Goal: Task Accomplishment & Management: Manage account settings

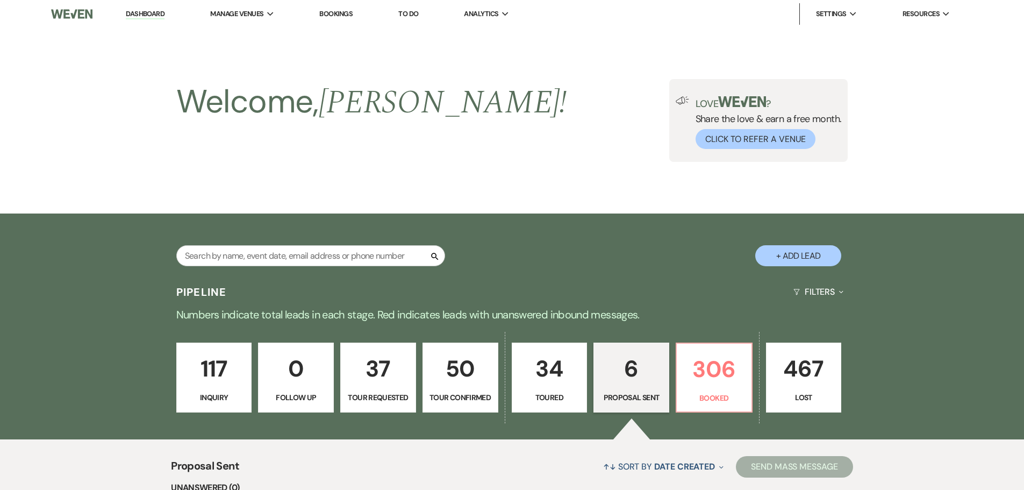
select select "6"
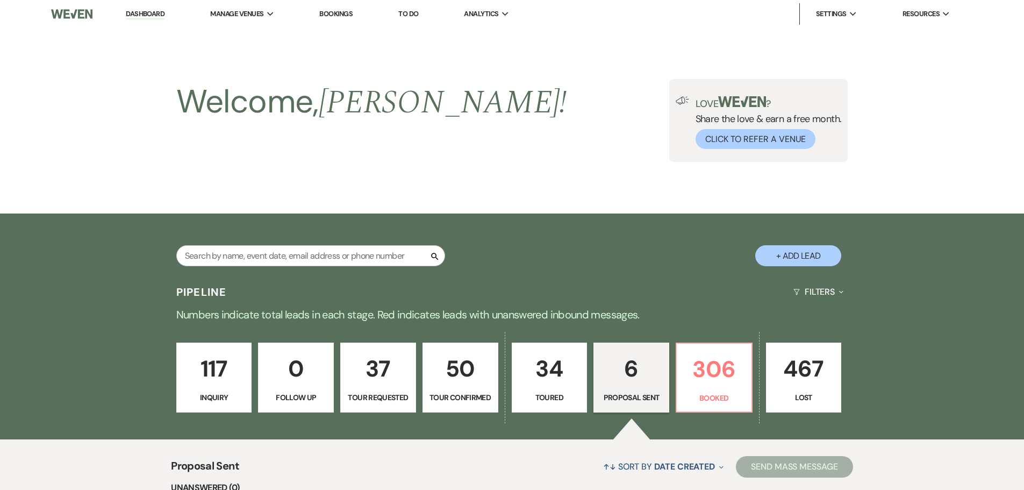
select select "6"
click at [247, 254] on input "text" at bounding box center [310, 255] width 269 height 21
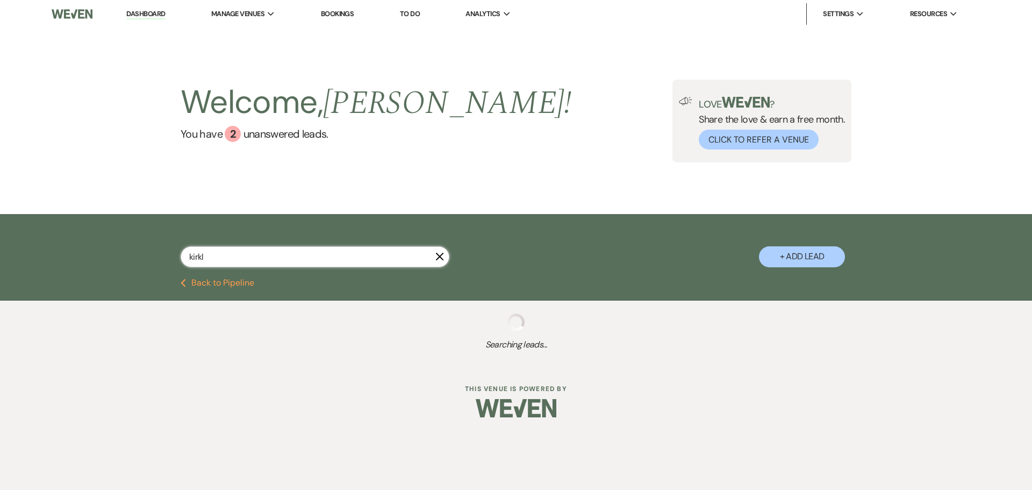
type input "kirkla"
select select "8"
select select "5"
select select "8"
select select "5"
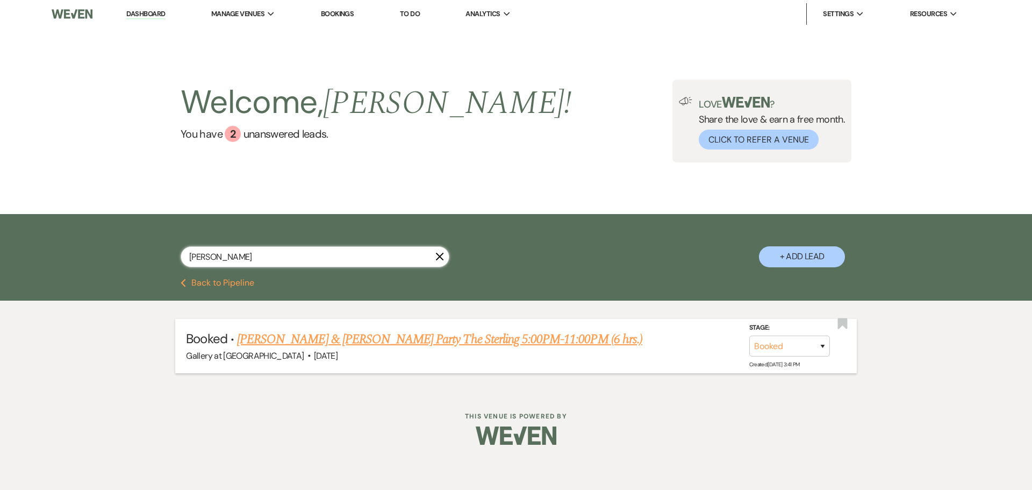
type input "[PERSON_NAME]"
click at [432, 335] on link "[PERSON_NAME] & [PERSON_NAME] Party The Sterling 5:00PM-11:00PM (6 hrs.)" at bounding box center [439, 339] width 405 height 19
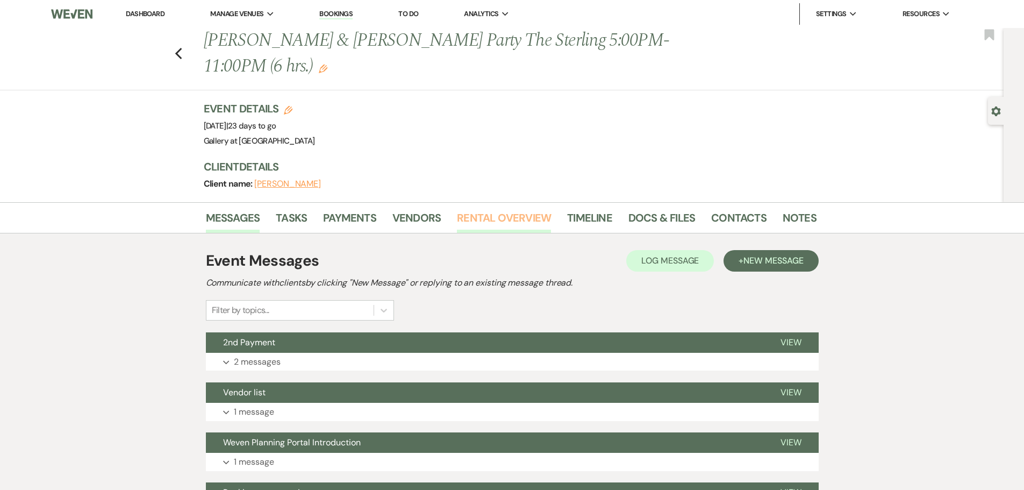
click at [500, 217] on link "Rental Overview" at bounding box center [504, 221] width 94 height 24
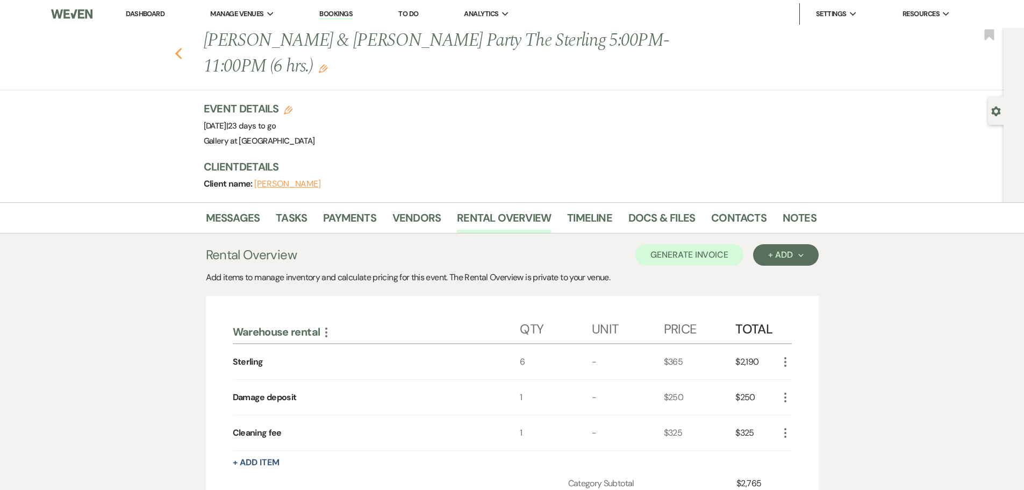
click at [181, 53] on use "button" at bounding box center [178, 54] width 7 height 12
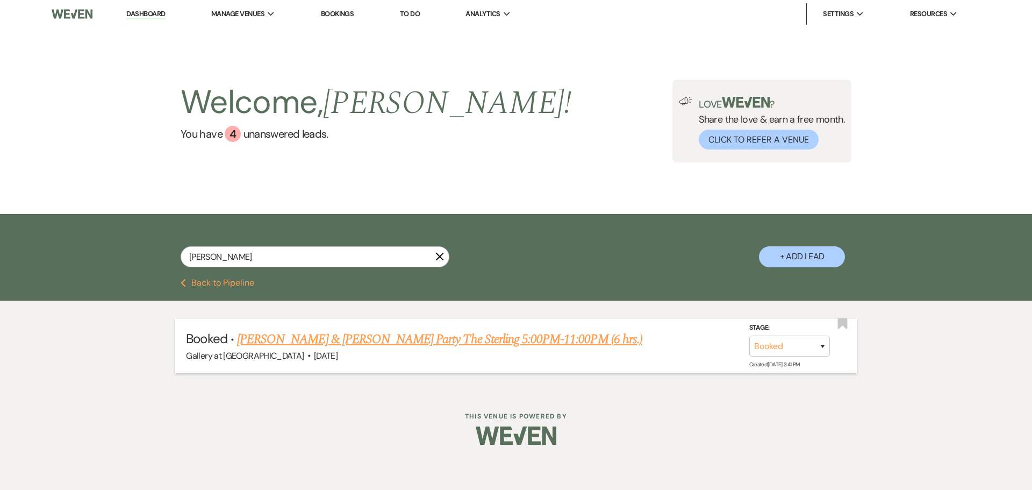
click at [333, 336] on link "[PERSON_NAME] & [PERSON_NAME] Party The Sterling 5:00PM-11:00PM (6 hrs.)" at bounding box center [439, 339] width 405 height 19
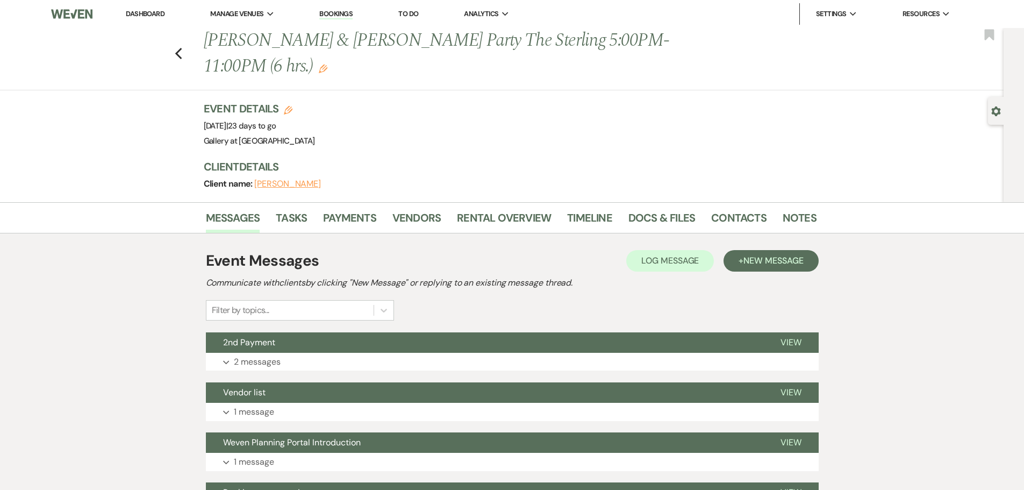
click at [326, 70] on icon "Edit" at bounding box center [323, 69] width 9 height 9
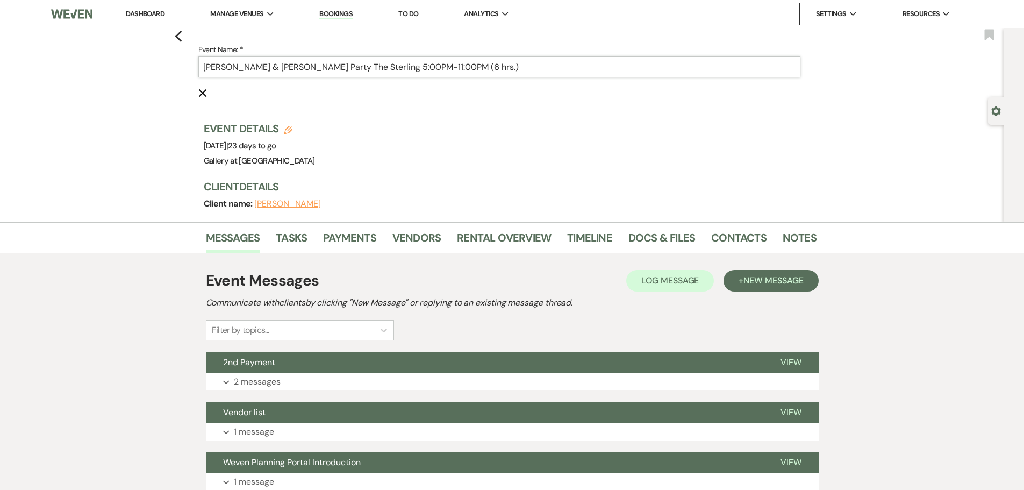
click at [611, 62] on input "[PERSON_NAME] & [PERSON_NAME] Party The Sterling 5:00PM-11:00PM (6 hrs.)" at bounding box center [499, 66] width 602 height 21
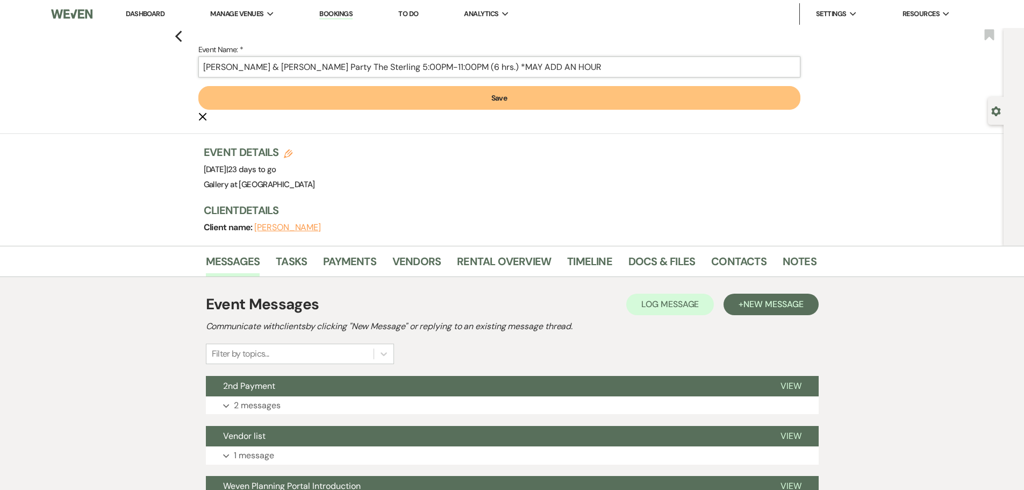
type input "[PERSON_NAME] & [PERSON_NAME] Party The Sterling 5:00PM-11:00PM (6 hrs.) *MAY A…"
click at [489, 100] on button "Save" at bounding box center [499, 98] width 602 height 24
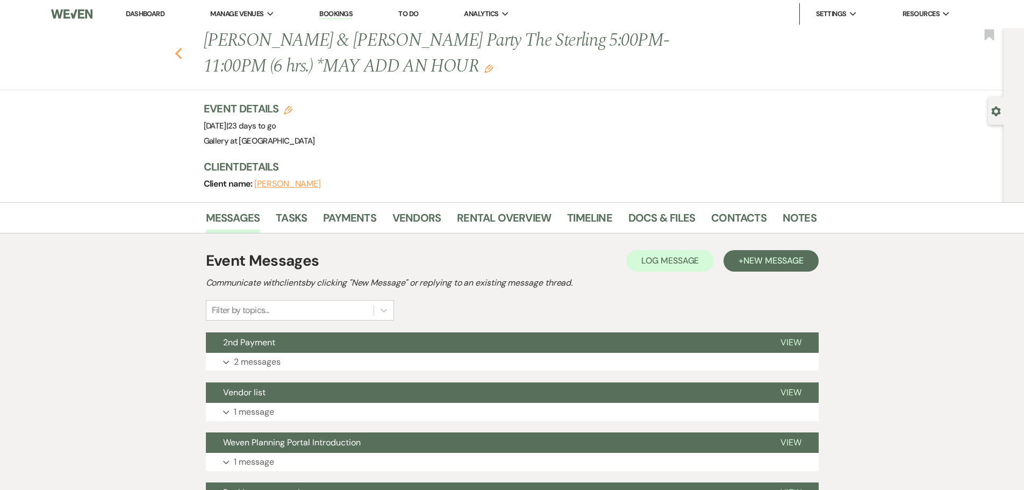
click at [182, 55] on use "button" at bounding box center [178, 54] width 7 height 12
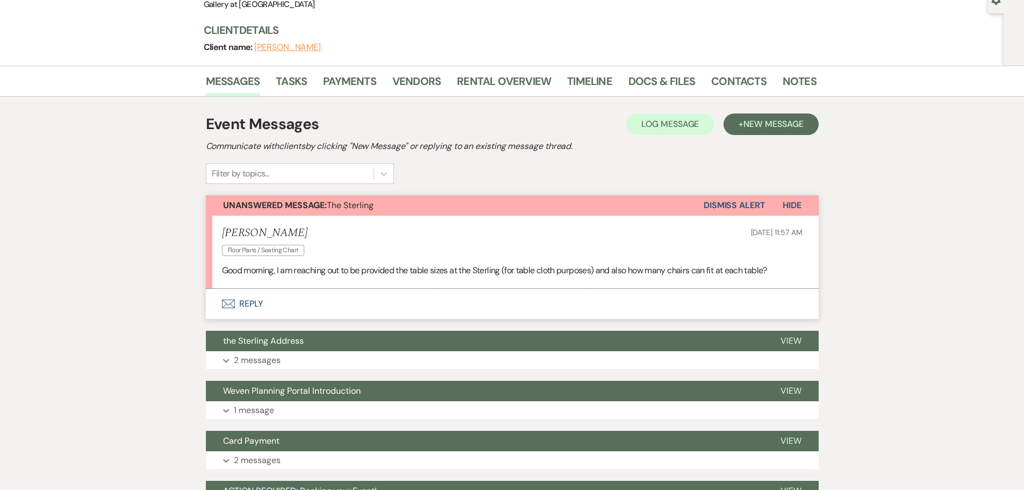
click at [252, 303] on button "Envelope Reply" at bounding box center [512, 304] width 613 height 30
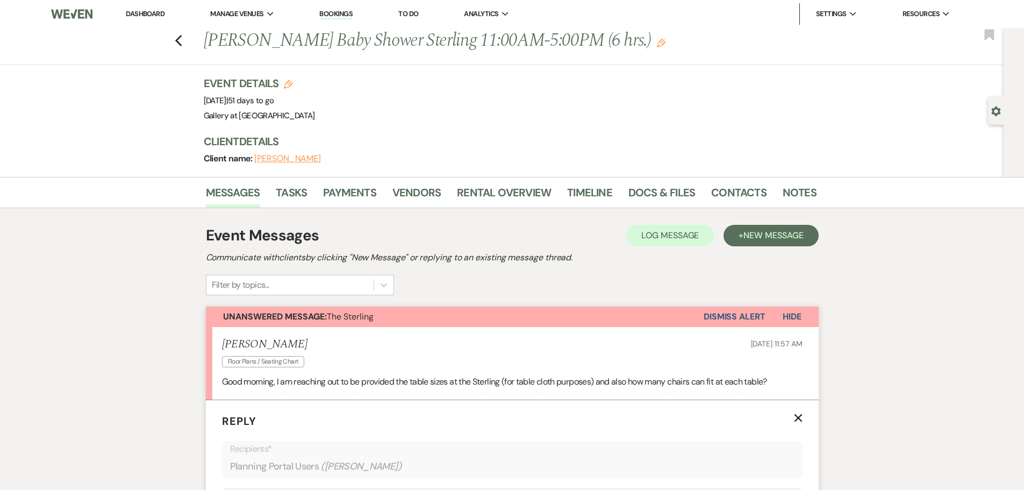
scroll to position [215, 0]
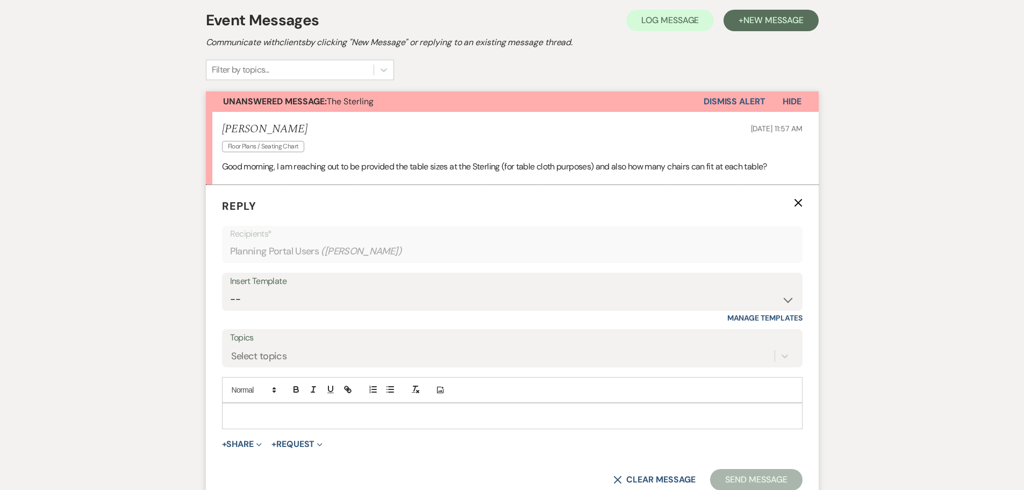
click at [296, 424] on div at bounding box center [512, 415] width 579 height 25
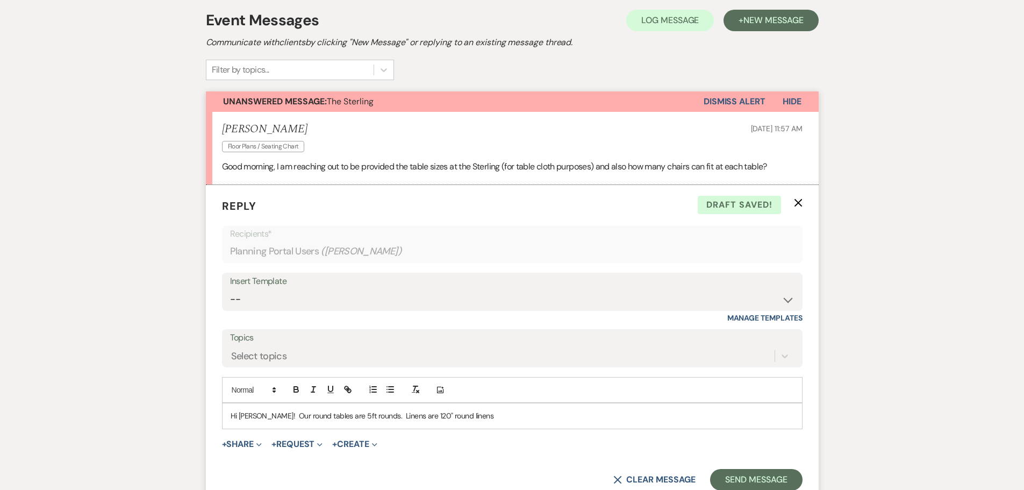
click at [393, 415] on p "Hi Brooke! Our round tables are 5ft rounds. Linens are 120" round linens" at bounding box center [512, 416] width 563 height 12
click at [477, 414] on p "Hi Brooke! Our round tables are 5ft rounds. Linen sizes are 120" round linens" at bounding box center [512, 416] width 563 height 12
drag, startPoint x: 545, startPoint y: 415, endPoint x: 560, endPoint y: 415, distance: 15.1
click at [560, 415] on p "Hi Brooke! Our round tables are 5ft rounds. Linen sizes are 120" round linens. …" at bounding box center [512, 416] width 563 height 12
click at [613, 417] on p "Hi Brooke! Our round tables are 5ft rounds. Linen sizes are 120" round linens. …" at bounding box center [512, 416] width 563 height 12
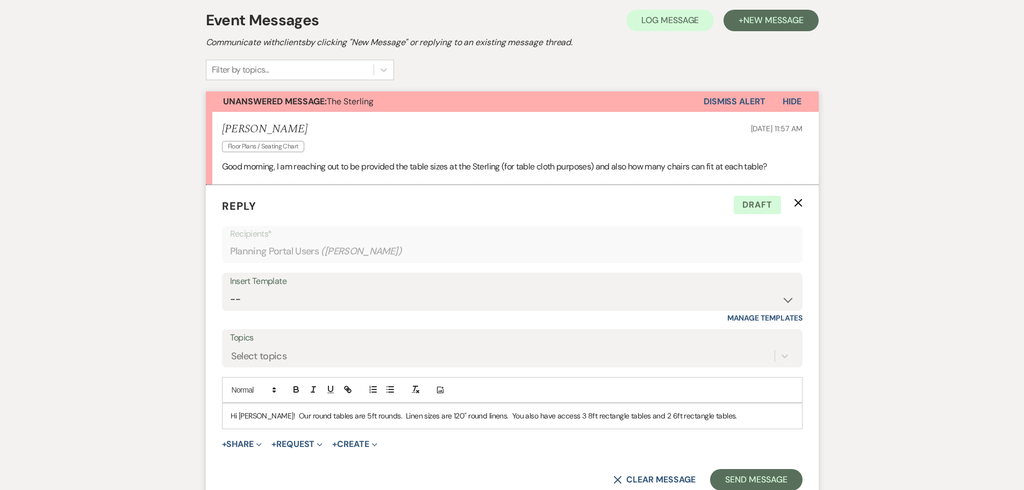
click at [299, 417] on p "Hi Brooke! Our round tables are 5ft rounds. Linen sizes are 120" round linens. …" at bounding box center [512, 416] width 563 height 12
click at [561, 417] on p "Hi Brooke! Our round guest tables are 5ft rounds. Linen sizes are 120" round li…" at bounding box center [512, 416] width 563 height 12
click at [735, 416] on p "Hi Brooke! Our round guest tables are 5ft rounds. Linen sizes are 120" round li…" at bounding box center [512, 416] width 563 height 12
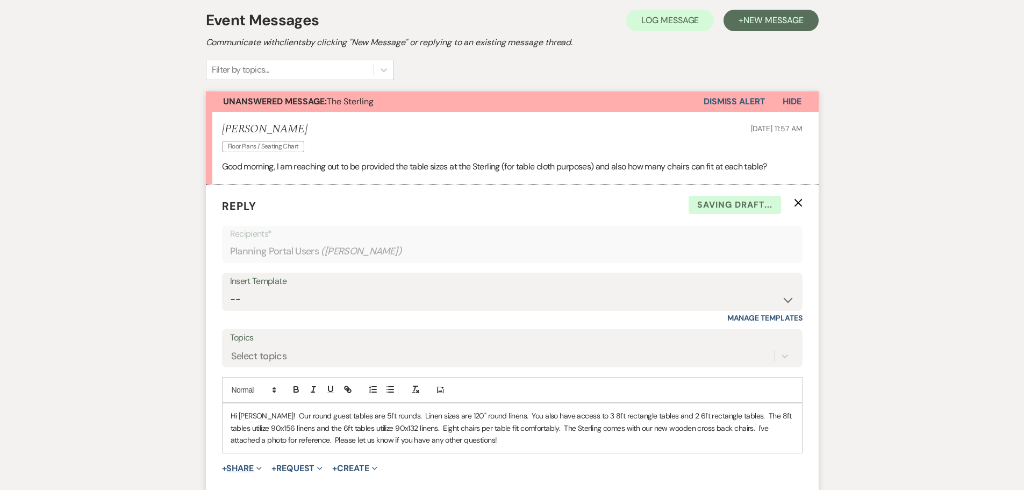
click at [241, 466] on button "+ Share Expand" at bounding box center [242, 468] width 40 height 9
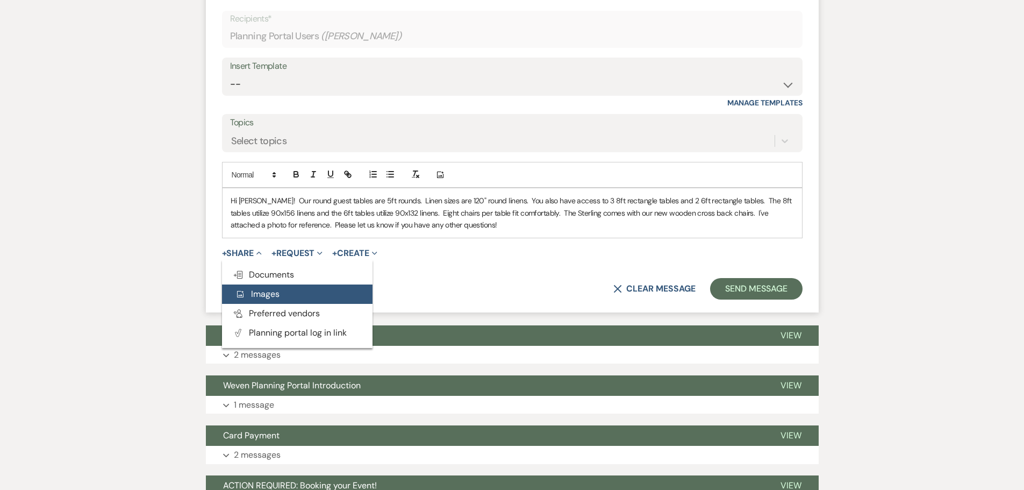
click at [293, 299] on button "Add Photo Images" at bounding box center [297, 293] width 151 height 19
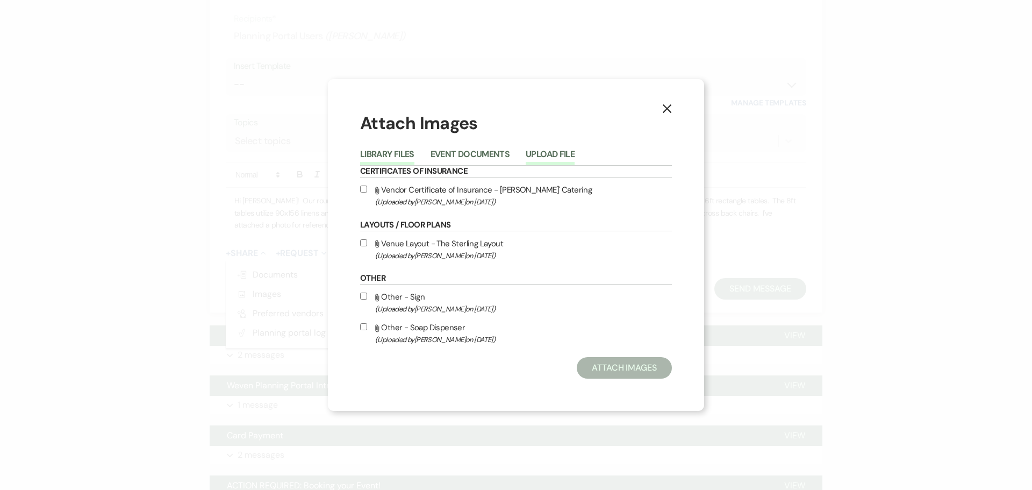
click at [552, 152] on button "Upload File" at bounding box center [550, 157] width 49 height 15
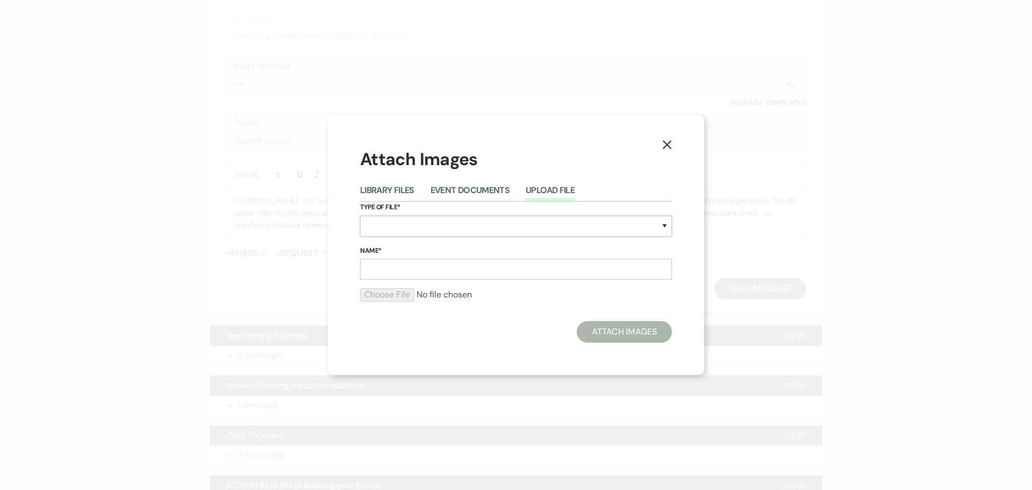
click at [376, 220] on select "Special Event Insurance Vendor Certificate of Insurance Contracts / Rental Agre…" at bounding box center [516, 226] width 312 height 21
select select "55"
click at [360, 216] on select "Special Event Insurance Vendor Certificate of Insurance Contracts / Rental Agre…" at bounding box center [516, 226] width 312 height 21
click at [378, 276] on input "Name*" at bounding box center [516, 269] width 312 height 21
type input "Sixty on Sims venue w/tables & chairs"
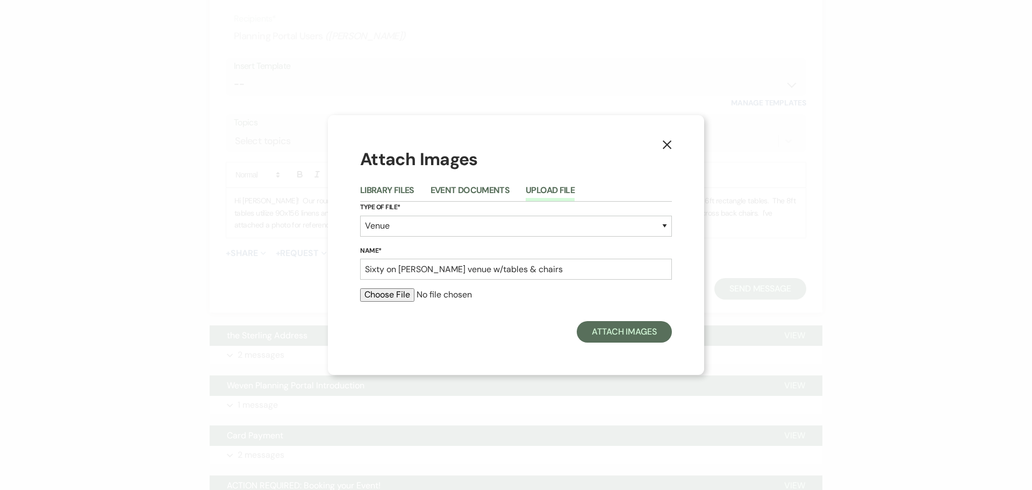
click at [389, 296] on input "file" at bounding box center [516, 294] width 312 height 13
type input "C:\fakepath\Sims pic with tables & chairs.jpg"
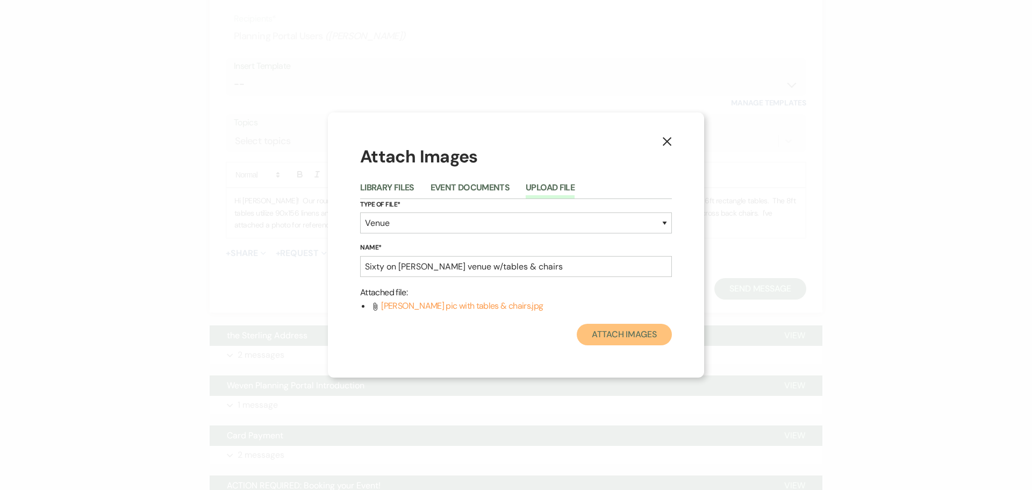
click at [619, 334] on button "Attach Images" at bounding box center [624, 335] width 95 height 22
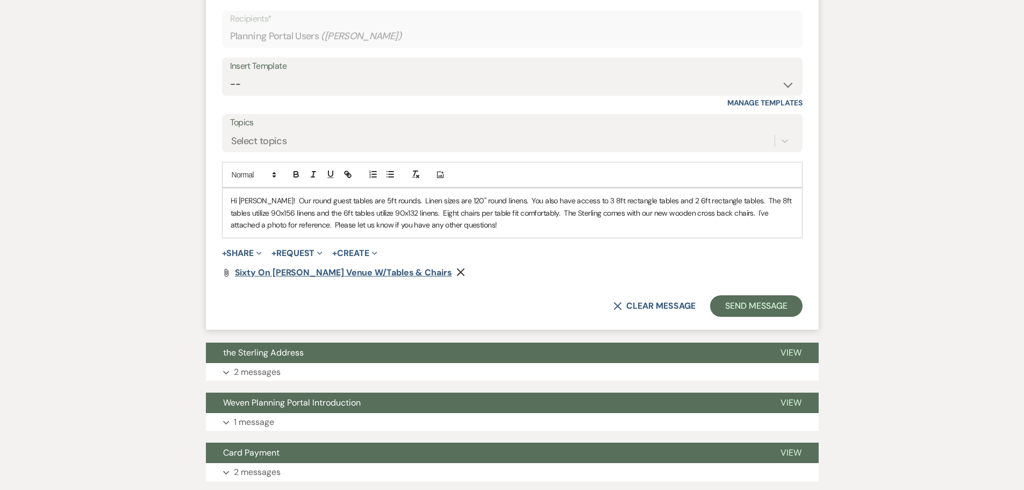
click at [301, 275] on span "Sixty on Sims venue w/tables & chairs" at bounding box center [343, 272] width 217 height 11
click at [733, 302] on button "Send Message" at bounding box center [756, 306] width 92 height 22
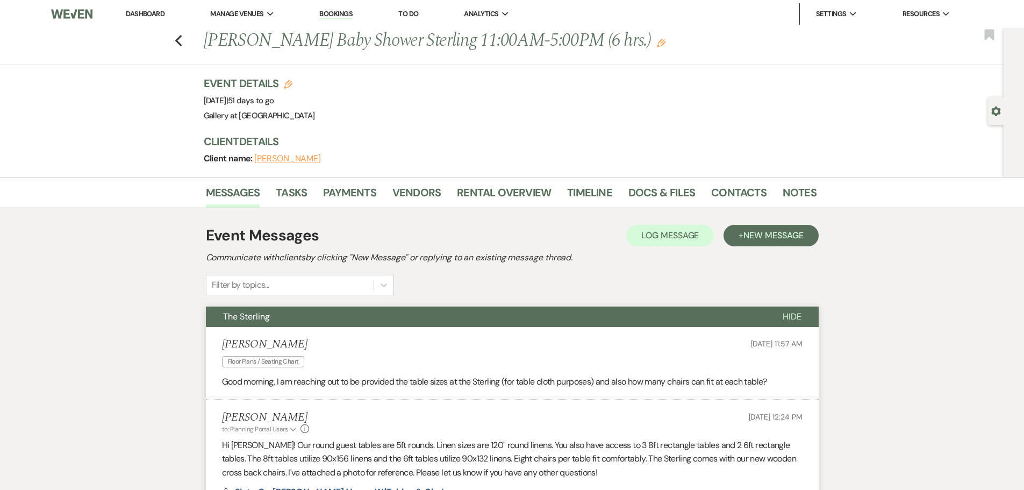
scroll to position [269, 0]
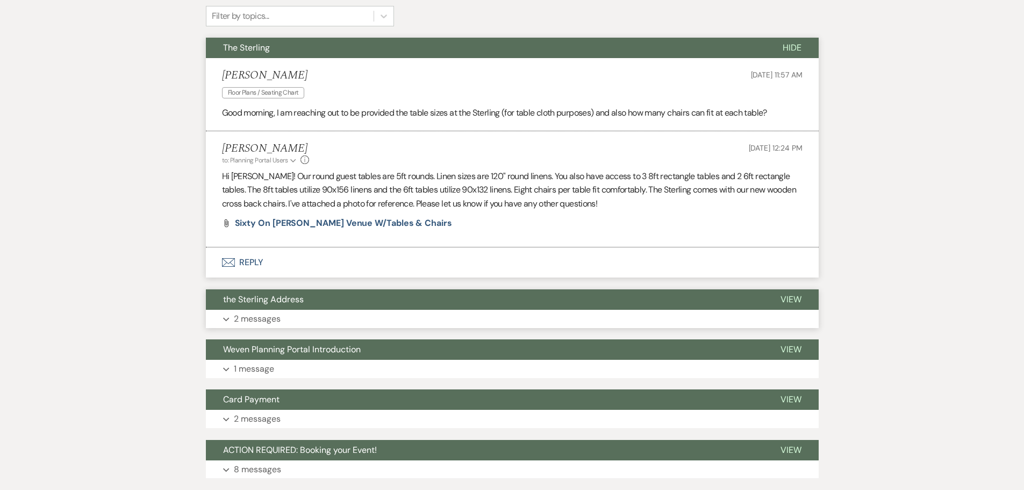
click at [278, 304] on span "the Sterling Address" at bounding box center [263, 298] width 81 height 11
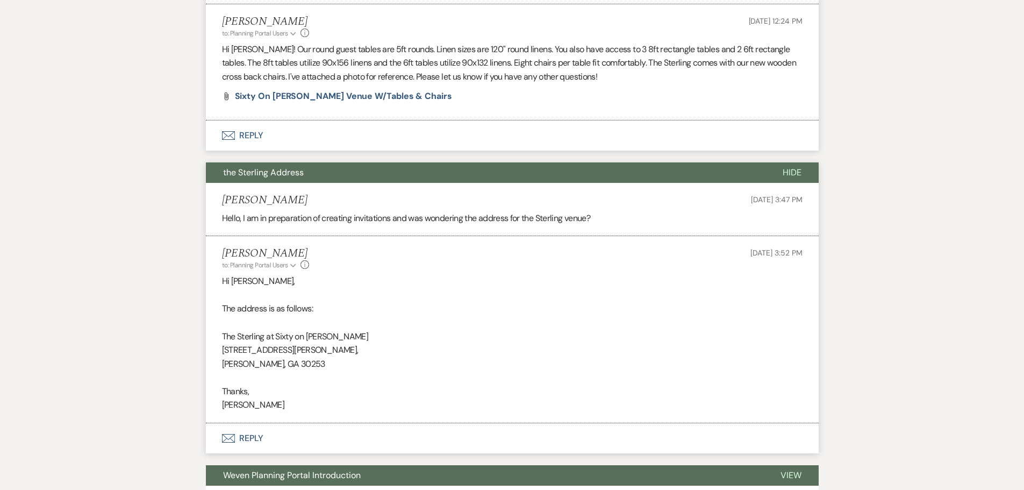
scroll to position [484, 0]
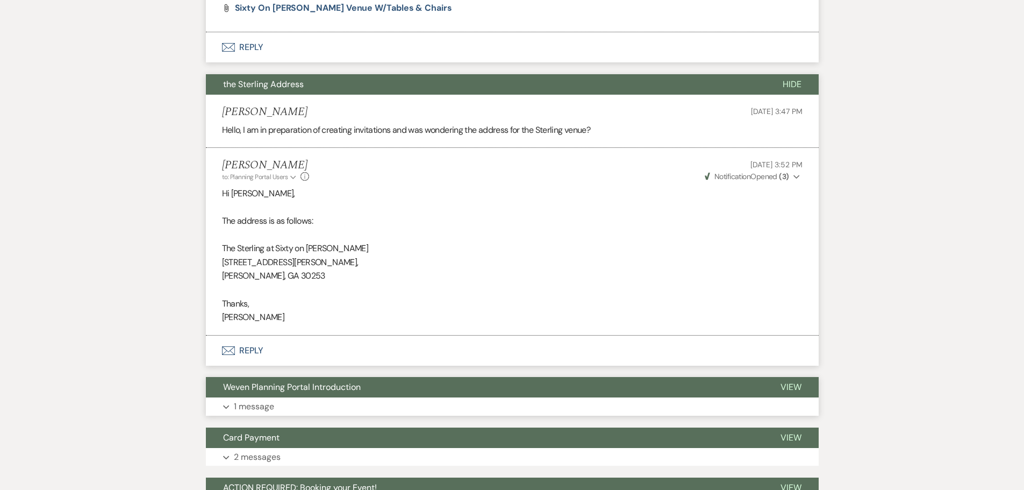
click at [310, 404] on button "Expand 1 message" at bounding box center [512, 406] width 613 height 18
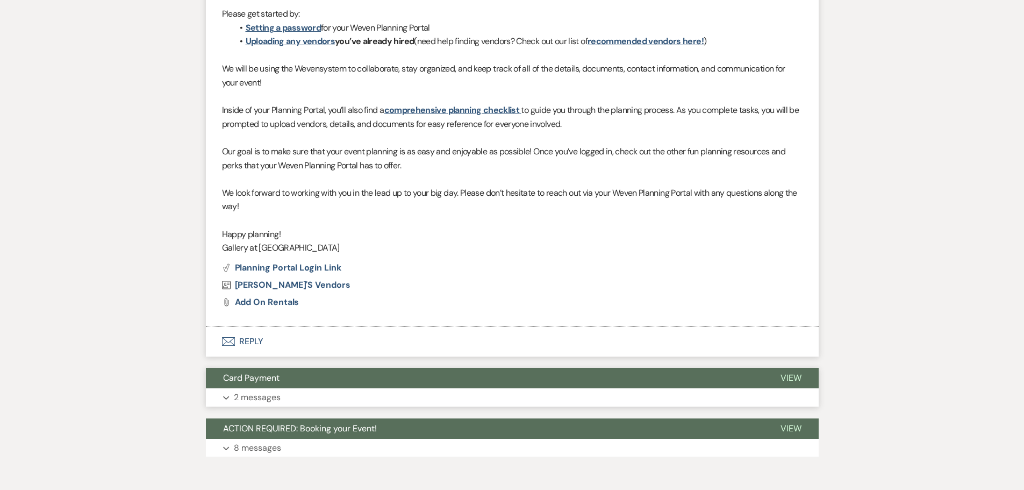
click at [295, 391] on button "Expand 2 messages" at bounding box center [512, 397] width 613 height 18
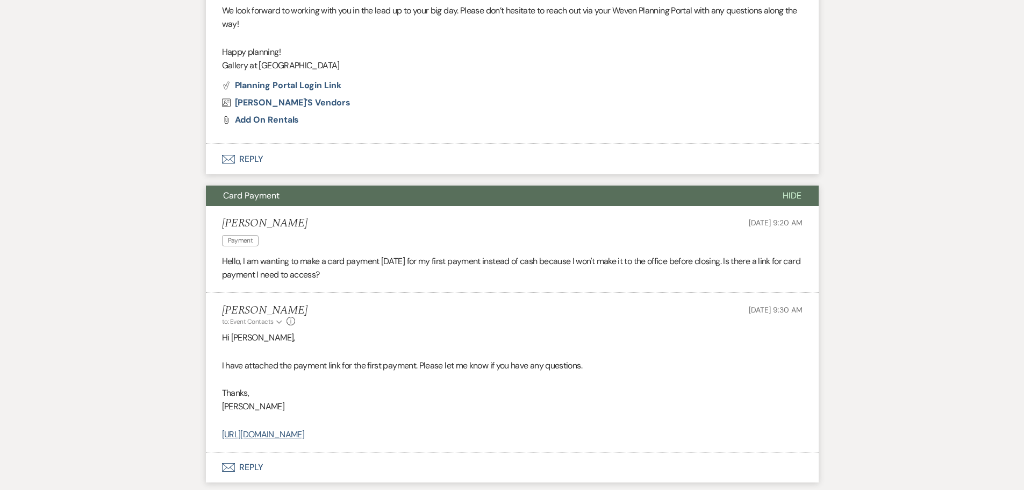
scroll to position [1278, 0]
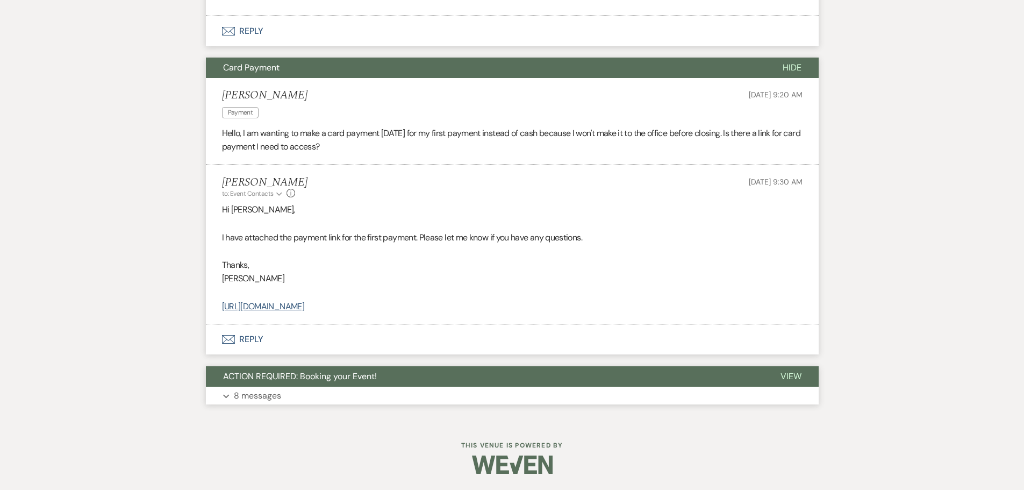
click at [310, 396] on button "Expand 8 messages" at bounding box center [512, 395] width 613 height 18
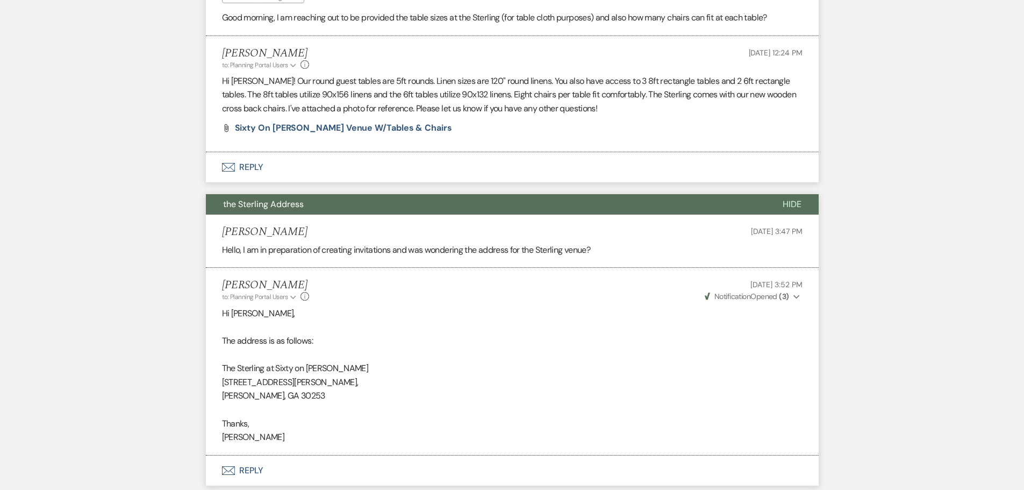
scroll to position [0, 0]
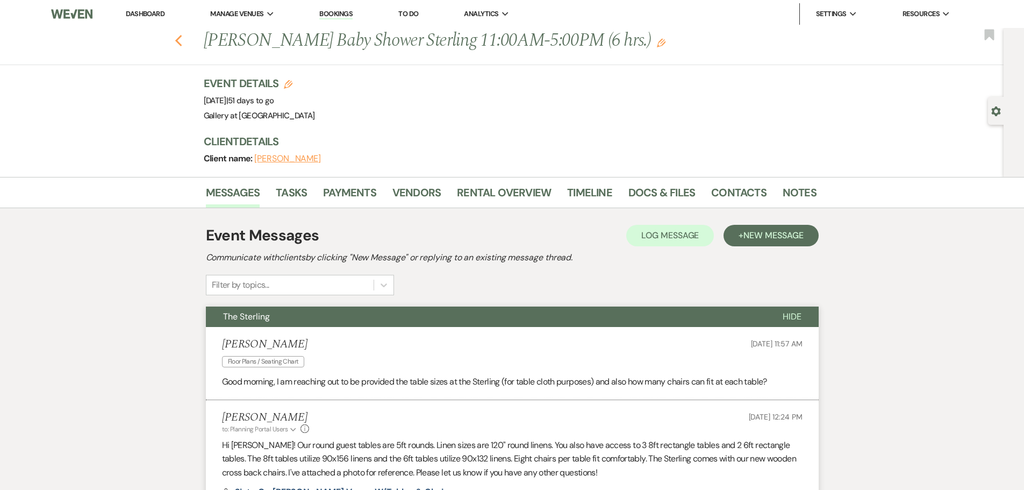
click at [182, 42] on use "button" at bounding box center [178, 41] width 7 height 12
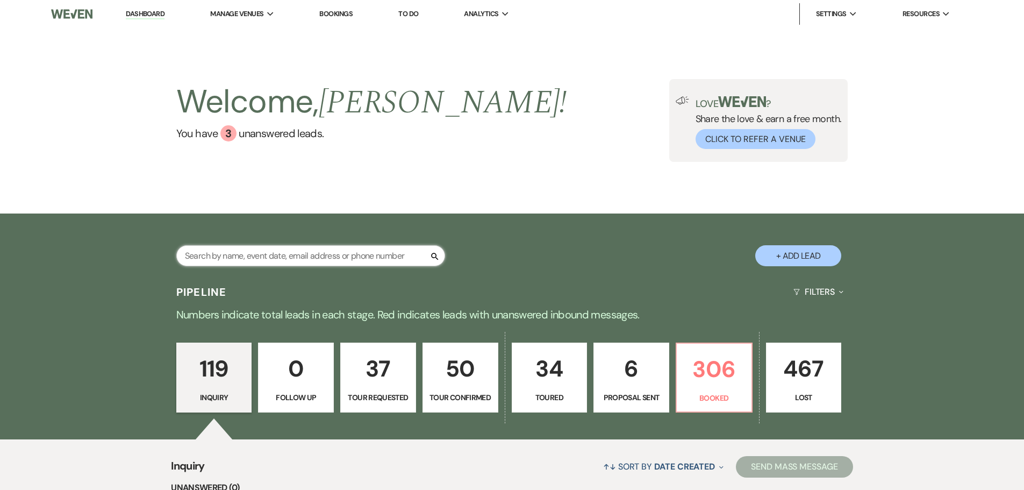
click at [346, 256] on input "text" at bounding box center [310, 255] width 269 height 21
type input "diane harvey"
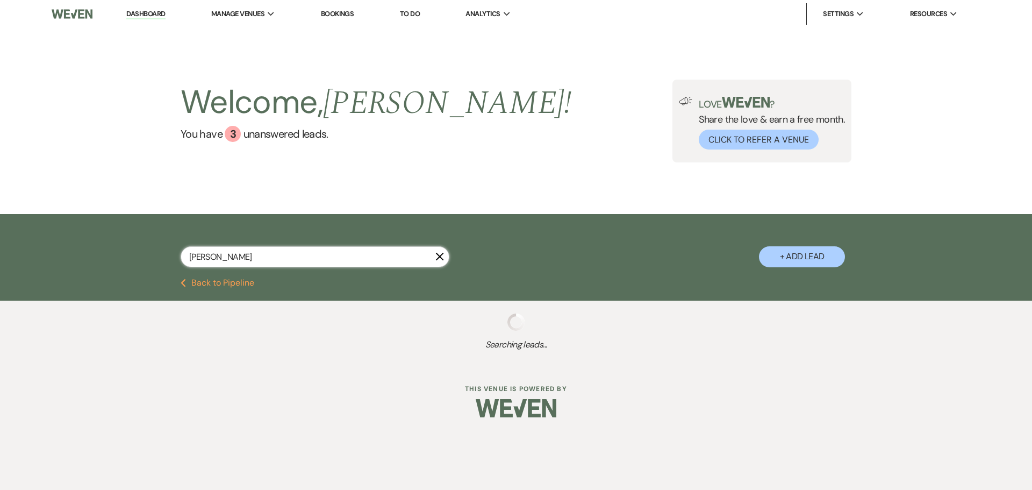
select select "8"
select select "5"
select select "8"
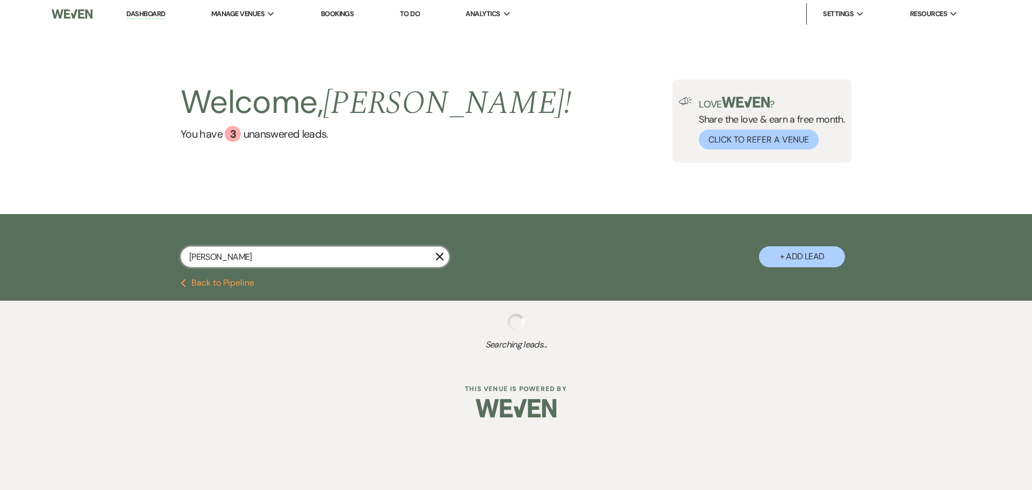
select select "4"
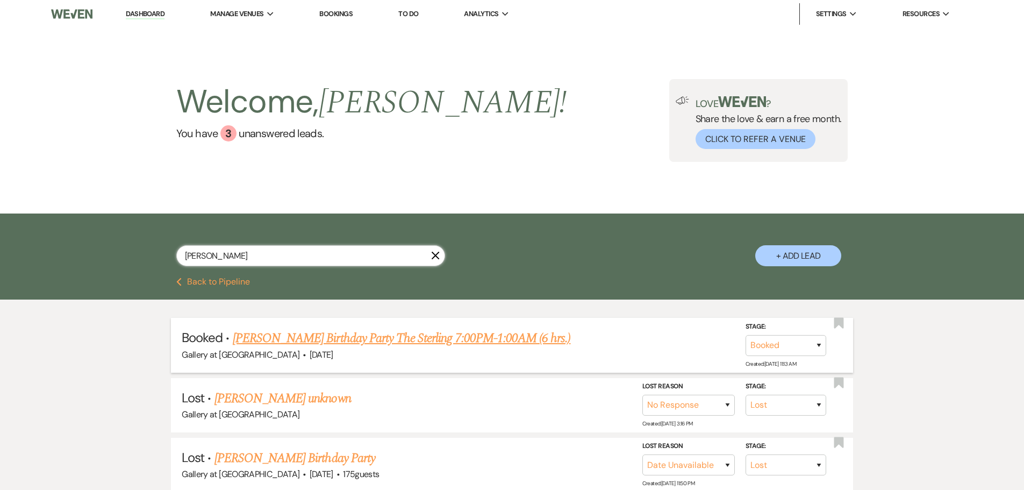
type input "diane harvey"
click at [386, 339] on link "Diane Harvey's Birthday Party The Sterling 7:00PM-1:00AM (6 hrs.)" at bounding box center [402, 337] width 338 height 19
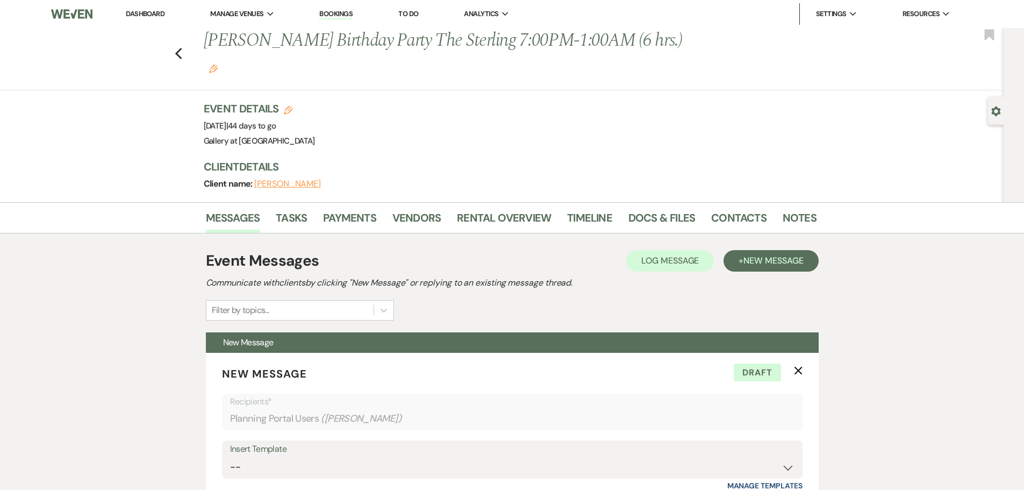
click at [218, 65] on icon "Edit" at bounding box center [213, 69] width 9 height 9
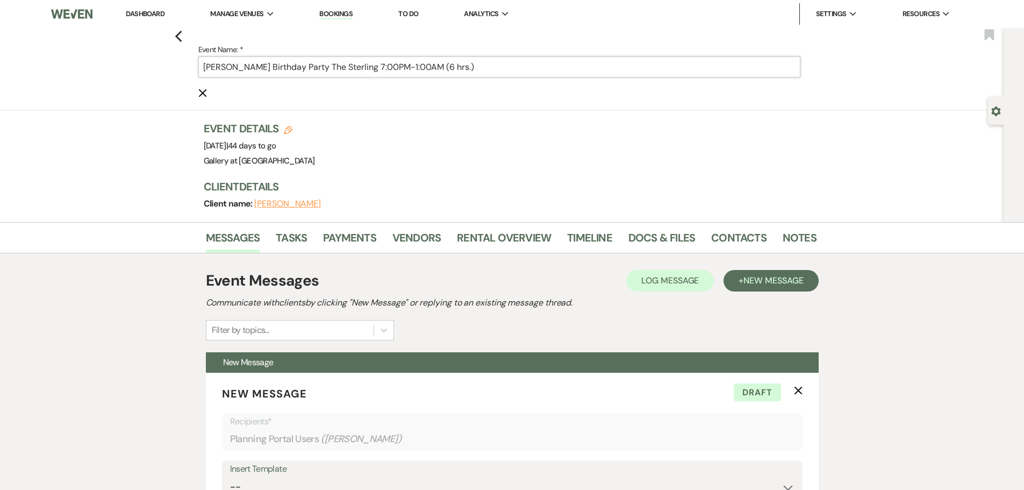
click at [565, 67] on input "Diane Harvey's Birthday Party The Sterling 7:00PM-1:00AM (6 hrs.)" at bounding box center [499, 66] width 602 height 21
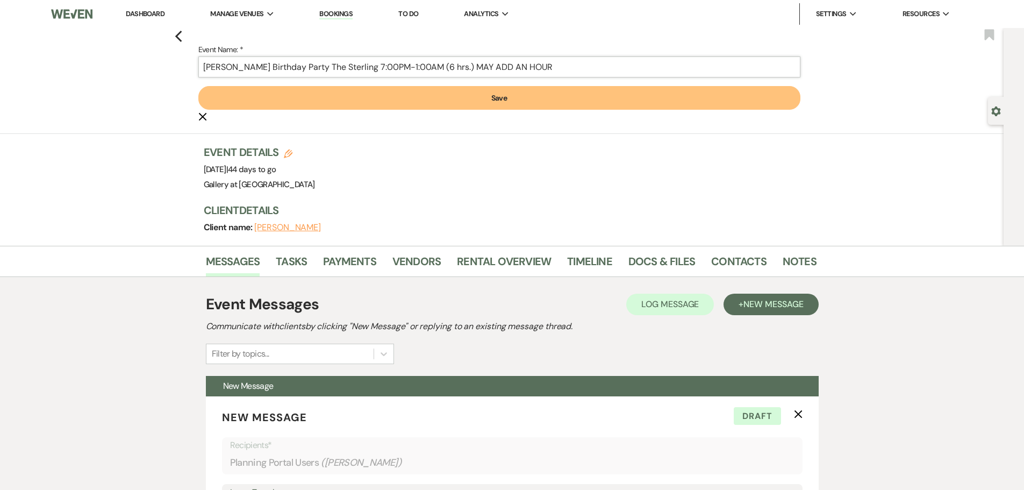
type input "Diane Harvey's Birthday Party The Sterling 7:00PM-1:00AM (6 hrs.) MAY ADD AN HO…"
click at [525, 92] on button "Save" at bounding box center [499, 98] width 602 height 24
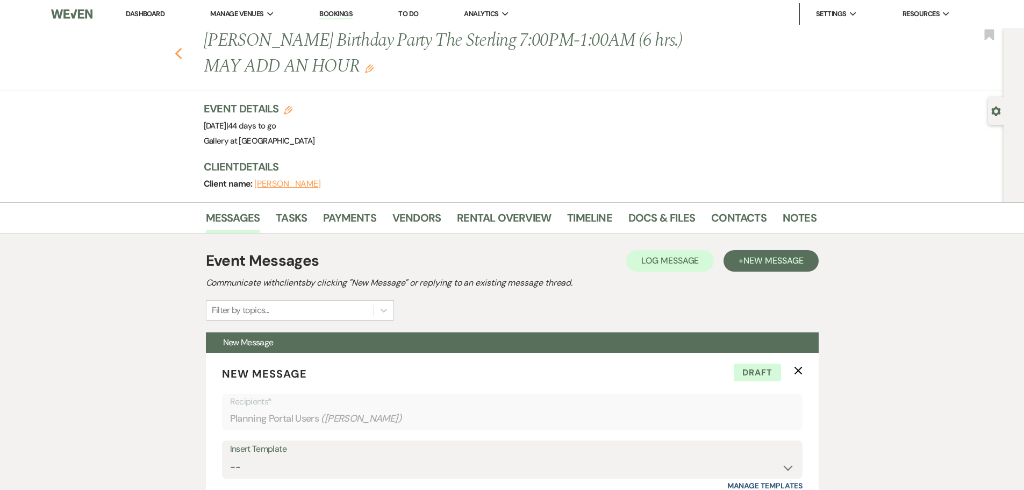
click at [183, 53] on icon "Previous" at bounding box center [179, 53] width 8 height 13
select select "8"
select select "5"
select select "8"
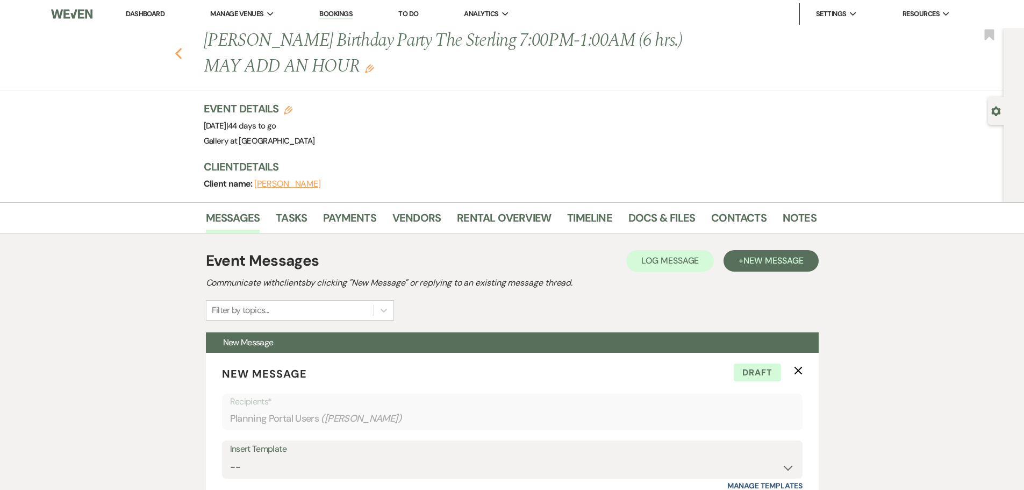
select select "8"
select select "4"
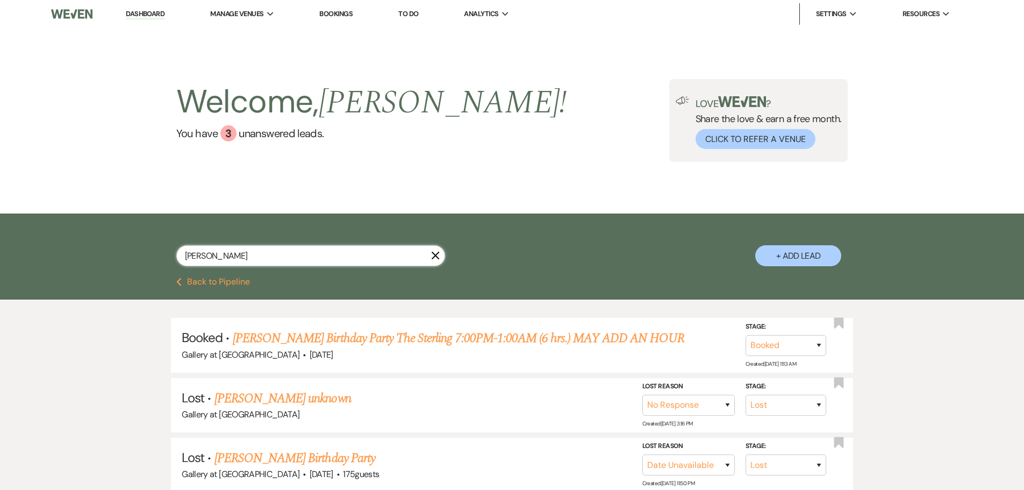
click at [437, 251] on div "diane harvey X" at bounding box center [310, 260] width 269 height 30
click at [431, 256] on icon "X" at bounding box center [435, 255] width 9 height 9
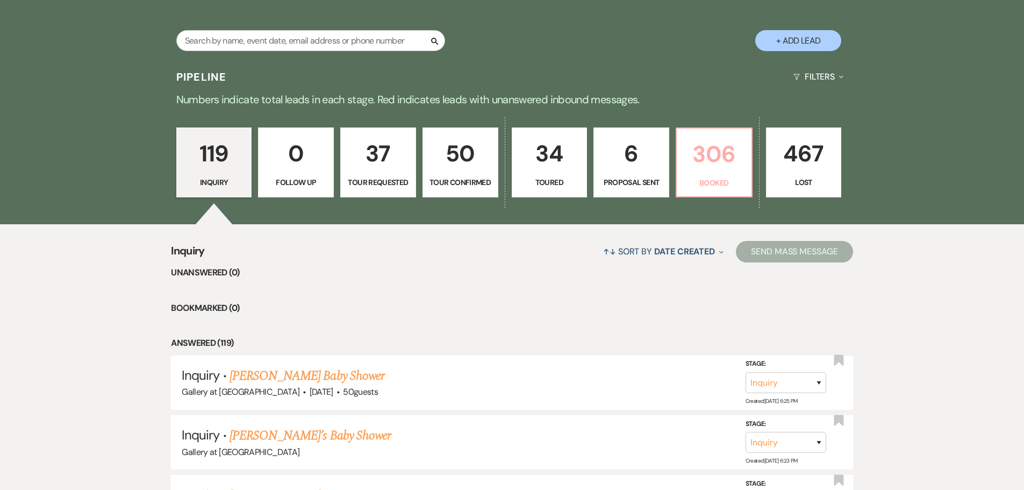
click at [712, 159] on p "306" at bounding box center [714, 154] width 62 height 36
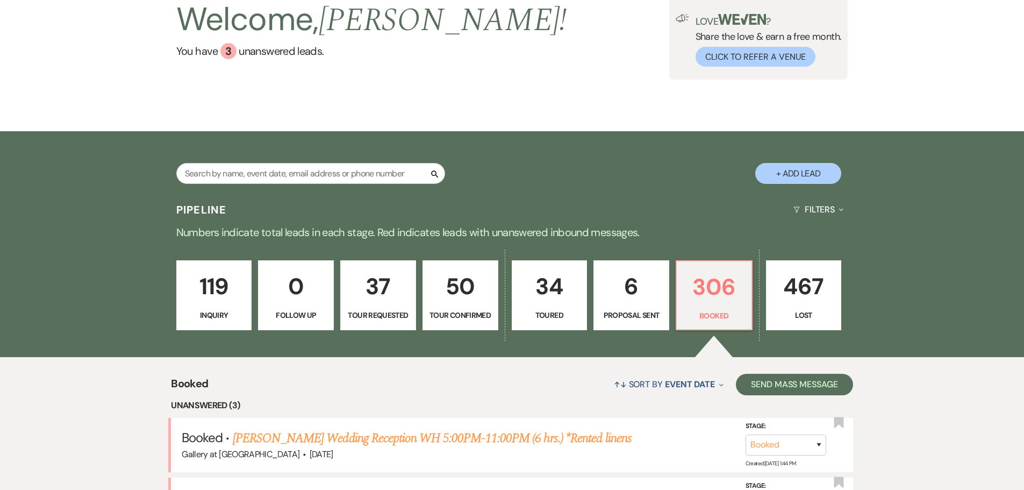
scroll to position [215, 0]
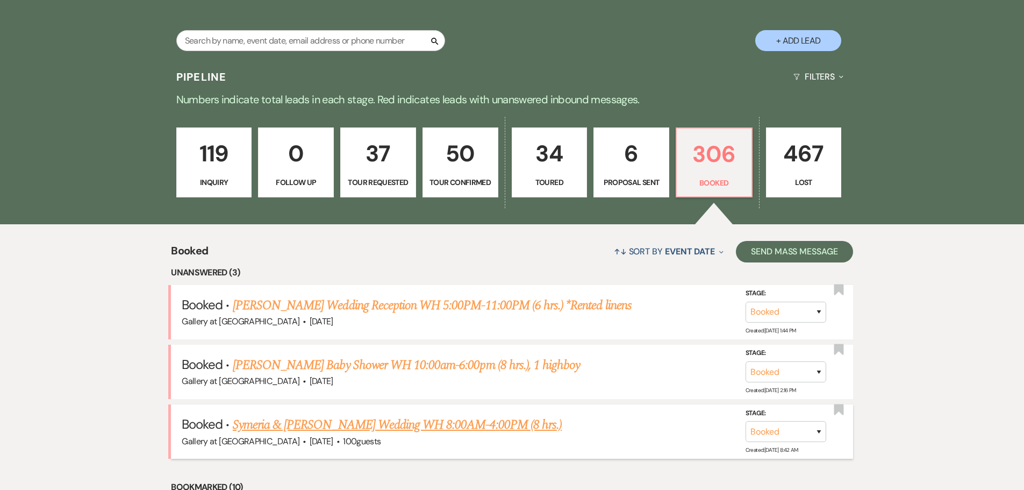
click at [398, 422] on link "Symeria & Breon's Wedding WH 8:00AM-4:00PM (8 hrs.)" at bounding box center [397, 424] width 329 height 19
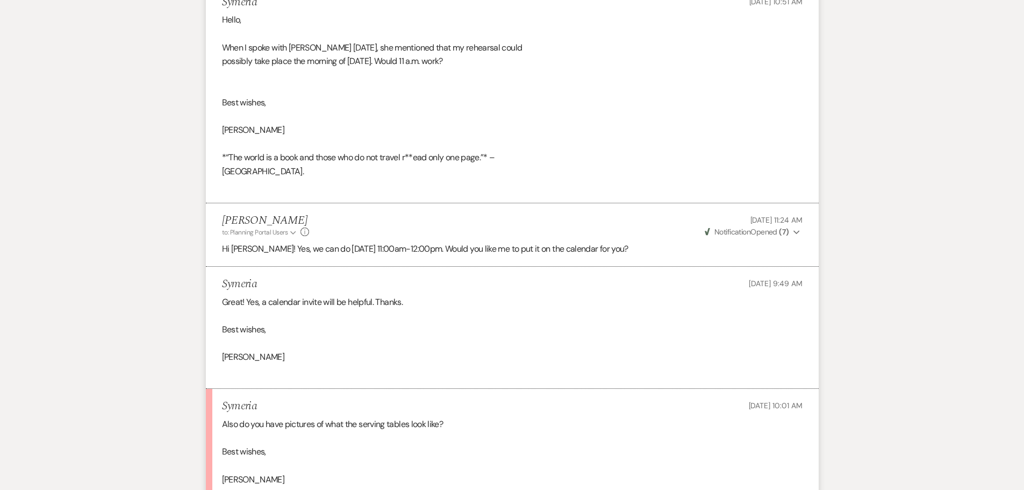
scroll to position [4631, 0]
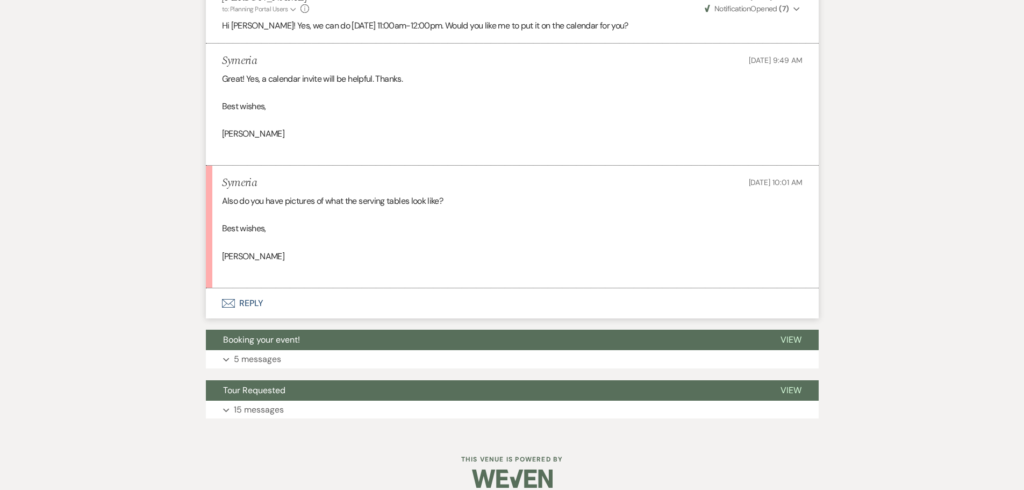
click at [238, 290] on button "Envelope Reply" at bounding box center [512, 303] width 613 height 30
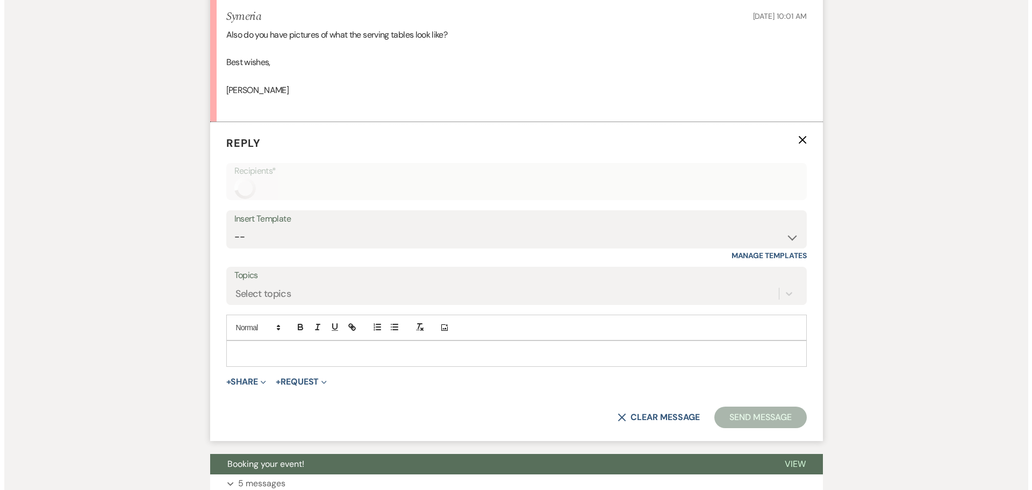
scroll to position [4900, 0]
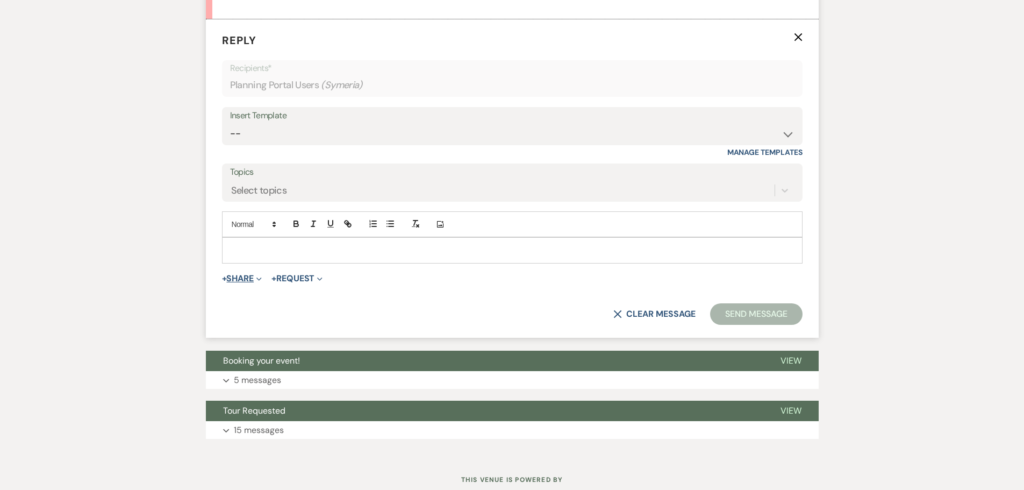
click at [254, 274] on button "+ Share Expand" at bounding box center [242, 278] width 40 height 9
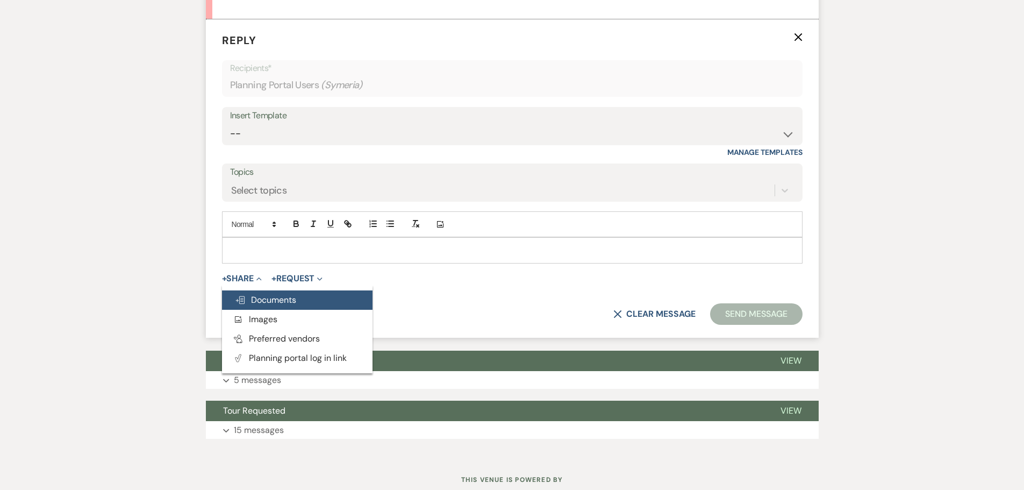
click at [255, 294] on span "Doc Upload Documents" at bounding box center [265, 299] width 61 height 11
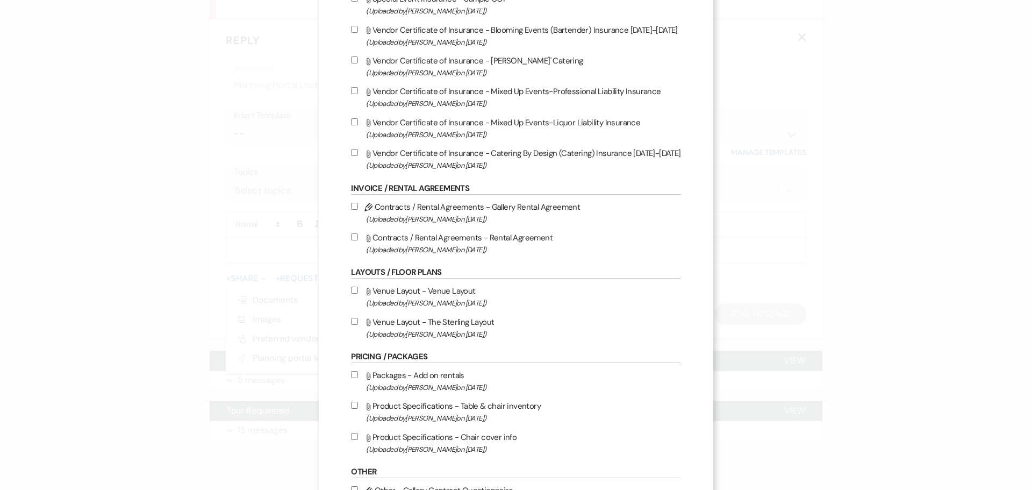
scroll to position [161, 0]
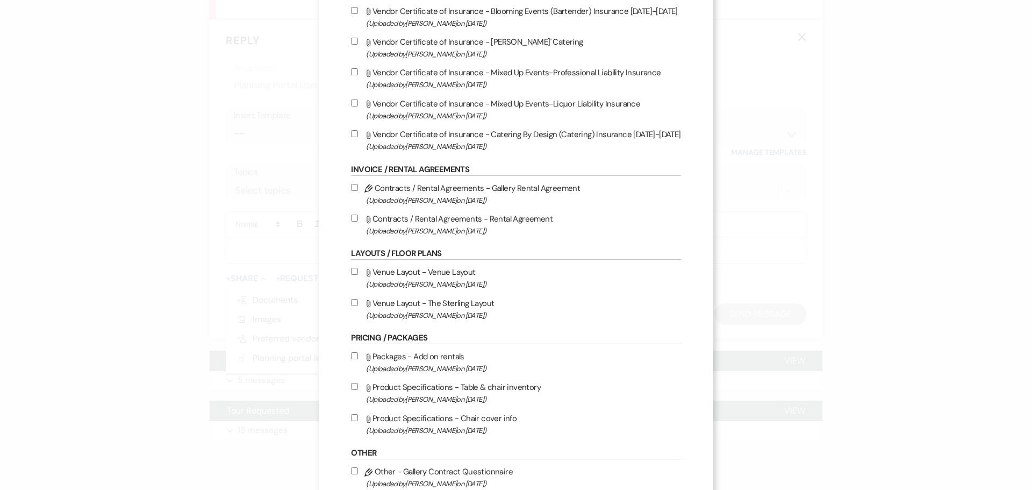
click at [351, 382] on label "Attach File Product Specifications - Table & chair inventory (Uploaded by Julie…" at bounding box center [516, 392] width 330 height 25
click at [351, 383] on input "Attach File Product Specifications - Table & chair inventory (Uploaded by Julie…" at bounding box center [354, 386] width 7 height 7
checkbox input "true"
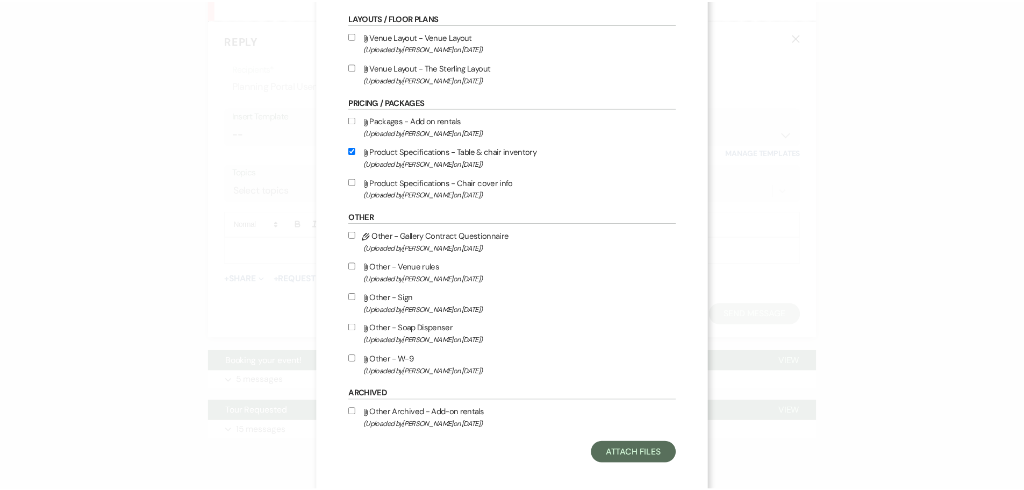
scroll to position [403, 0]
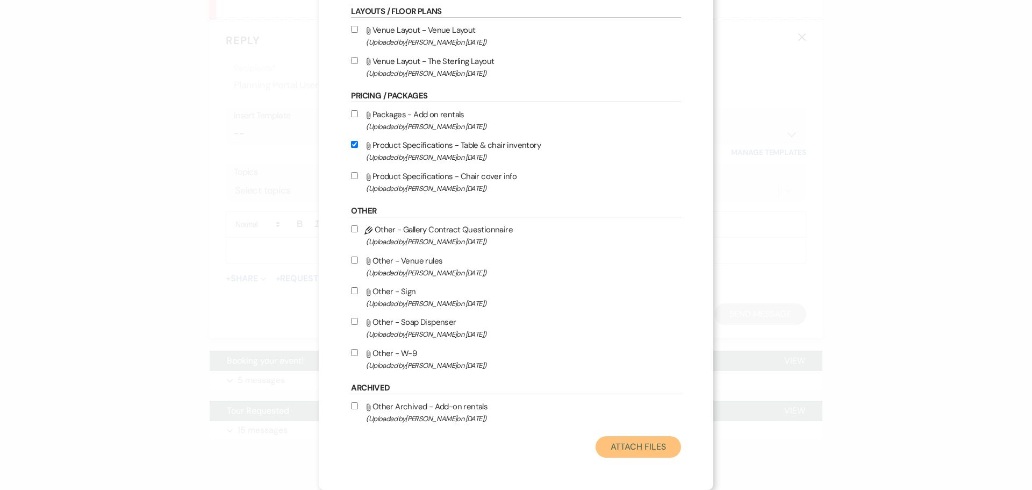
click at [624, 444] on button "Attach Files" at bounding box center [638, 447] width 85 height 22
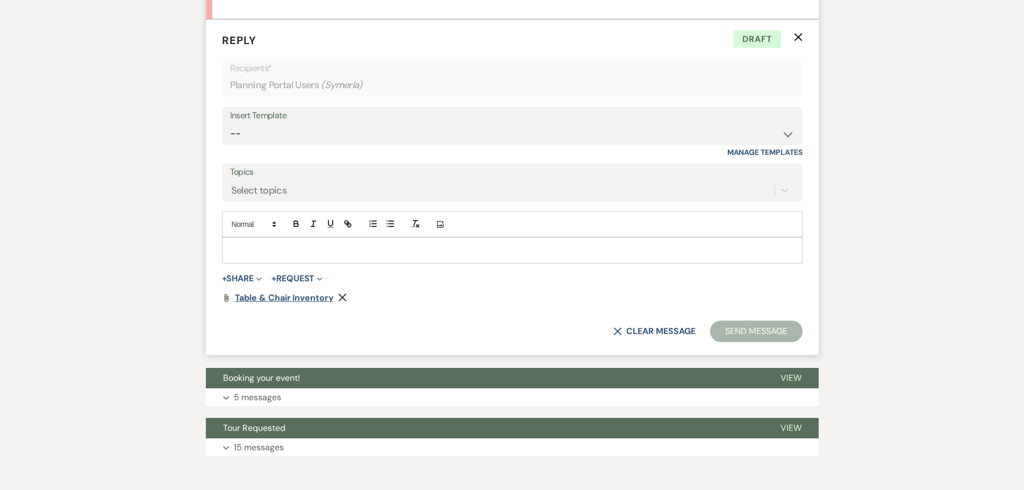
click at [292, 292] on span "Table & chair inventory" at bounding box center [284, 297] width 99 height 11
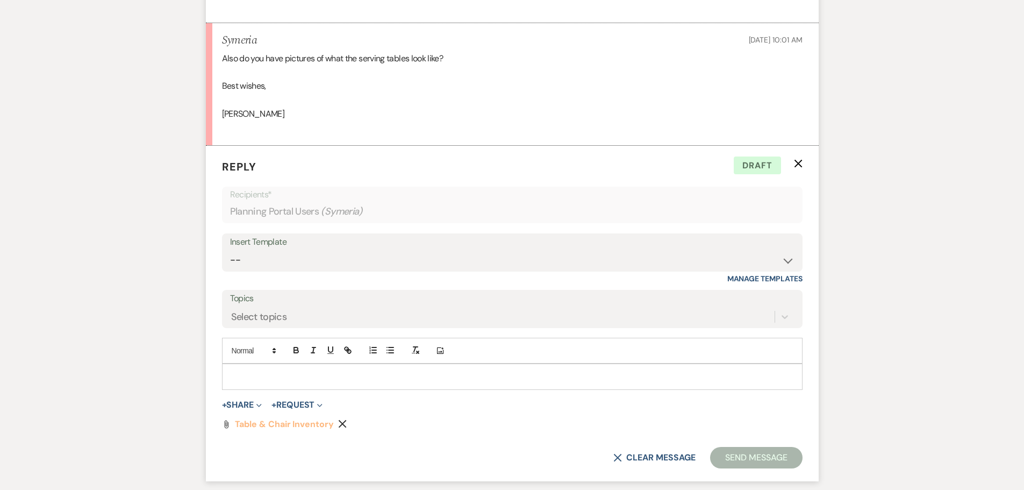
scroll to position [4792, 0]
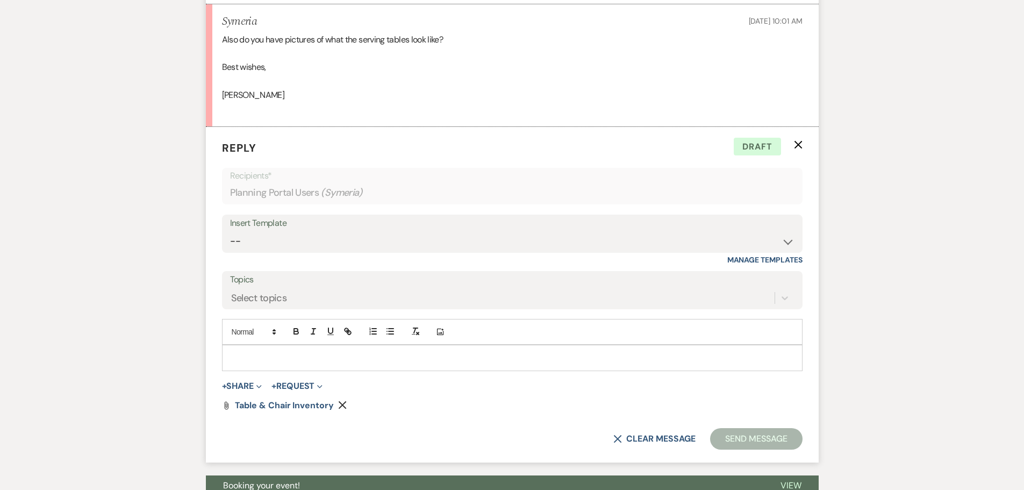
click at [316, 352] on p at bounding box center [512, 358] width 563 height 12
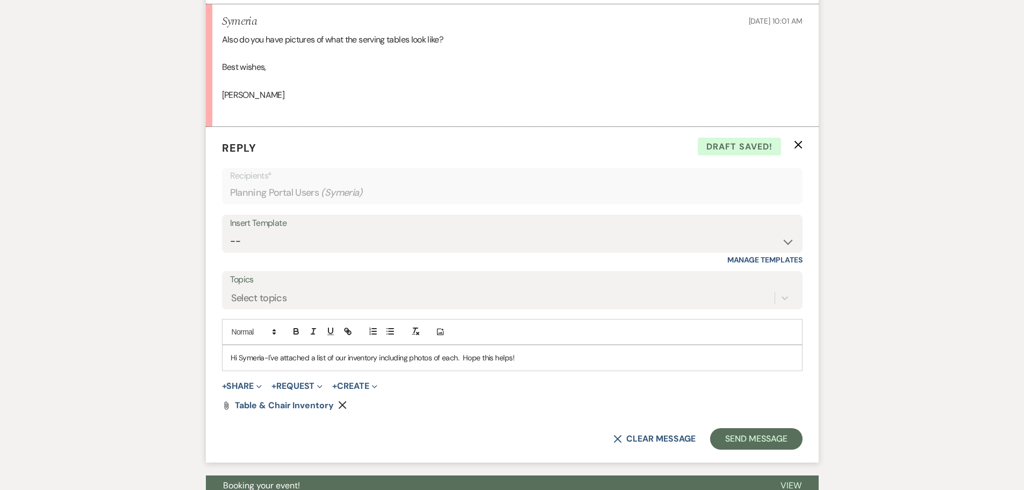
click at [348, 352] on p "Hi Symeria-I've attached a list of our inventory including photos of each. Hope…" at bounding box center [512, 358] width 563 height 12
click at [758, 428] on button "Send Message" at bounding box center [756, 439] width 92 height 22
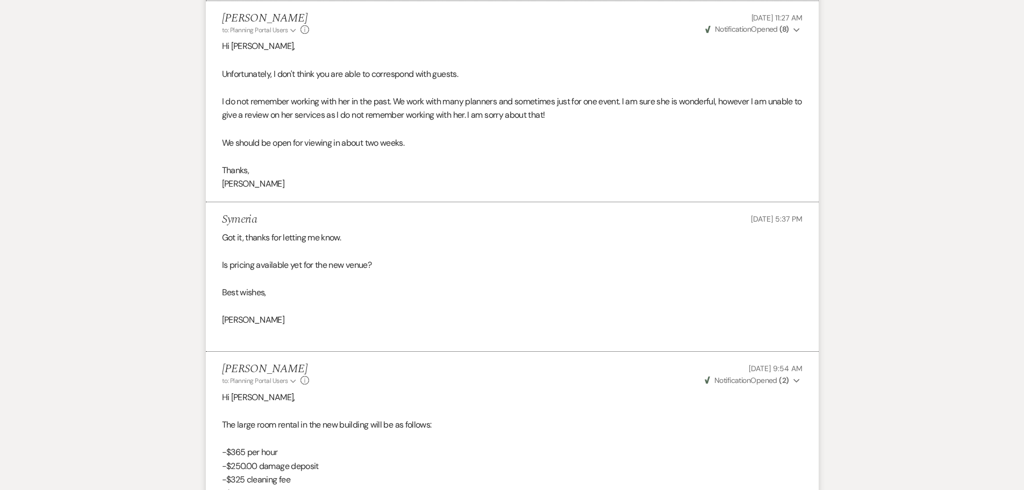
scroll to position [0, 0]
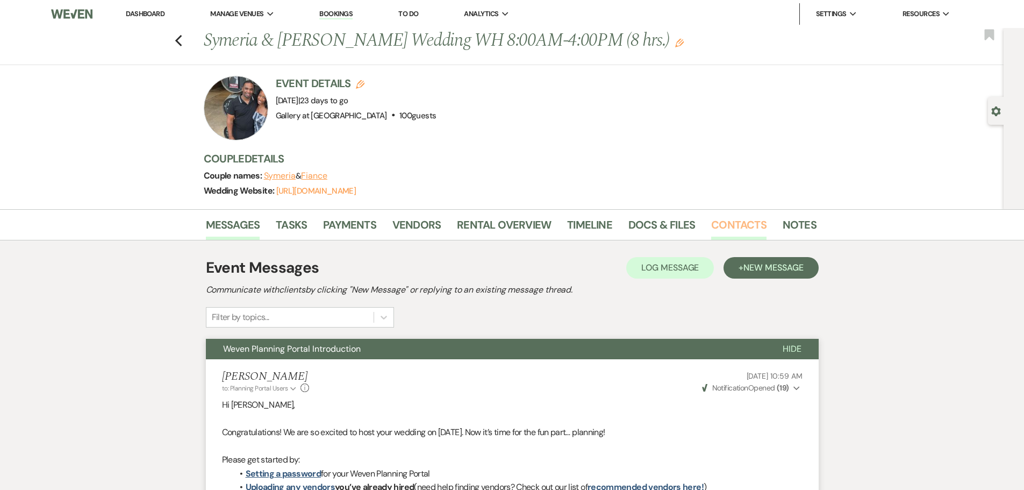
click at [713, 223] on link "Contacts" at bounding box center [738, 228] width 55 height 24
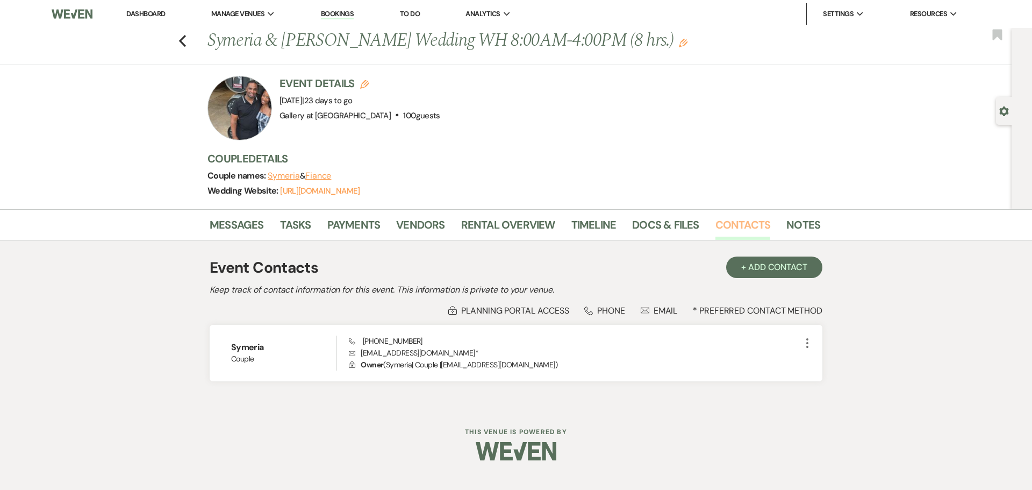
click at [727, 220] on link "Contacts" at bounding box center [742, 228] width 55 height 24
click at [786, 221] on link "Notes" at bounding box center [803, 228] width 34 height 24
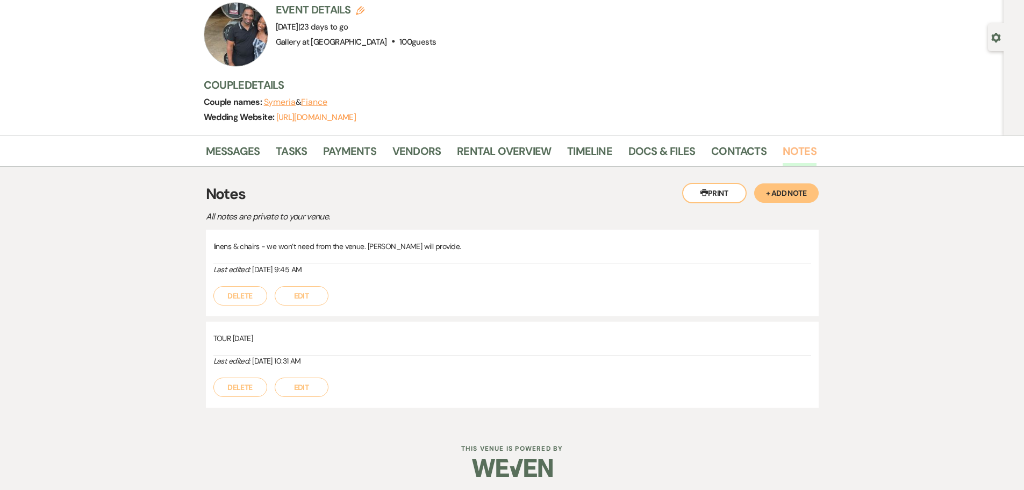
scroll to position [77, 0]
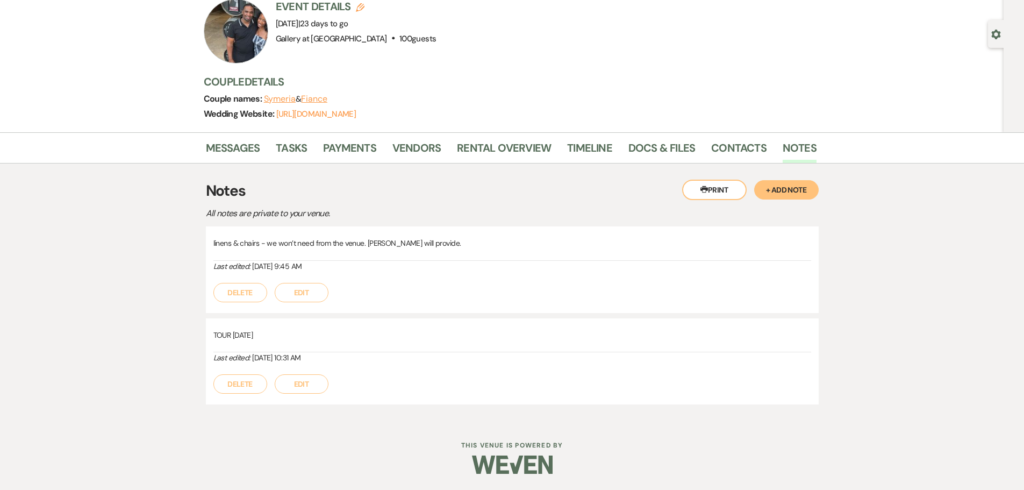
click at [782, 187] on button "+ Add Note" at bounding box center [786, 189] width 65 height 19
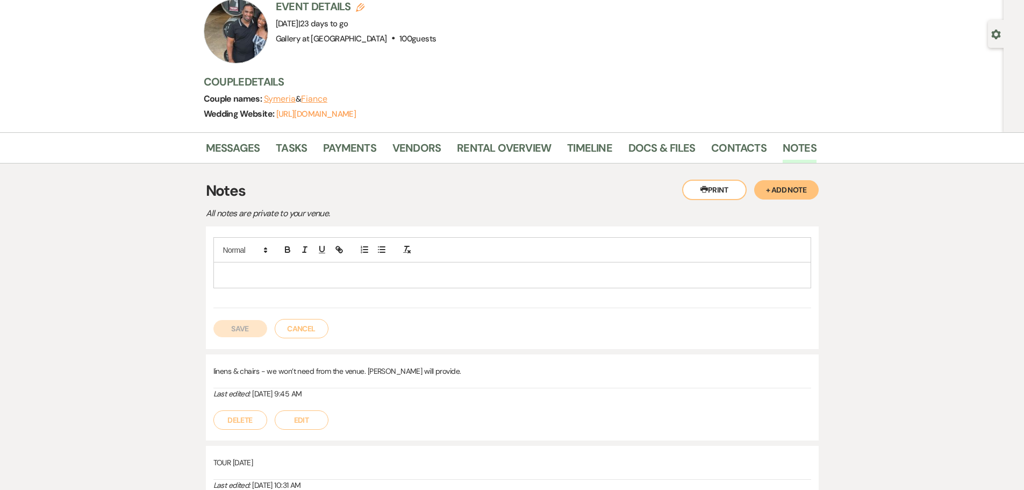
click at [279, 270] on p at bounding box center [512, 275] width 581 height 12
click at [246, 332] on button "Save" at bounding box center [240, 328] width 54 height 17
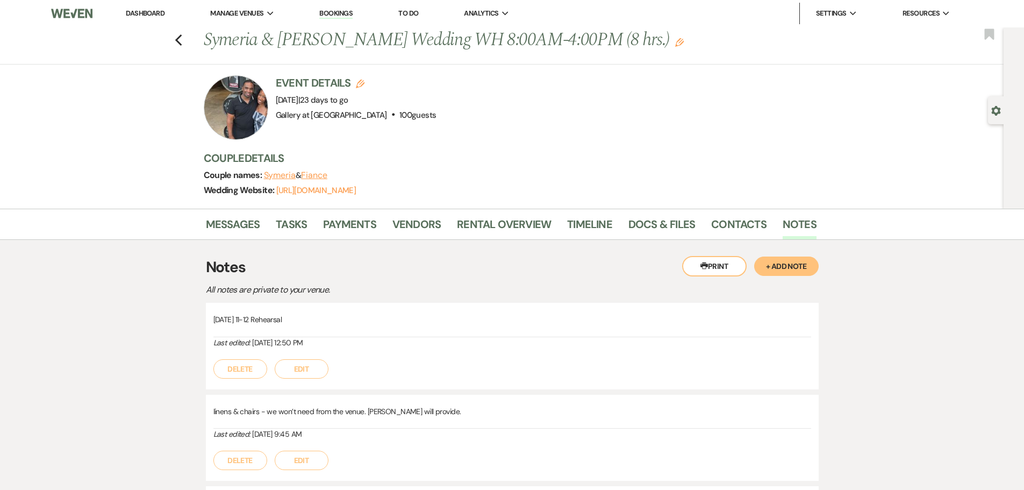
scroll to position [0, 0]
click at [182, 39] on use "button" at bounding box center [178, 41] width 7 height 12
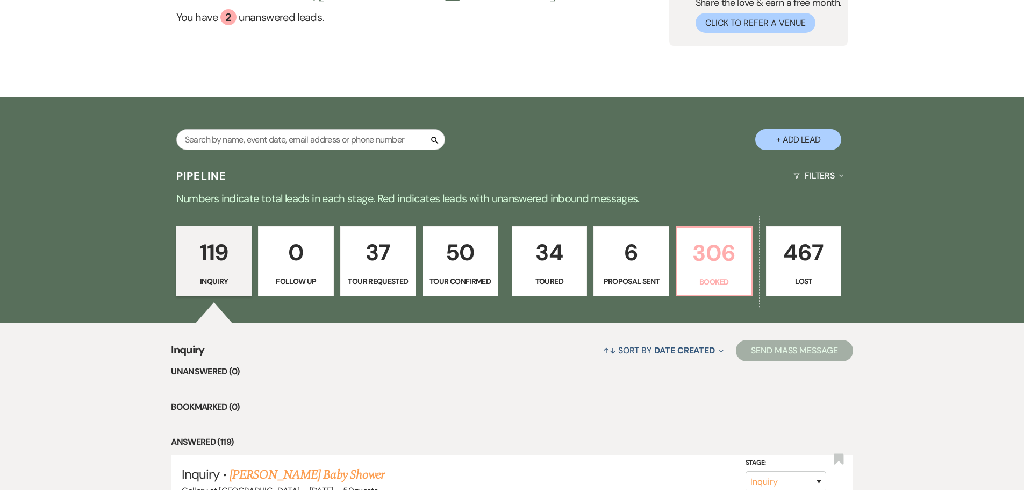
scroll to position [108, 0]
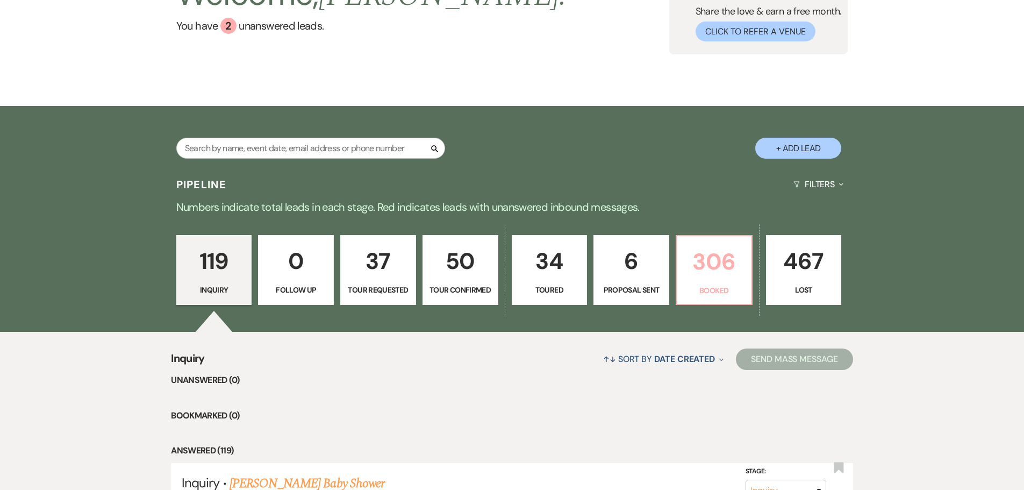
click at [703, 292] on p "Booked" at bounding box center [714, 290] width 62 height 12
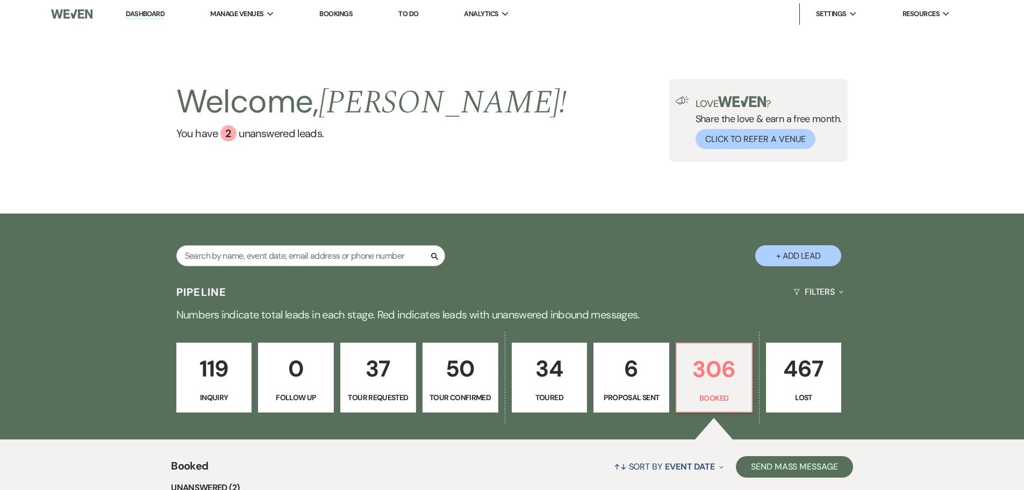
scroll to position [215, 0]
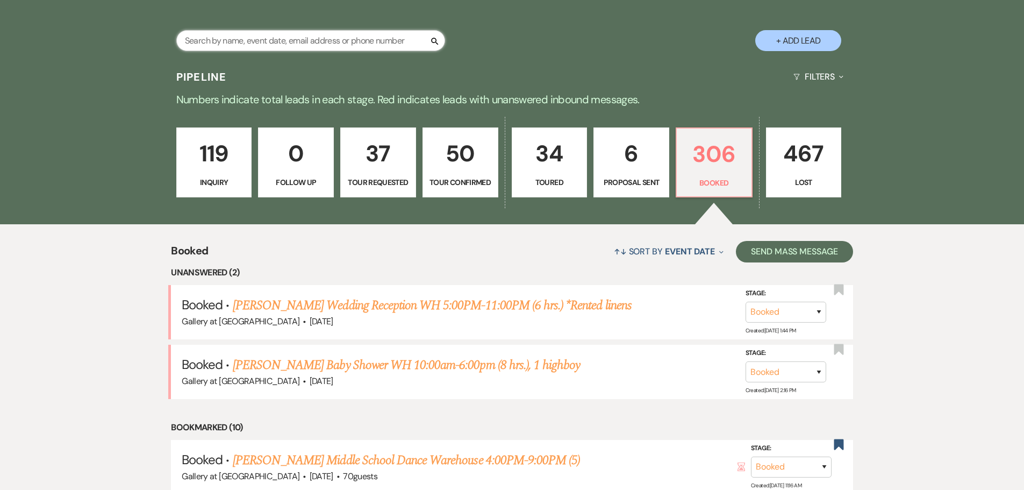
click at [261, 42] on input "text" at bounding box center [310, 40] width 269 height 21
type input "genny"
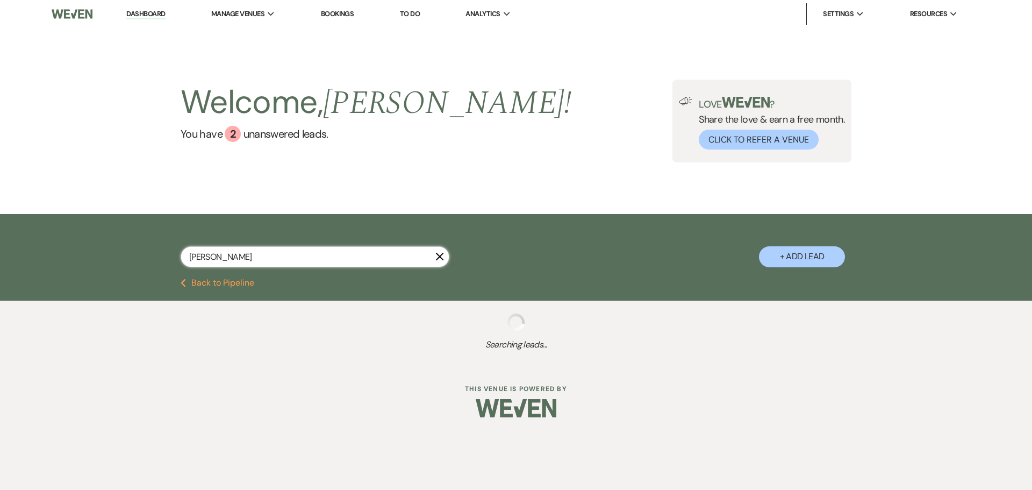
select select "5"
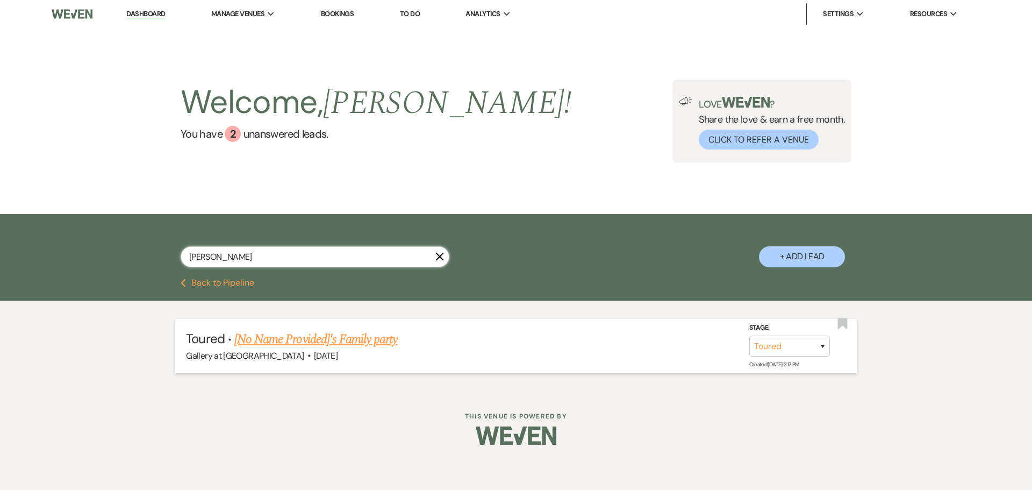
type input "genny"
click at [345, 339] on link "[No Name Provided]'s Family party" at bounding box center [315, 339] width 163 height 19
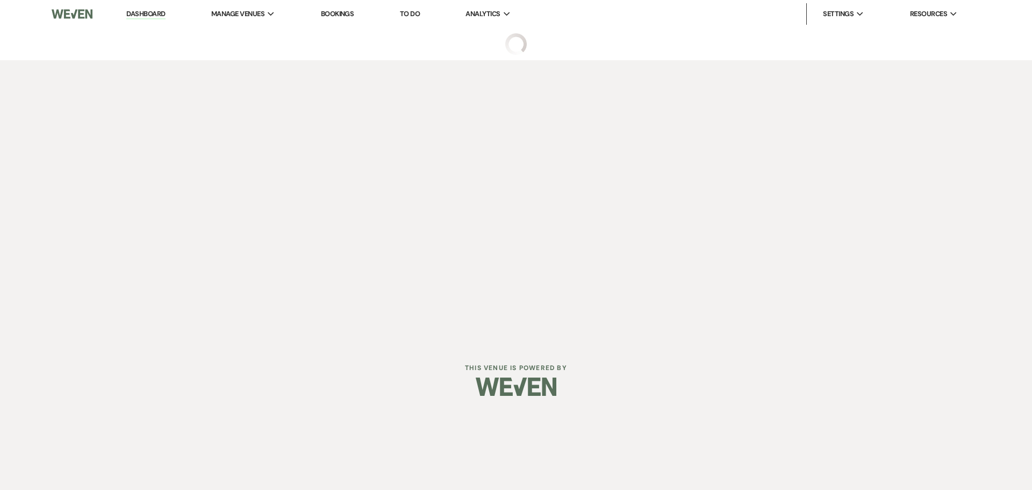
select select "5"
select select "13"
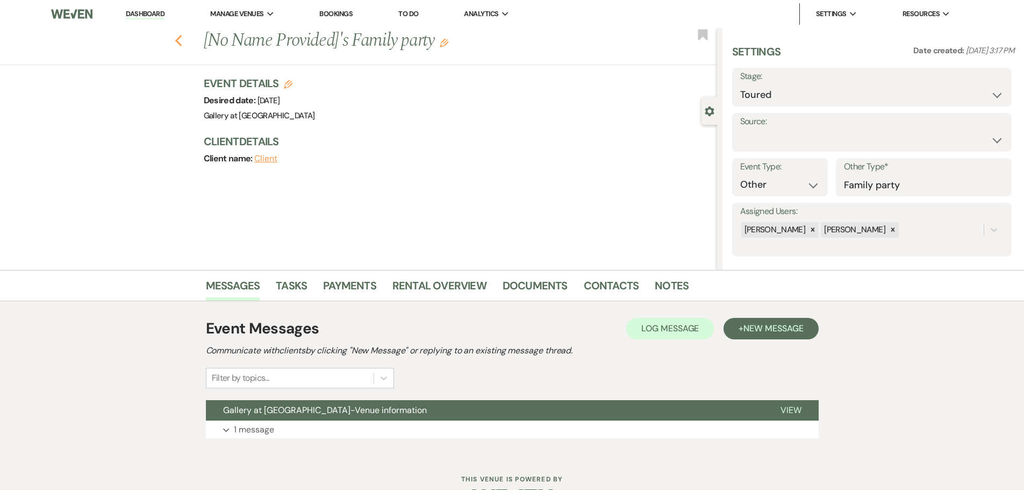
click at [183, 44] on icon "Previous" at bounding box center [179, 40] width 8 height 13
select select "5"
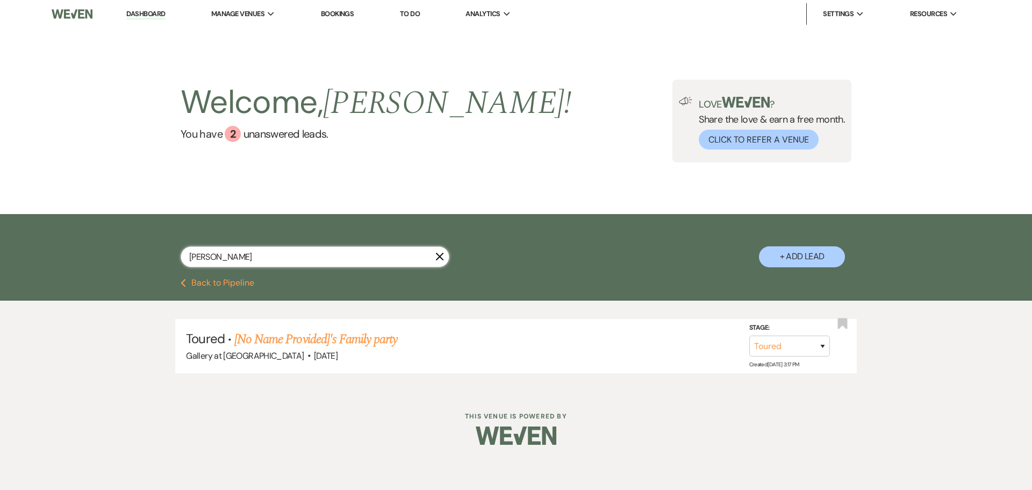
drag, startPoint x: 223, startPoint y: 261, endPoint x: 53, endPoint y: 270, distance: 170.7
click at [53, 270] on div "genny X + Add Lead" at bounding box center [516, 246] width 1032 height 65
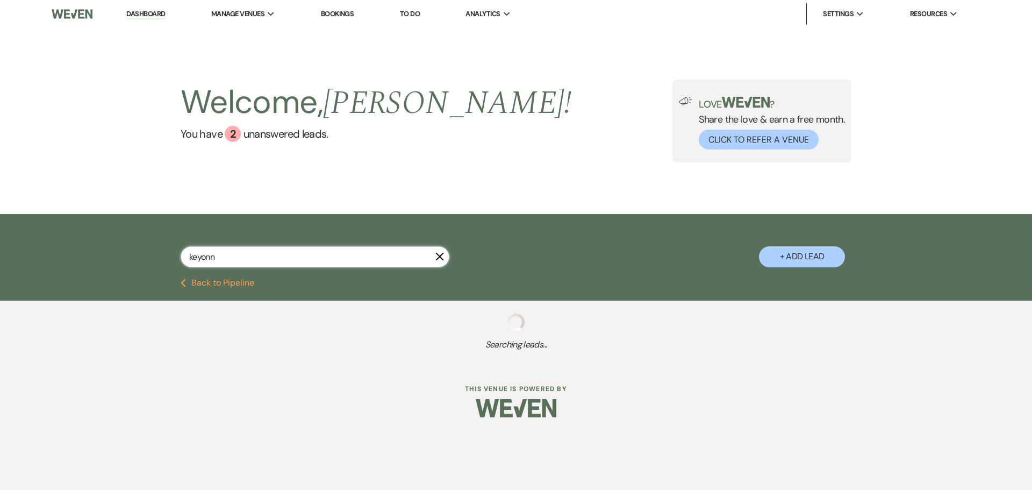
click at [225, 256] on input "keyonn" at bounding box center [315, 256] width 269 height 21
type input "keyon"
select select "2"
select select "5"
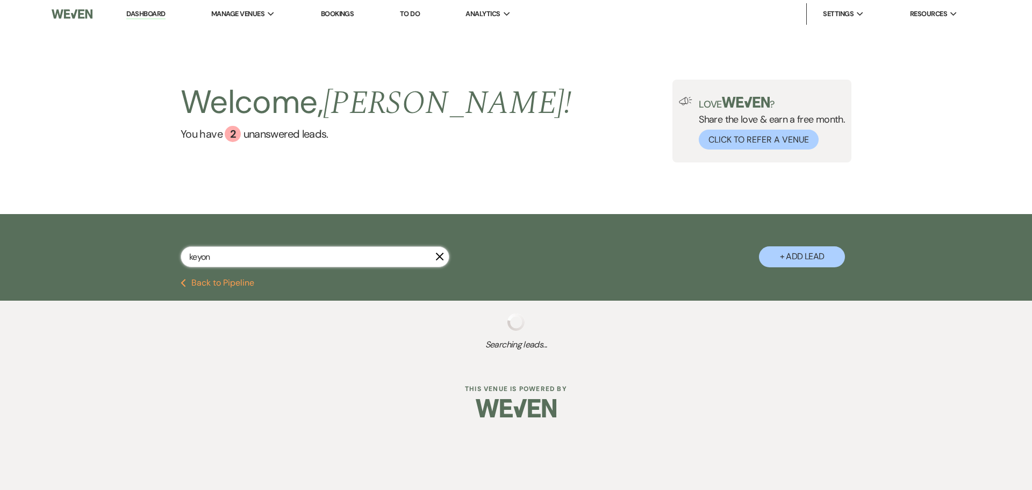
select select "2"
select select "6"
select select "4"
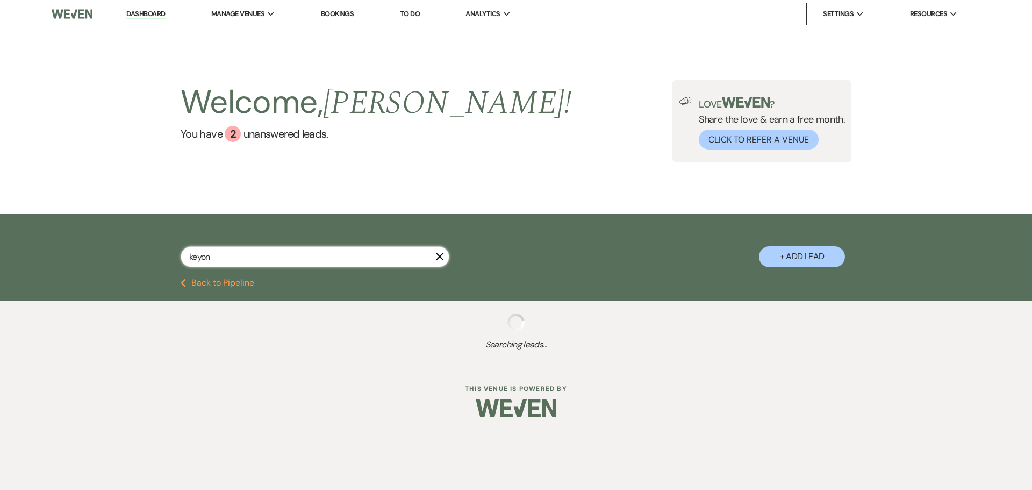
select select "8"
select select "4"
select select "5"
select select "2"
select select "5"
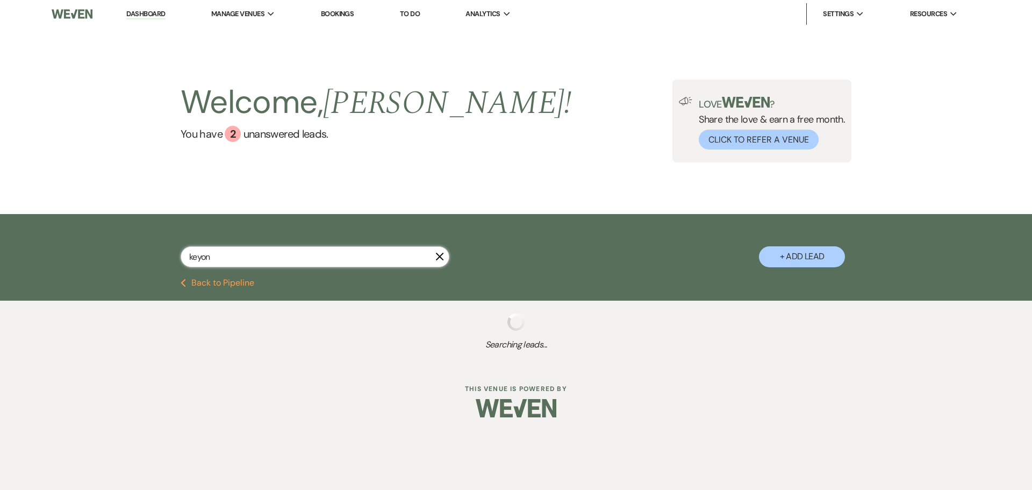
select select "5"
select select "4"
select select "2"
select select "5"
select select "8"
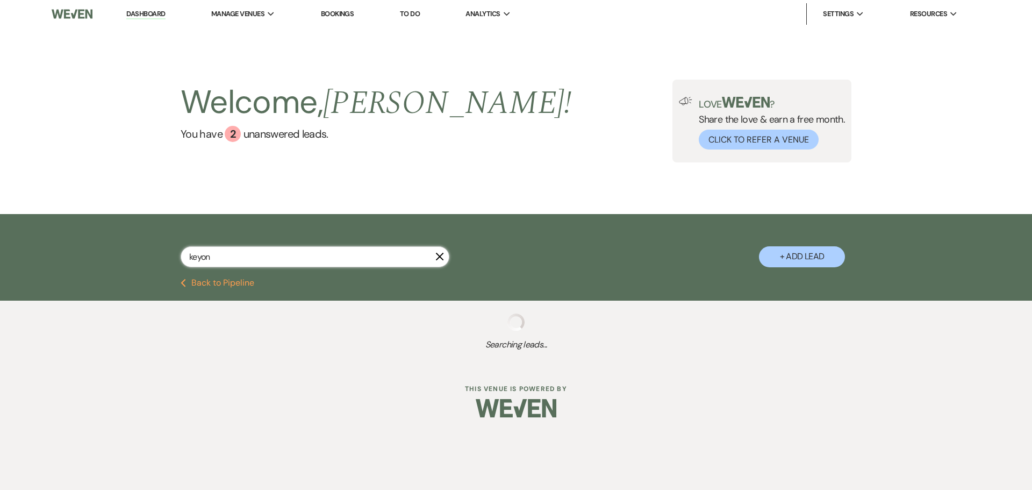
select select "6"
select select "8"
select select "4"
select select "8"
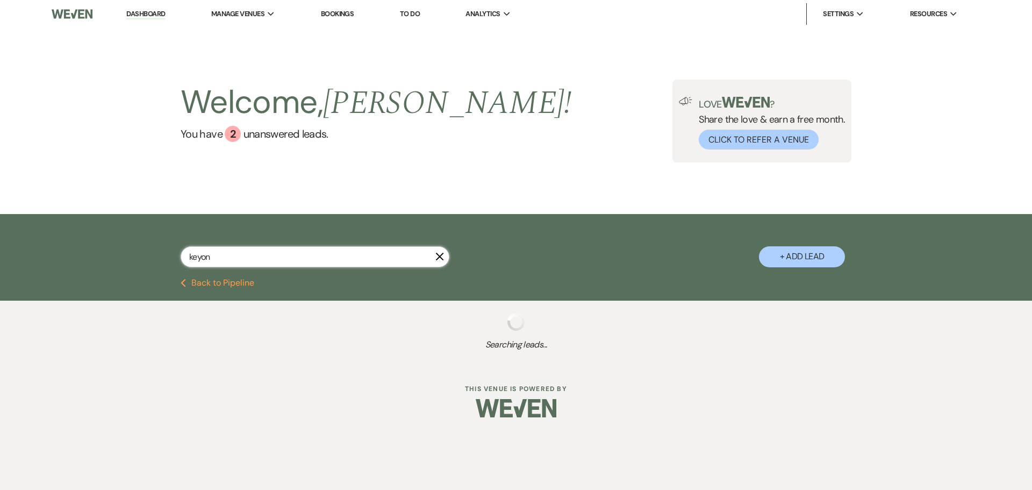
select select "6"
select select "8"
select select "4"
select select "2"
select select "5"
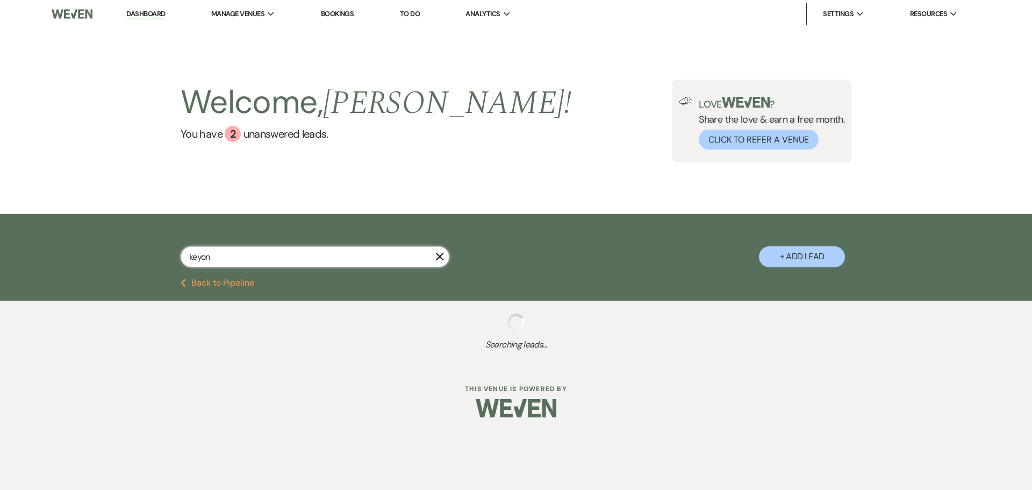
select select "5"
select select "8"
select select "4"
select select "5"
select select "8"
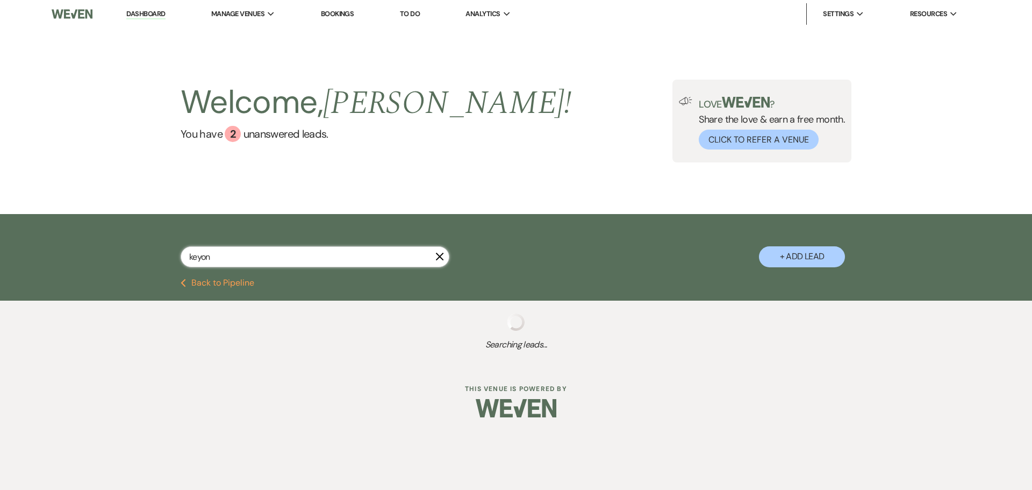
select select "4"
select select "5"
select select "6"
select select "5"
select select "8"
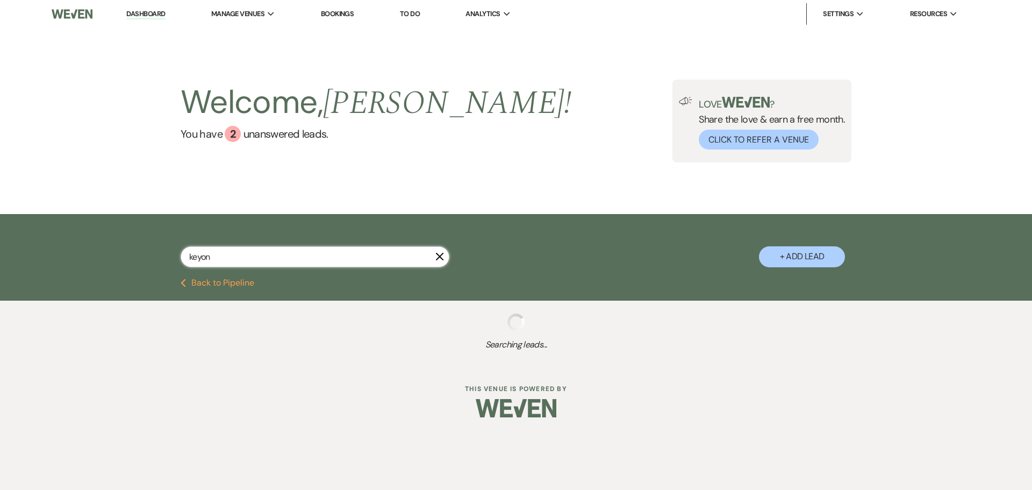
select select "4"
select select "8"
select select "5"
select select "2"
select select "5"
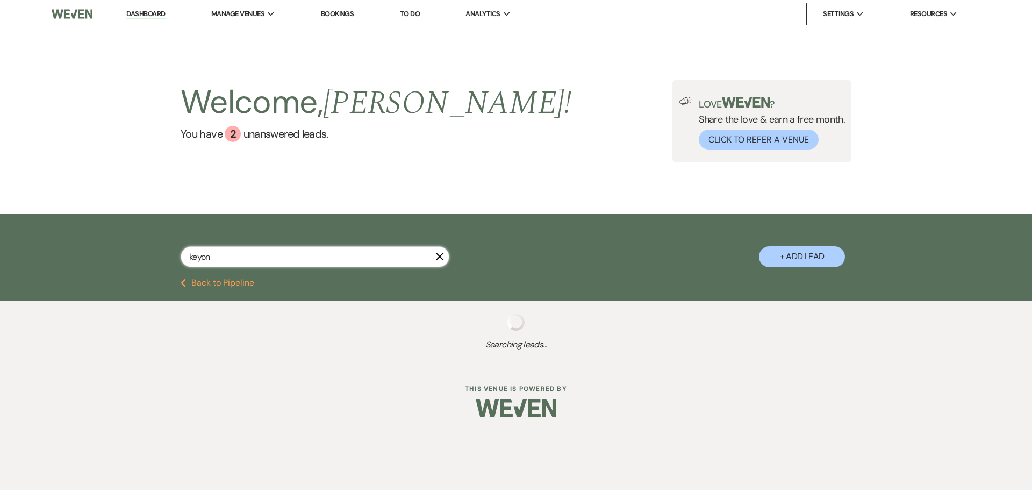
select select "8"
select select "7"
select select "8"
select select "5"
select select "6"
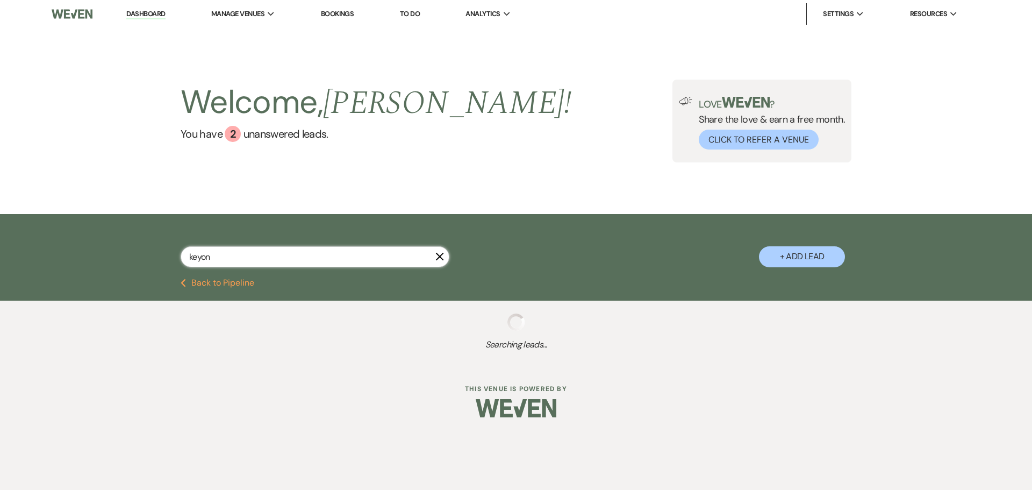
select select "8"
select select "5"
select select "2"
select select "8"
select select "5"
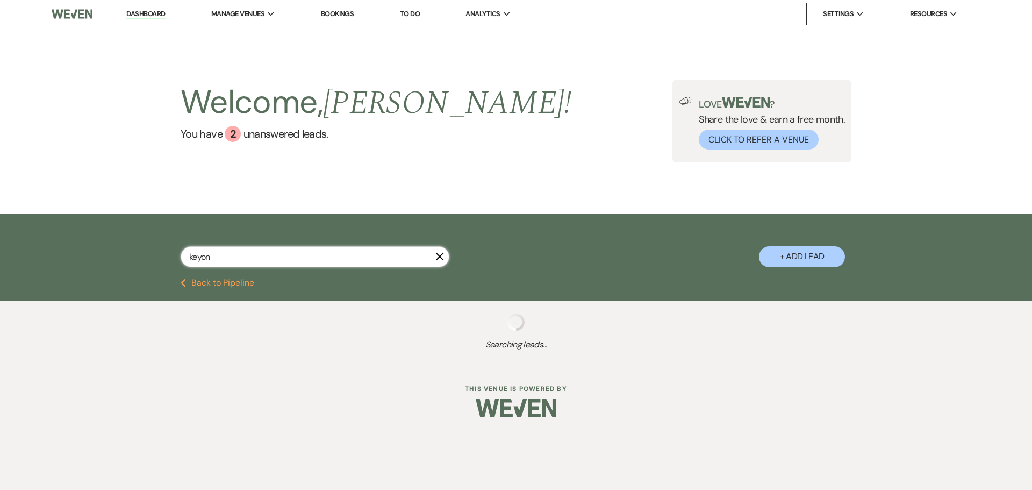
select select "2"
select select "8"
select select "5"
select select "8"
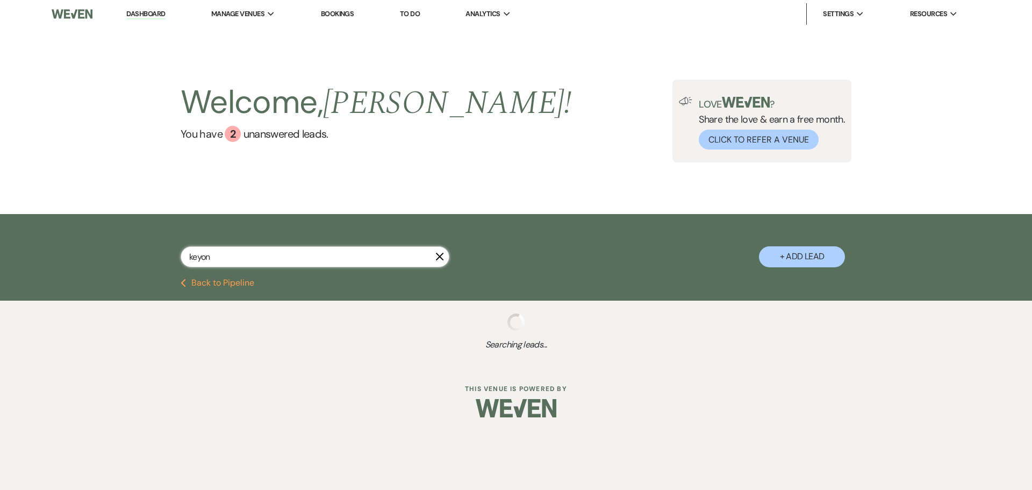
select select "8"
select select "2"
select select "8"
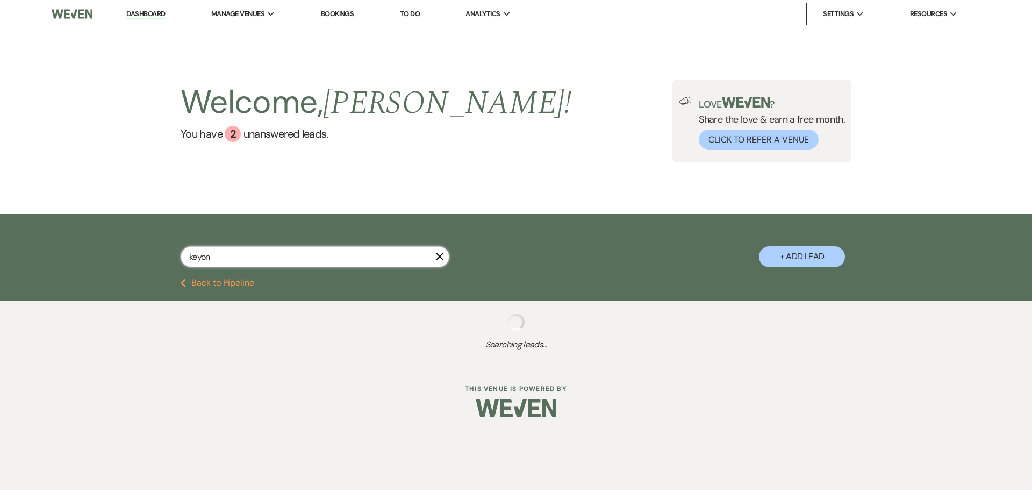
select select "8"
select select "5"
select select "8"
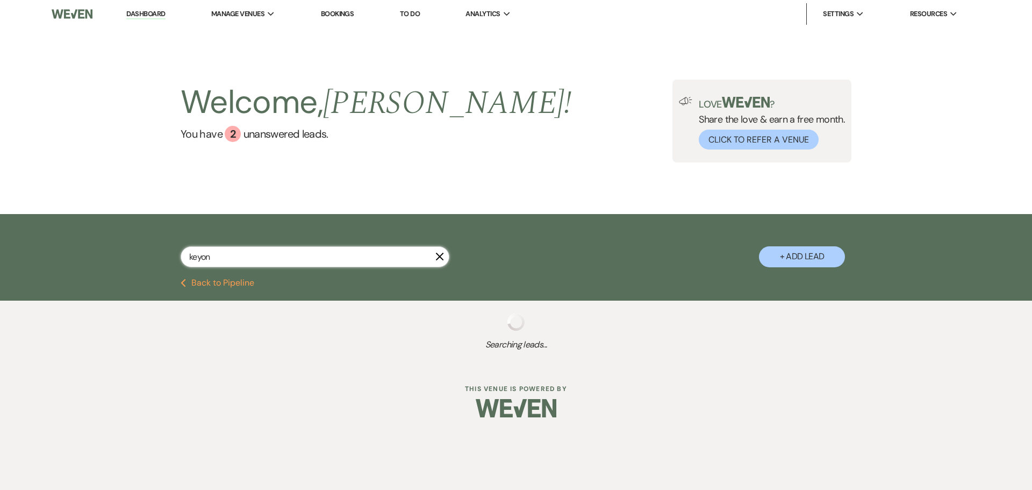
select select "5"
select select "8"
select select "4"
select select "8"
select select "4"
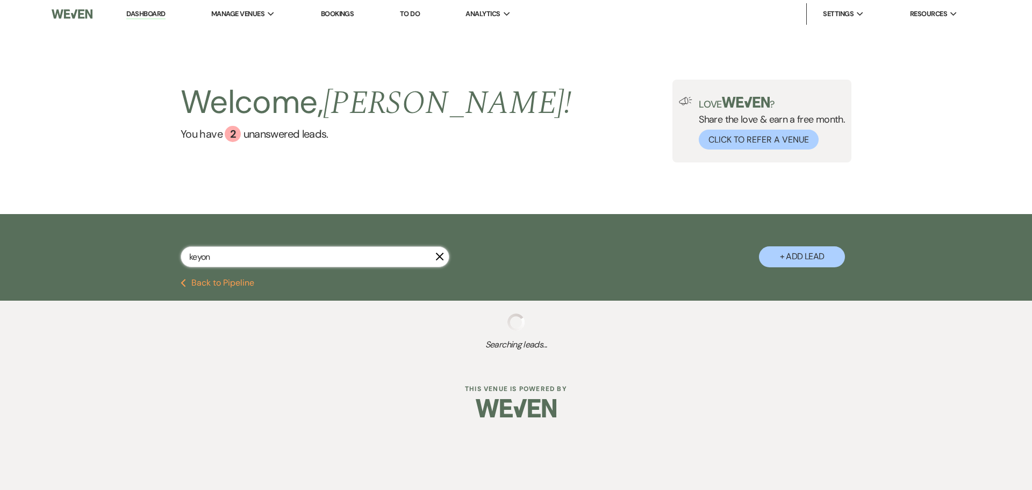
select select "8"
select select "5"
select select "4"
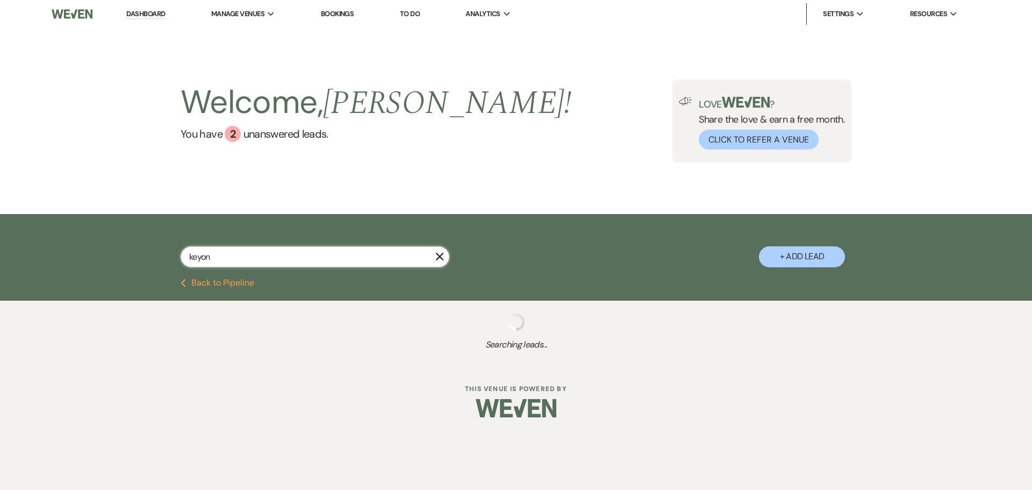
select select "8"
select select "11"
select select "8"
select select "5"
select select "4"
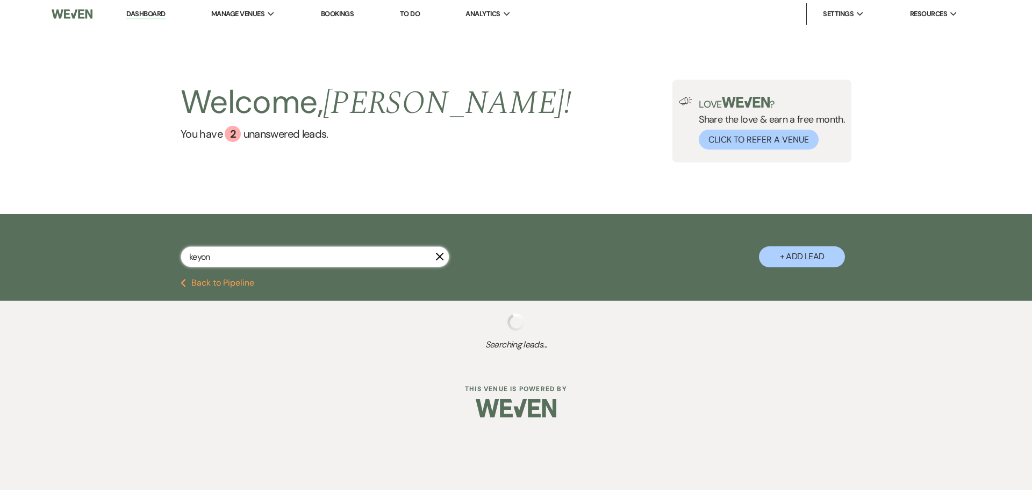
select select "8"
select select "5"
select select "8"
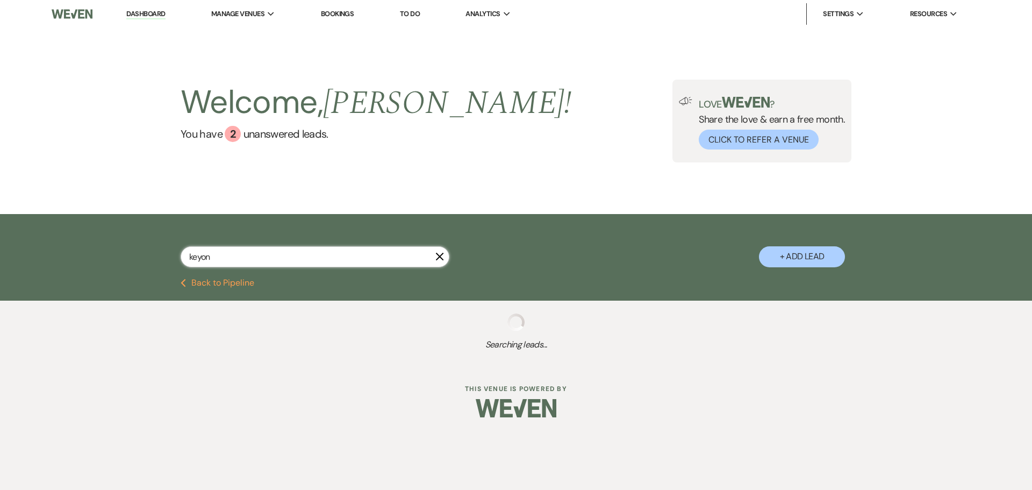
select select "11"
select select "8"
select select "11"
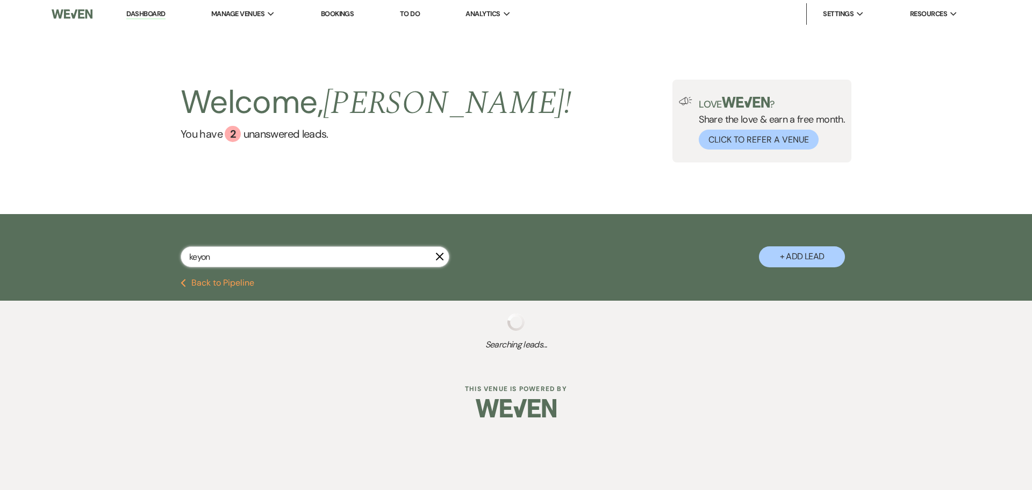
select select "8"
select select "5"
select select "8"
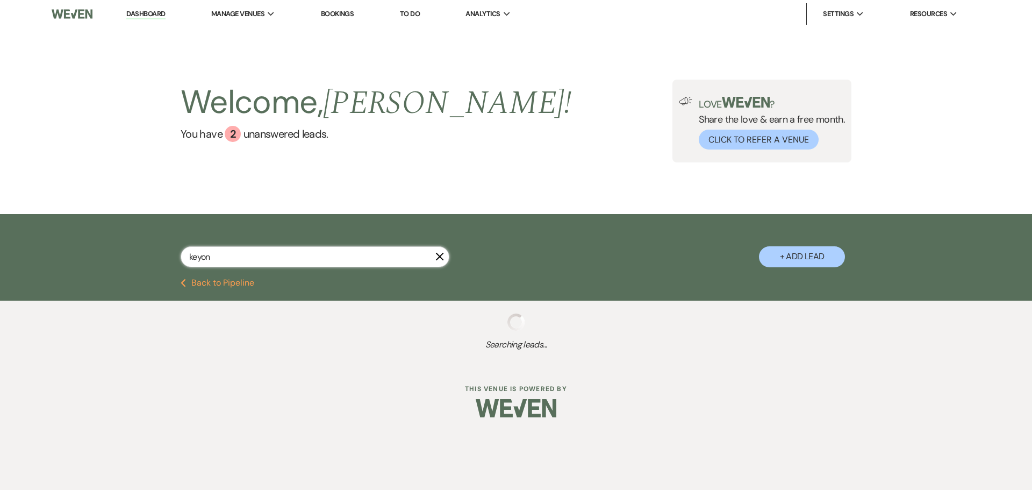
select select "5"
select select "4"
select select "8"
select select "5"
select select "4"
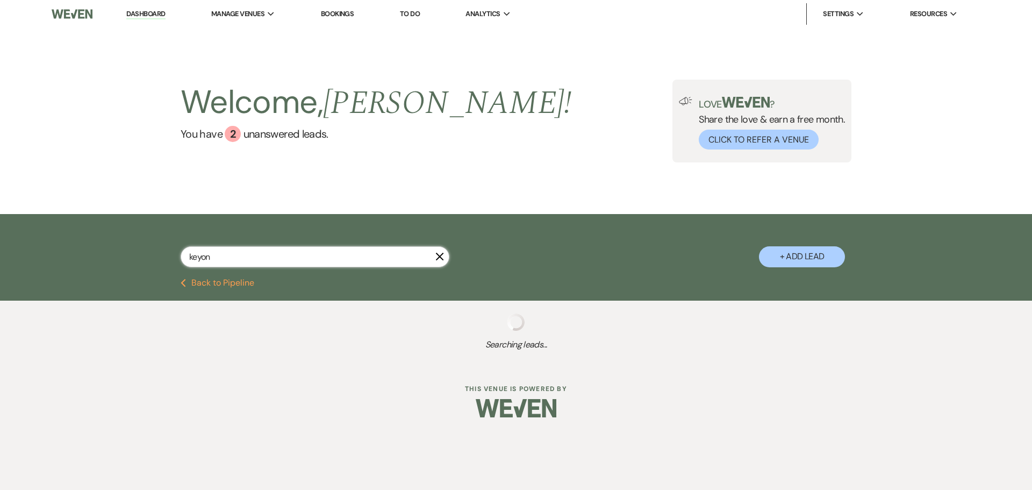
select select "8"
select select "5"
select select "8"
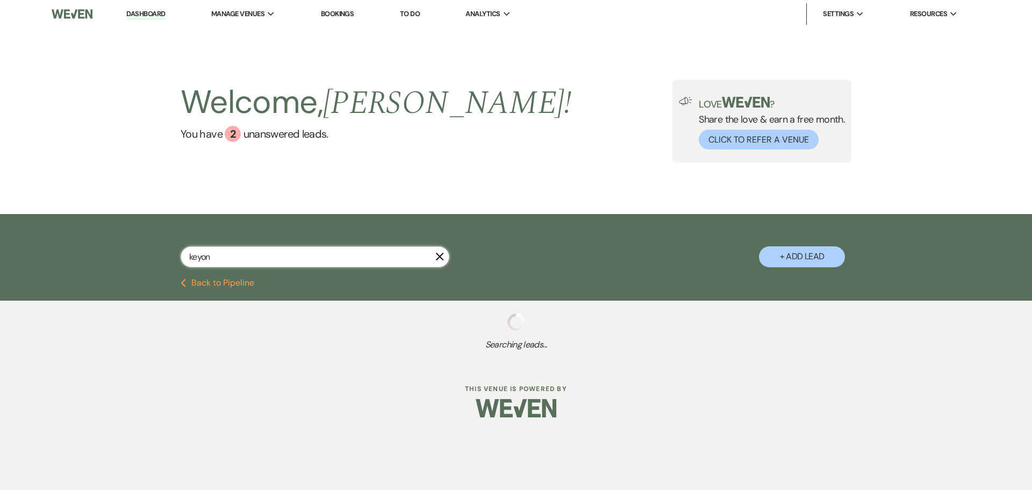
select select "6"
select select "2"
select select "4"
select select "8"
select select "5"
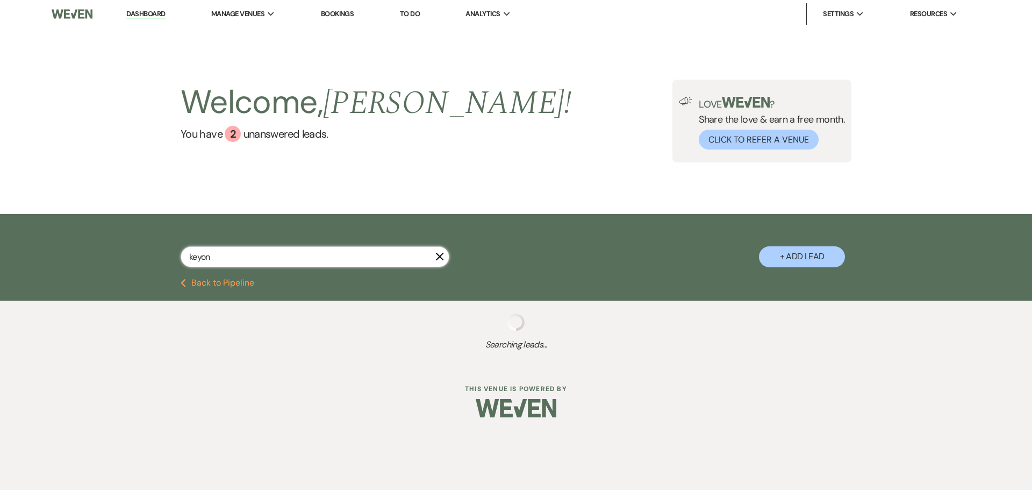
select select "8"
select select "5"
select select "8"
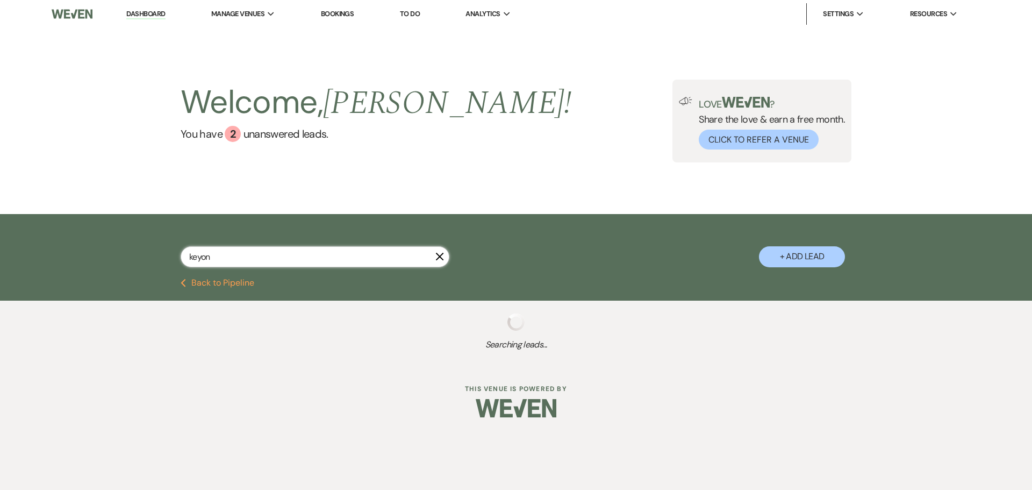
select select "5"
select select "8"
select select "5"
select select "8"
select select "10"
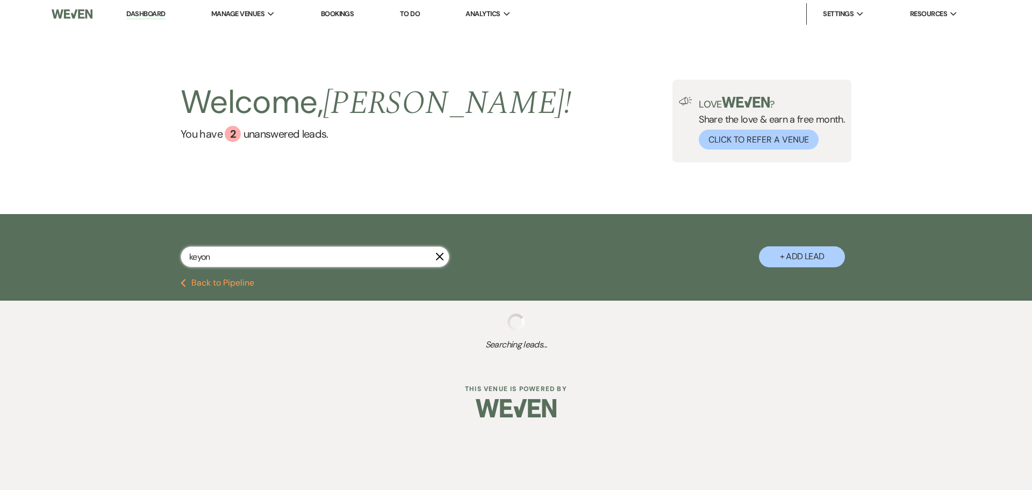
select select "8"
select select "4"
select select "8"
select select "5"
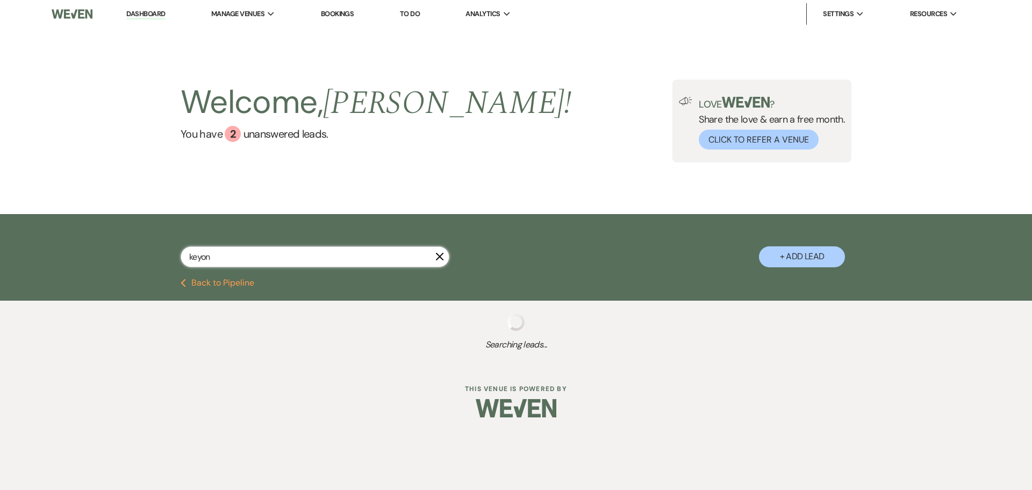
select select "4"
select select "8"
select select "5"
select select "8"
select select "4"
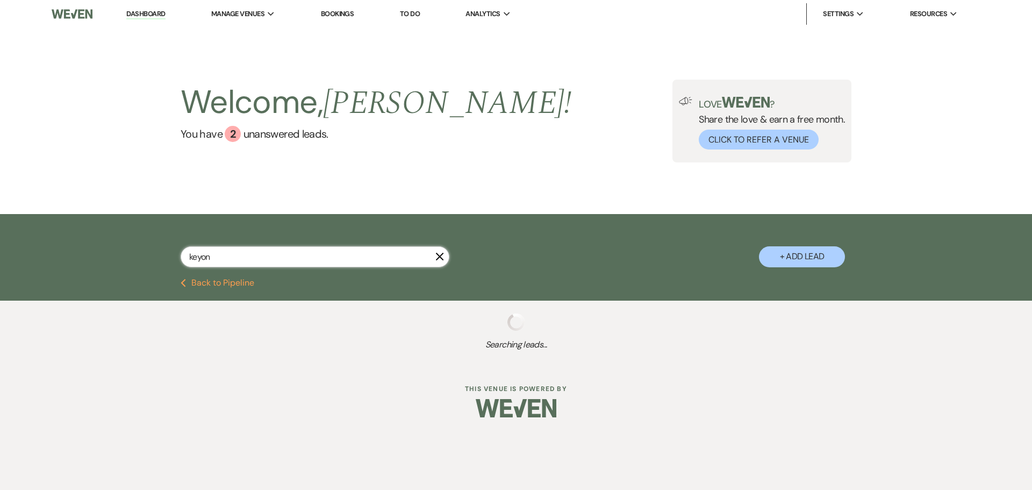
select select "8"
select select "5"
select select "8"
select select "5"
select select "8"
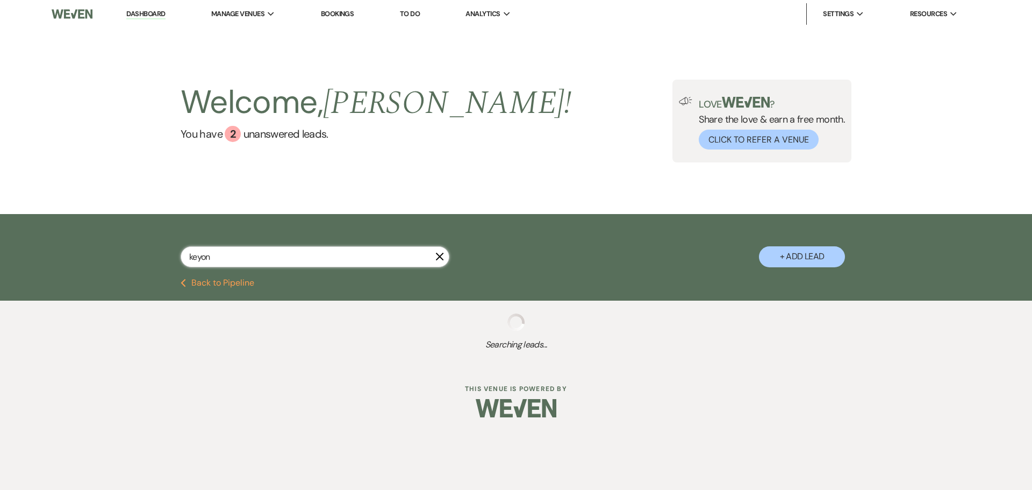
select select "5"
select select "8"
select select "3"
select select "8"
select select "5"
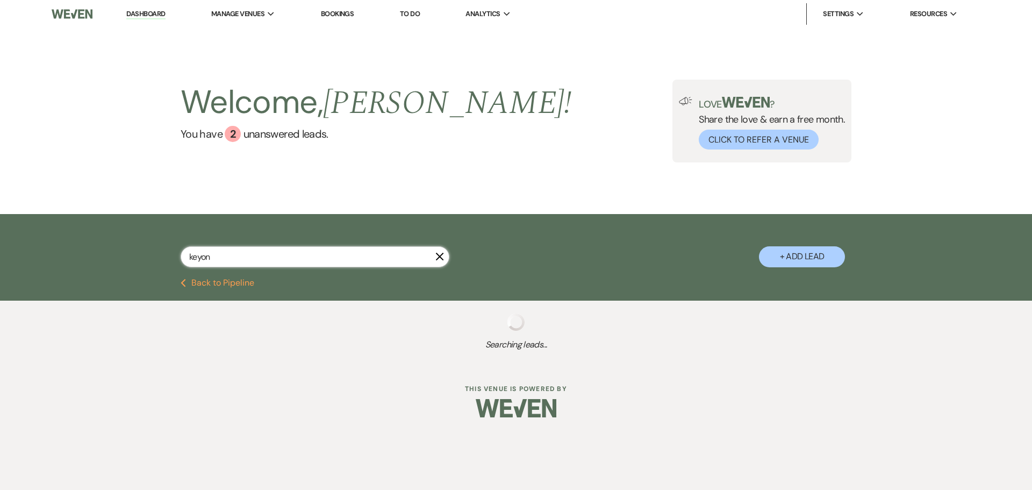
select select "4"
select select "8"
select select "5"
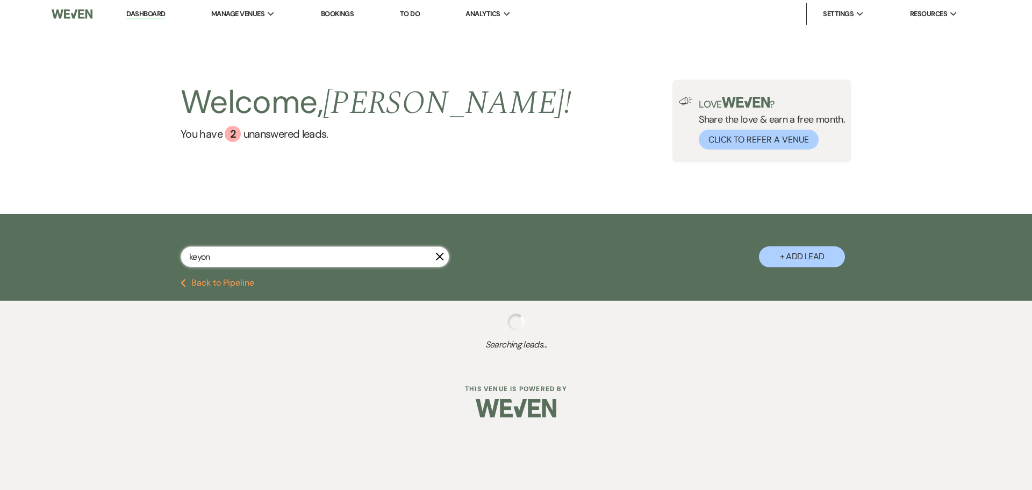
select select "8"
select select "6"
select select "8"
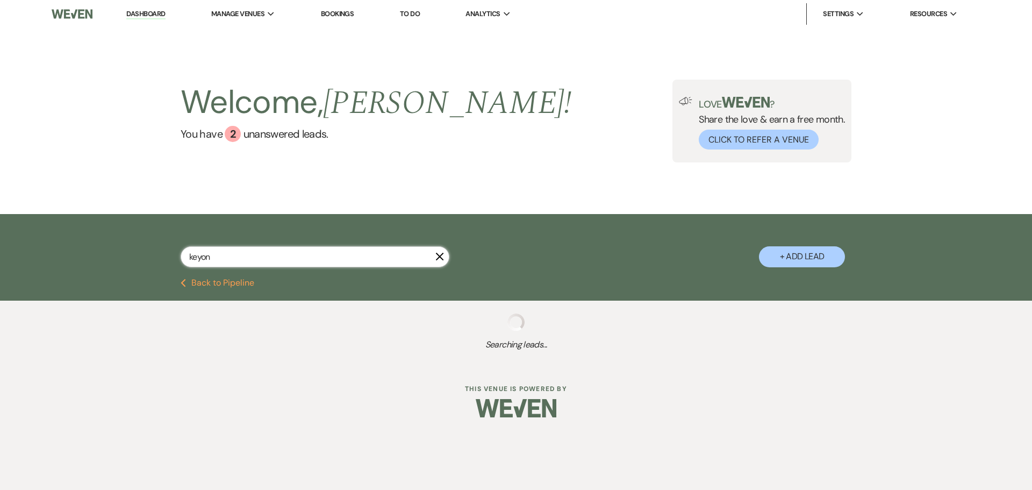
select select "5"
select select "8"
select select "5"
select select "8"
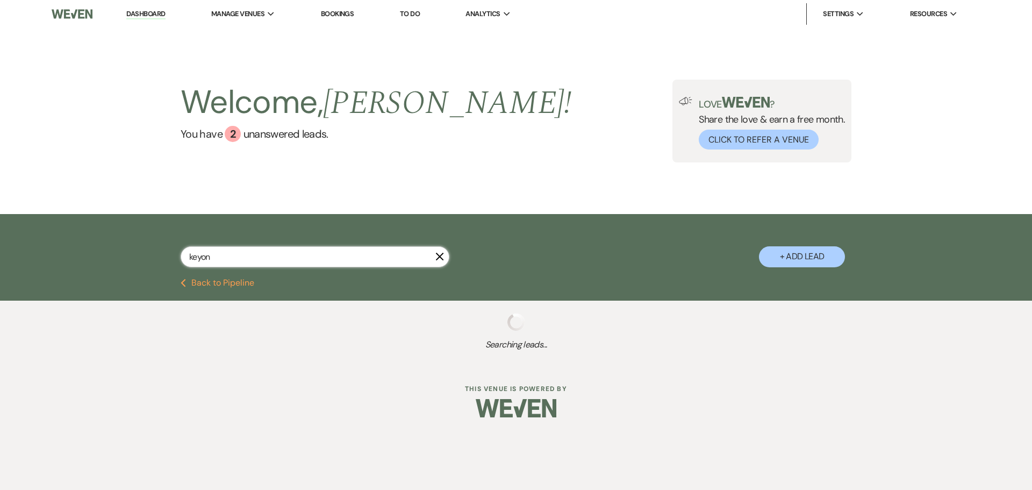
select select "8"
select select "6"
select select "8"
select select "5"
select select "2"
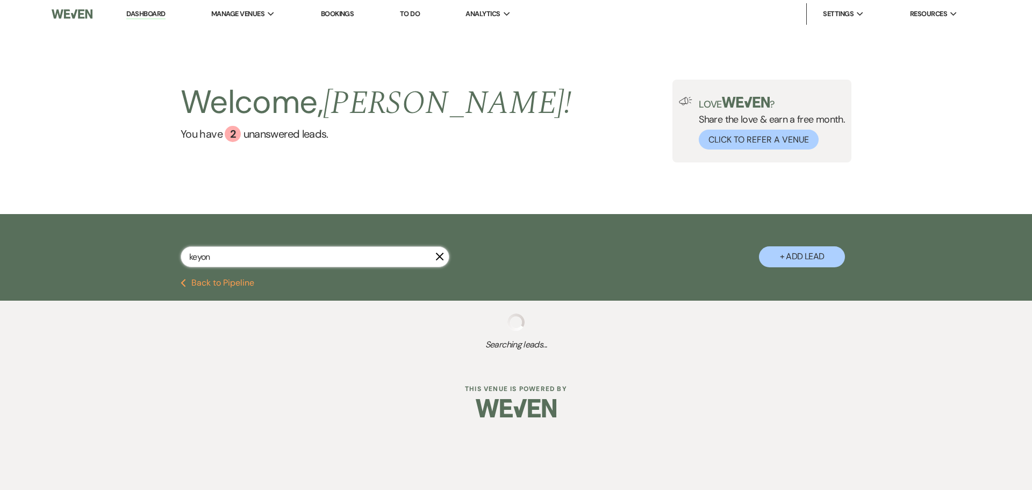
select select "8"
select select "4"
select select "8"
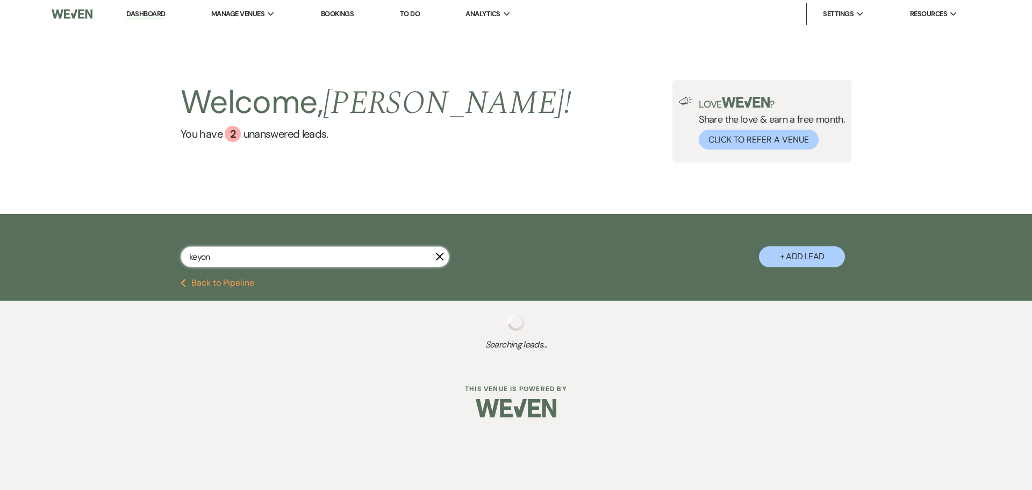
select select "5"
select select "4"
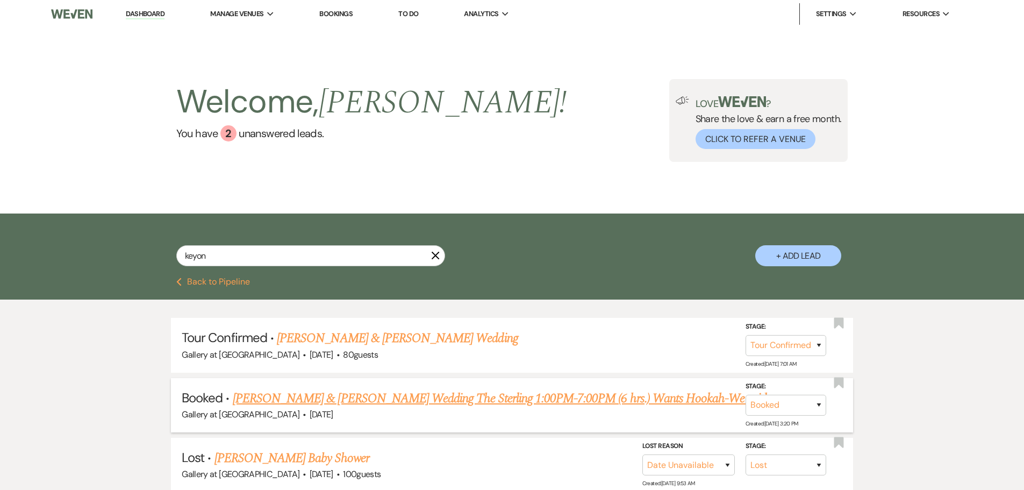
click at [478, 401] on link "Crystal Cox & Keyonn Hopkins Wedding The Sterling 1:00PM-7:00PM (6 hrs.) Wants …" at bounding box center [507, 398] width 548 height 19
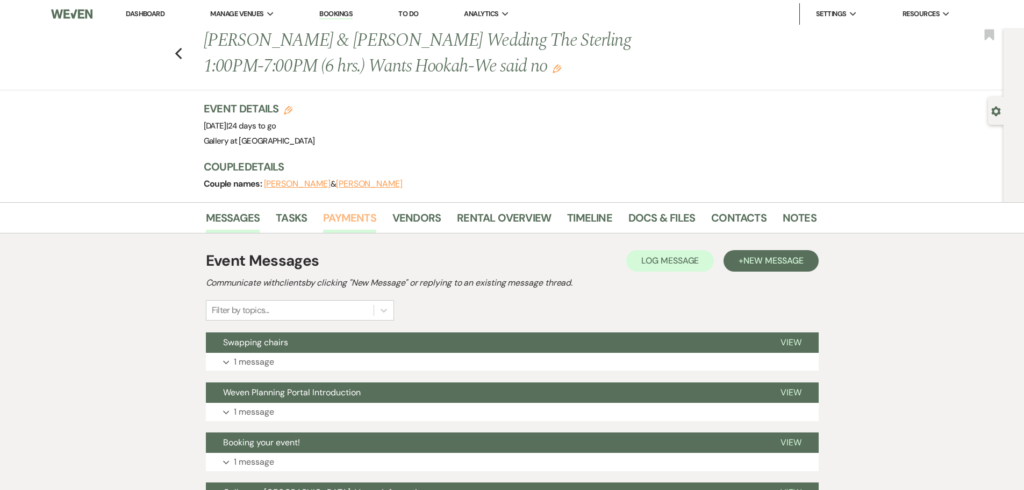
click at [339, 218] on link "Payments" at bounding box center [349, 221] width 53 height 24
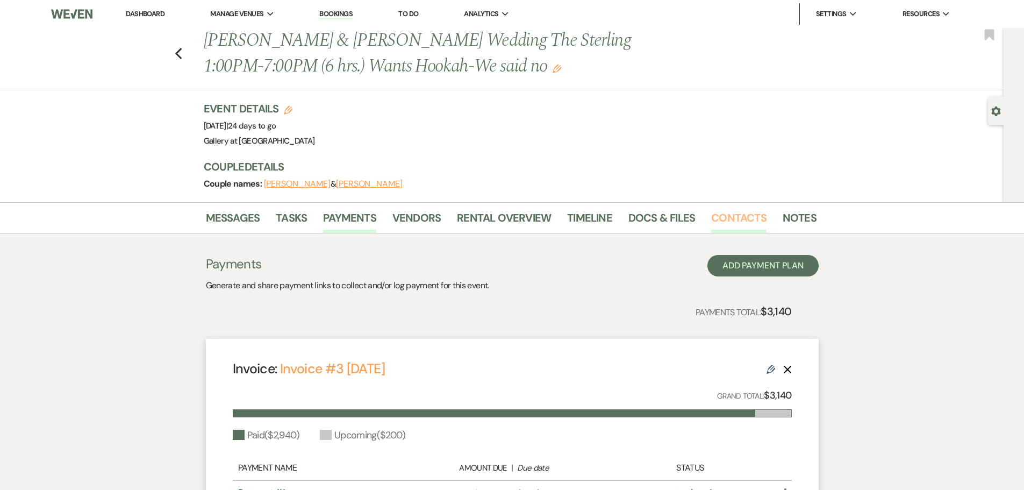
click at [725, 212] on link "Contacts" at bounding box center [738, 221] width 55 height 24
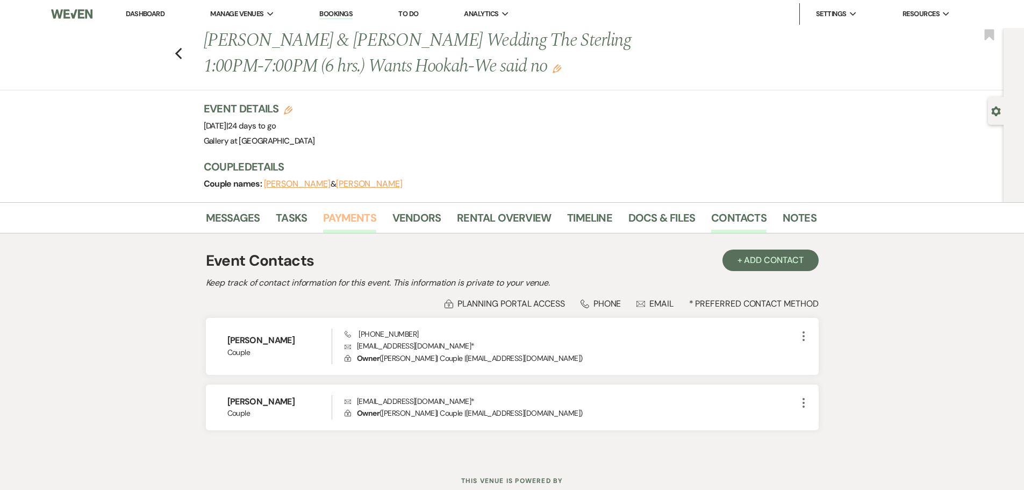
click at [336, 219] on link "Payments" at bounding box center [349, 221] width 53 height 24
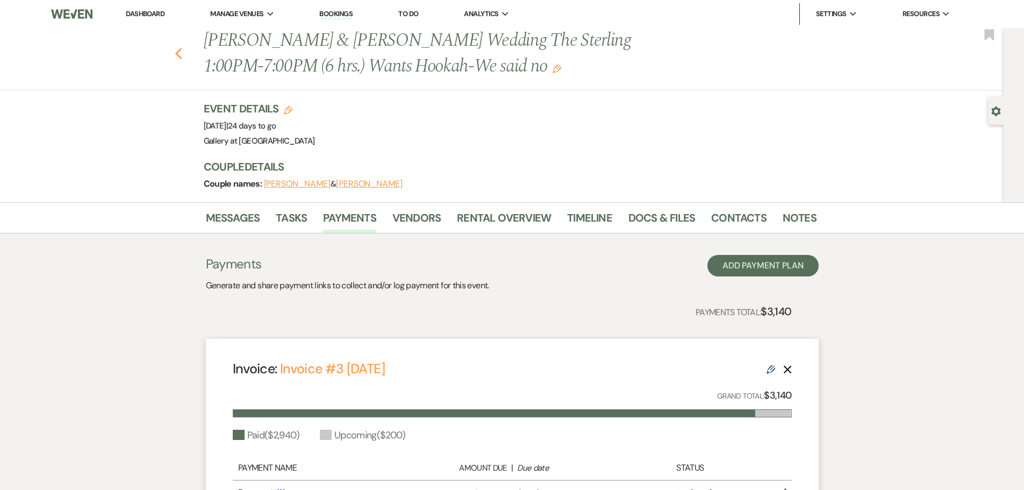
click at [183, 55] on icon "Previous" at bounding box center [179, 53] width 8 height 13
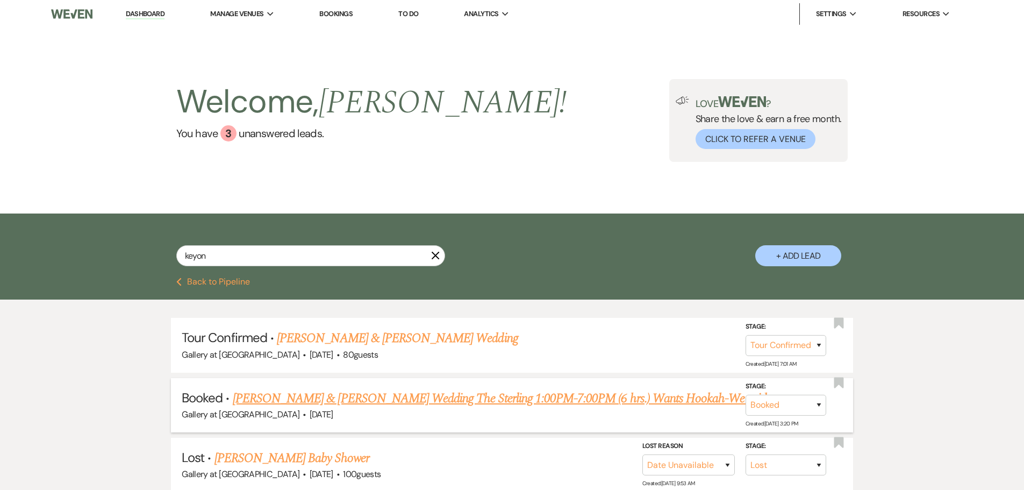
click at [369, 392] on link "Crystal Cox & Keyonn Hopkins Wedding The Sterling 1:00PM-7:00PM (6 hrs.) Wants …" at bounding box center [507, 398] width 548 height 19
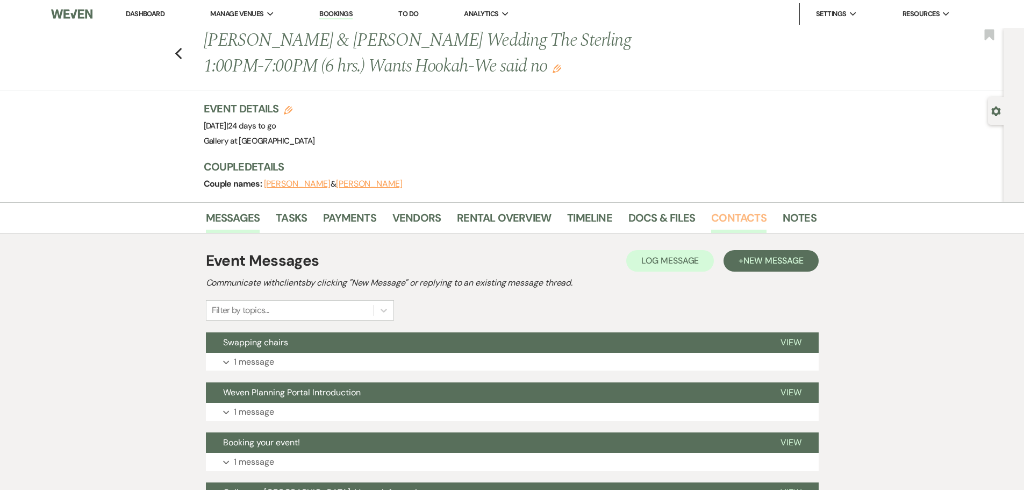
click at [729, 217] on link "Contacts" at bounding box center [738, 221] width 55 height 24
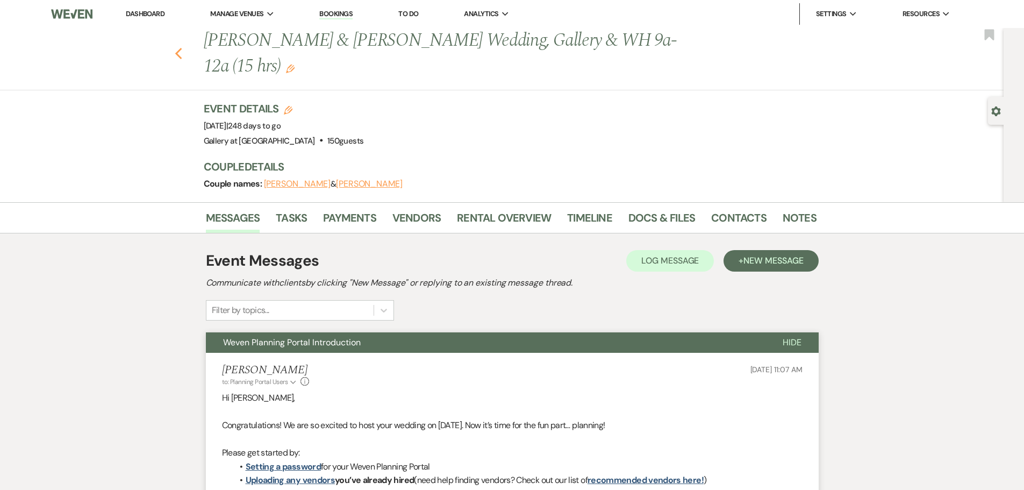
click at [182, 56] on use "button" at bounding box center [178, 54] width 7 height 12
select select "8"
select select "4"
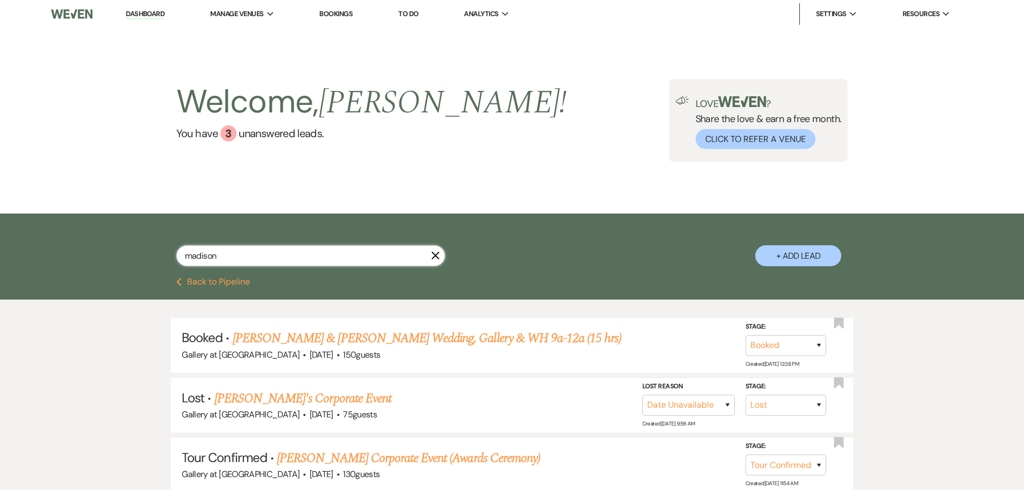
drag, startPoint x: 262, startPoint y: 254, endPoint x: 114, endPoint y: 257, distance: 147.8
click at [114, 257] on div "madison X + Add Lead" at bounding box center [512, 245] width 1024 height 65
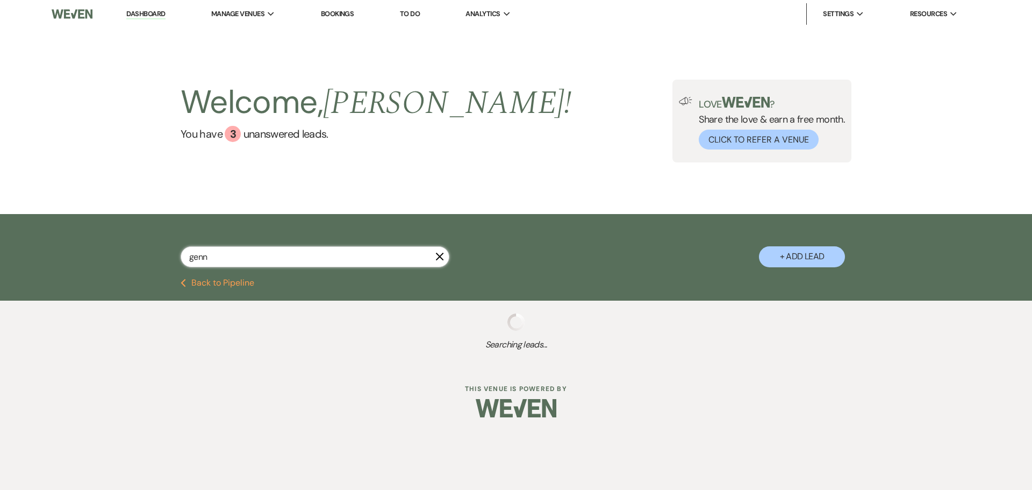
type input "[PERSON_NAME]"
select select "5"
select select "4"
select select "8"
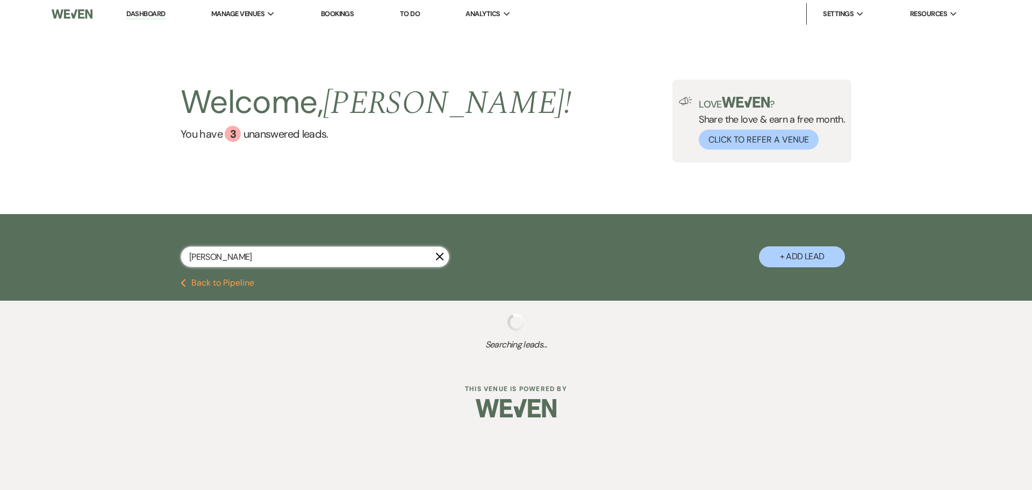
select select "8"
select select "5"
select select "2"
select select "8"
select select "10"
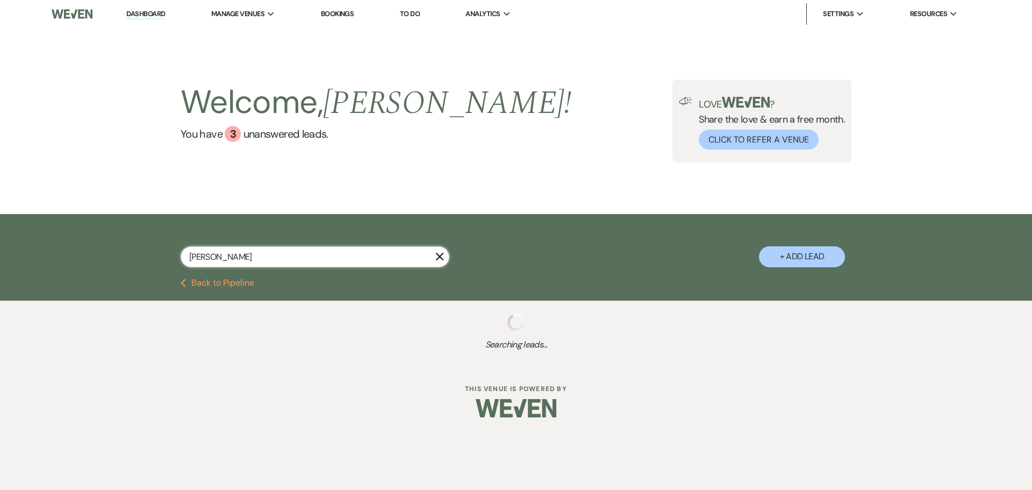
select select "2"
select select "8"
select select "5"
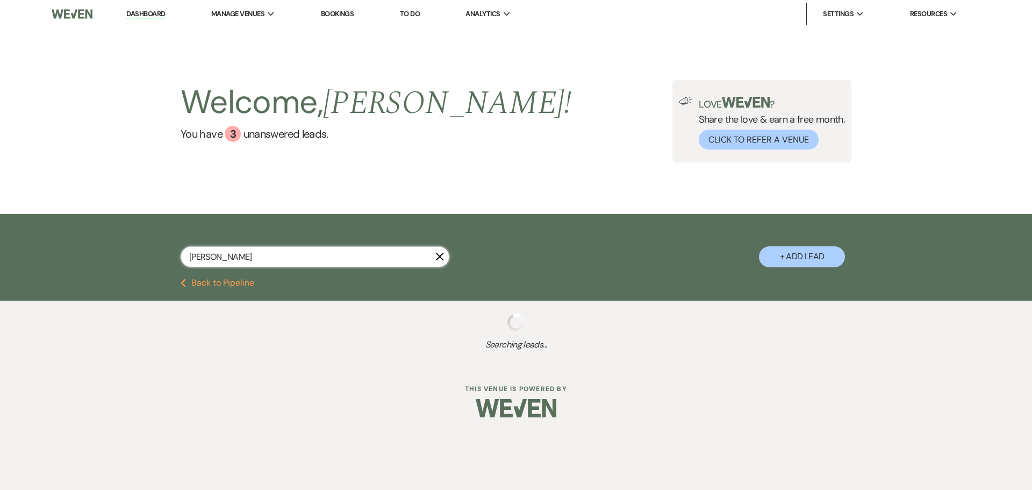
select select "8"
select select "5"
select select "8"
select select "5"
select select "8"
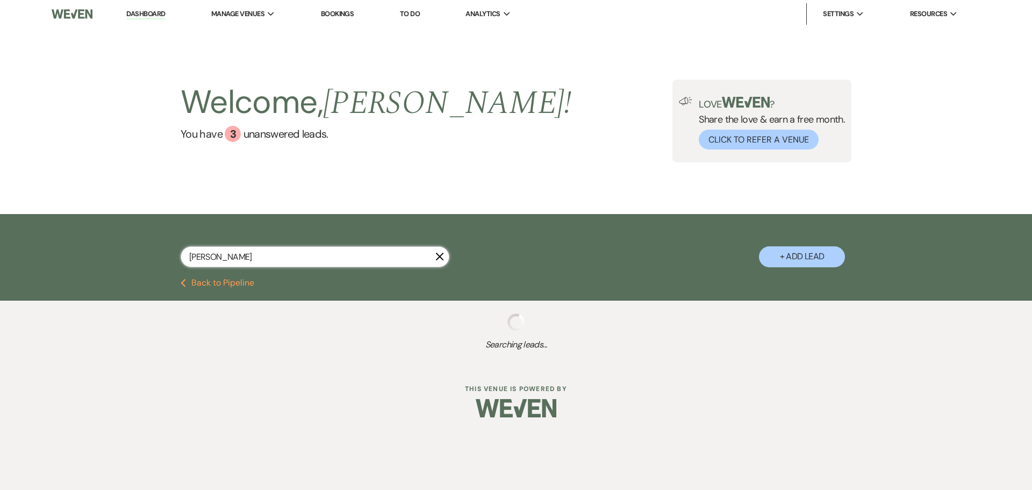
select select "5"
select select "8"
select select "1"
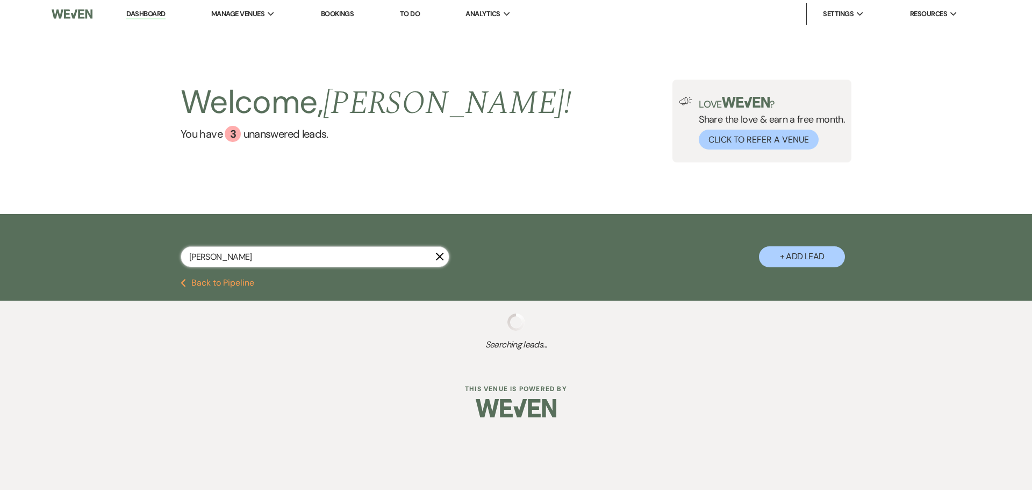
select select "8"
select select "11"
select select "8"
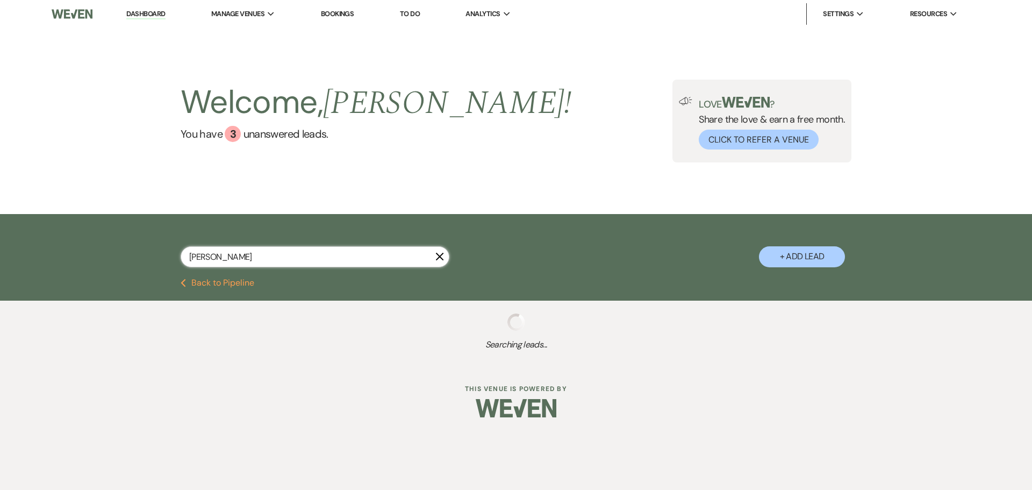
select select "5"
select select "8"
select select "4"
select select "8"
select select "5"
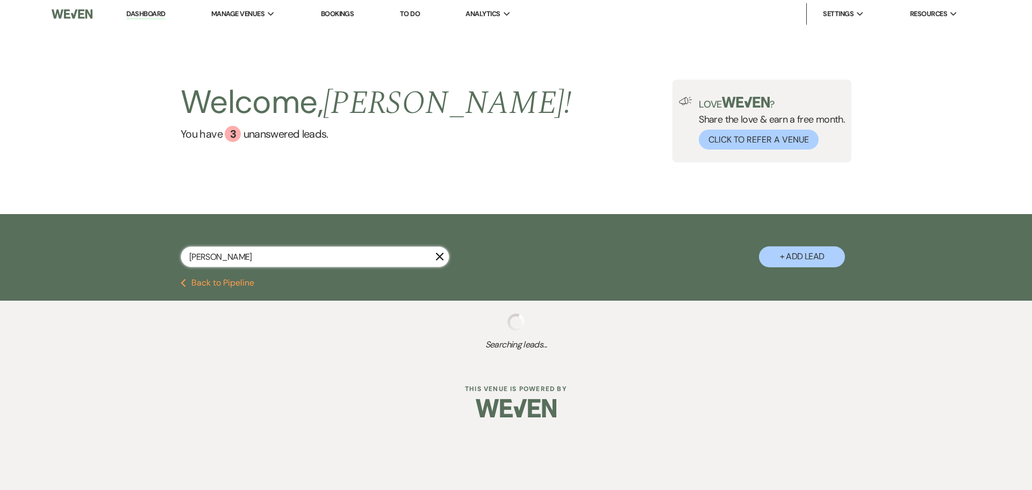
select select "8"
select select "5"
select select "8"
select select "6"
select select "8"
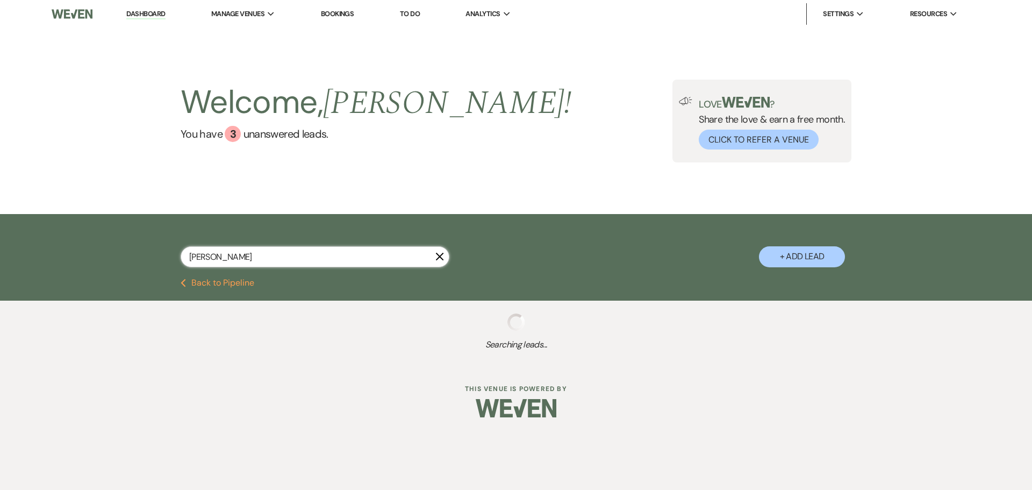
select select "5"
select select "8"
select select "5"
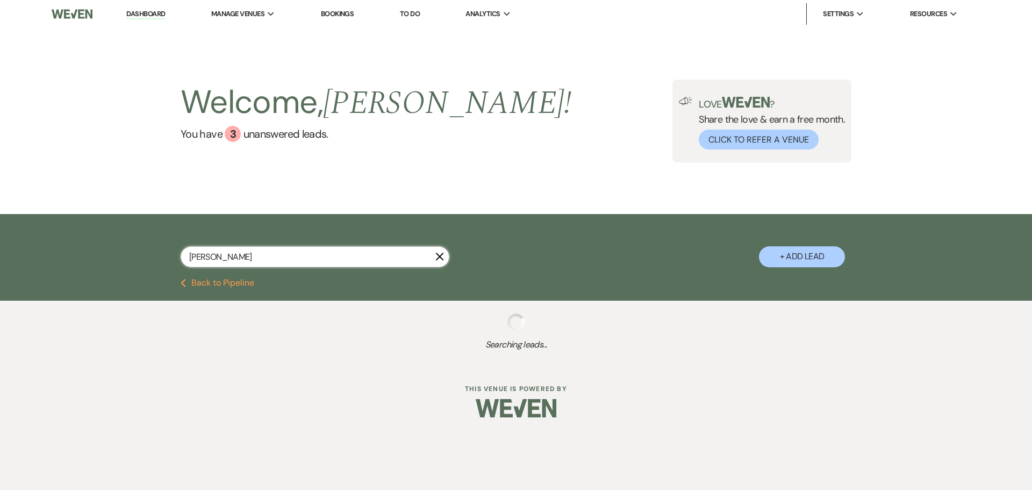
select select "8"
select select "5"
select select "8"
select select "4"
select select "8"
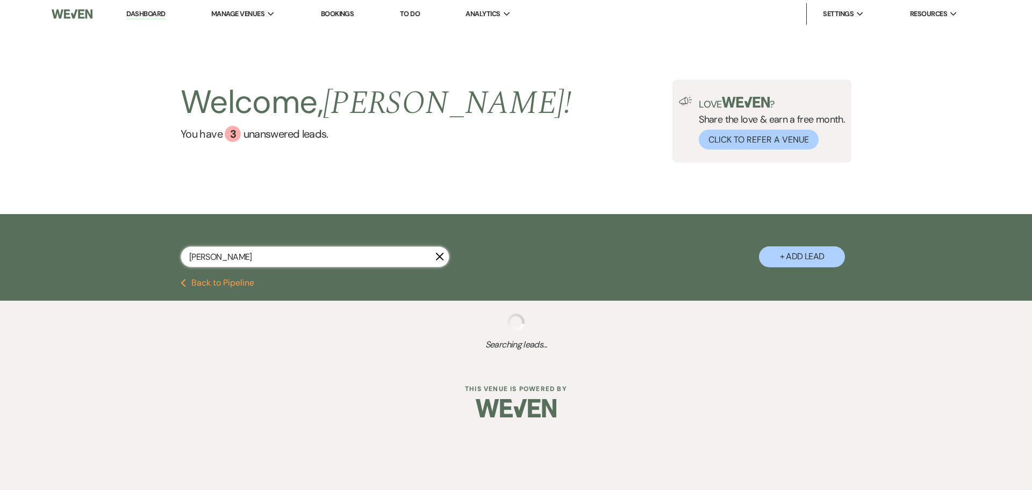
select select "5"
select select "8"
select select "7"
select select "5"
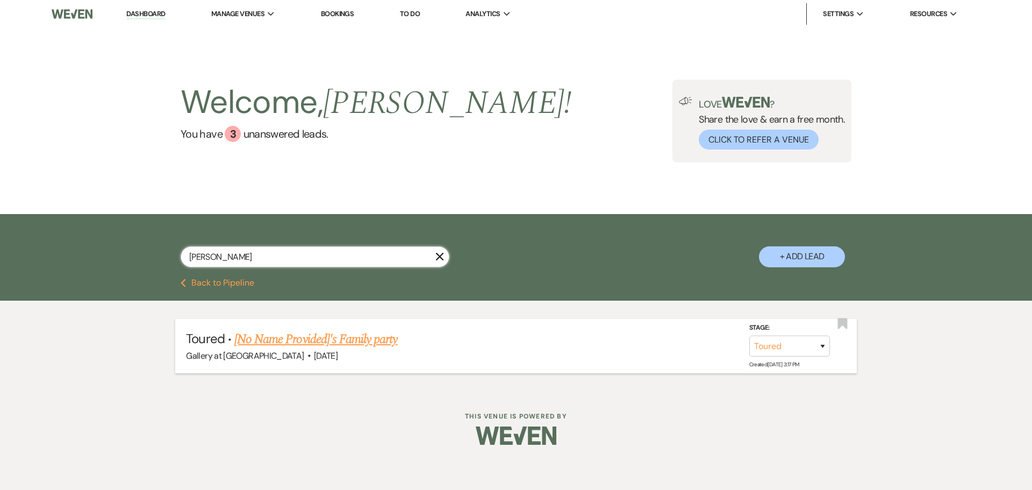
type input "genny"
click at [326, 336] on link "[No Name Provided]'s Family party" at bounding box center [315, 339] width 163 height 19
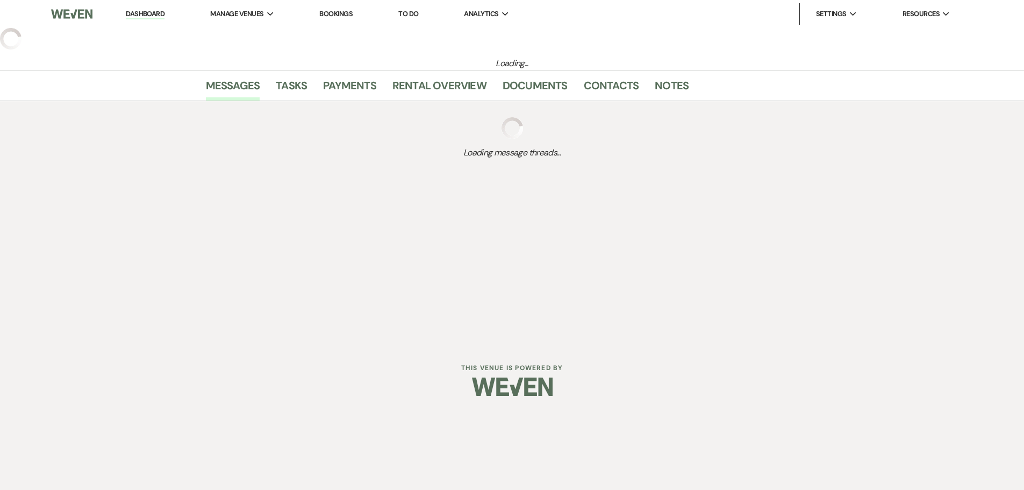
select select "5"
select select "13"
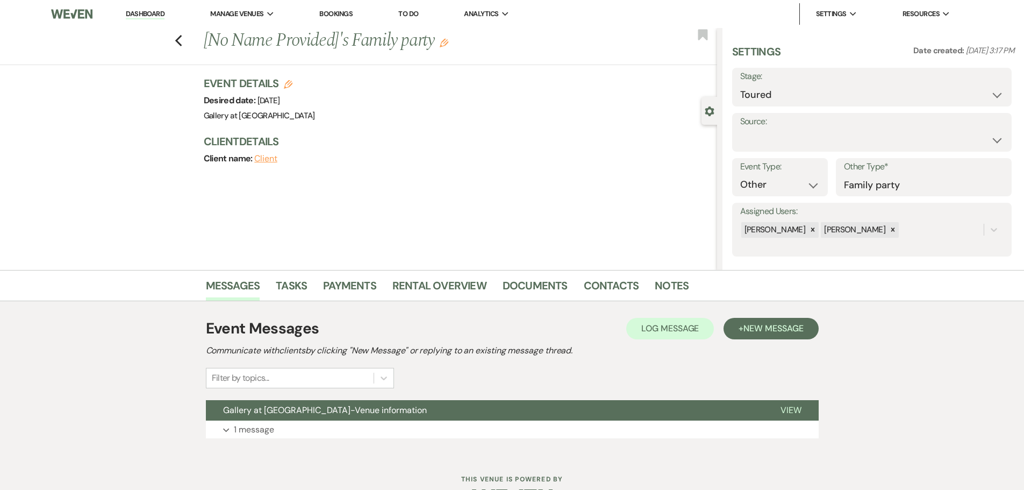
click at [447, 41] on icon "Edit" at bounding box center [444, 43] width 9 height 9
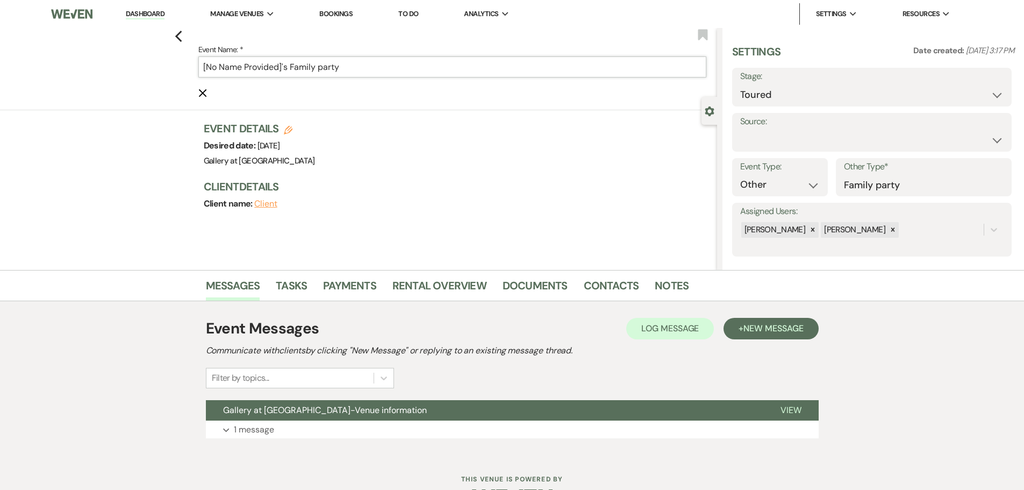
drag, startPoint x: 285, startPoint y: 66, endPoint x: 169, endPoint y: 84, distance: 117.5
click at [169, 84] on div "Previous Event Name: * [No Name Provided]'s Family party Cancel Edit Bookmark" at bounding box center [356, 69] width 722 height 82
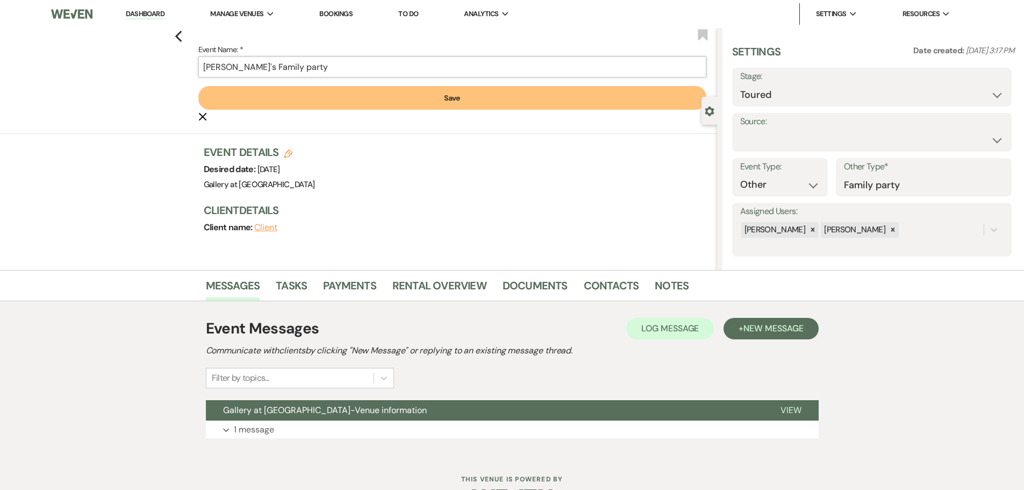
type input "Genevieve's Family party"
click at [381, 102] on button "Save" at bounding box center [452, 98] width 508 height 24
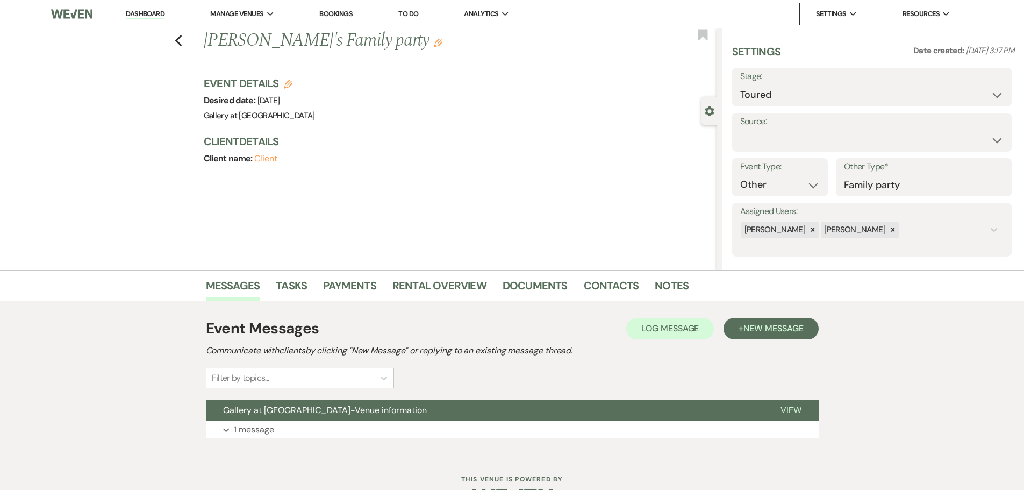
click at [289, 145] on h3 "Client Details" at bounding box center [455, 141] width 503 height 15
click at [292, 82] on icon "Edit" at bounding box center [288, 84] width 9 height 9
select select "733"
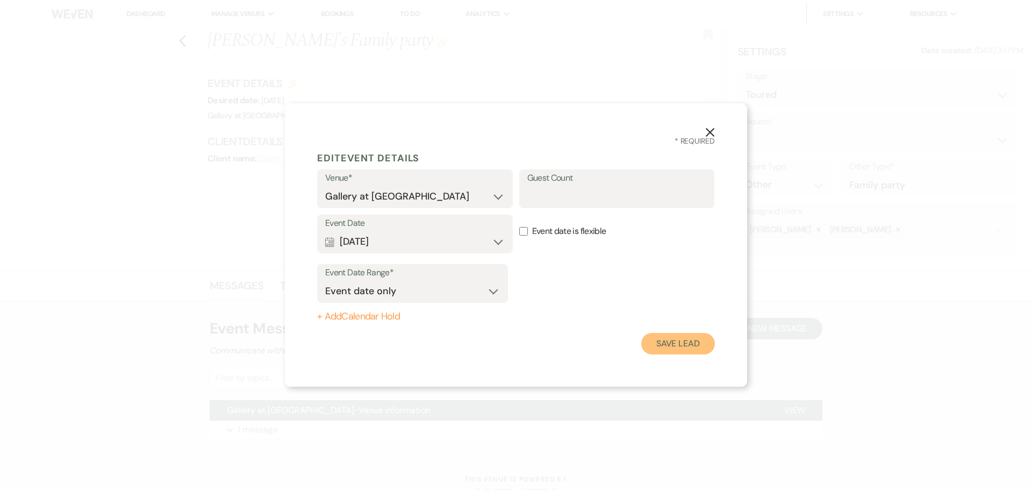
click at [704, 338] on button "Save Lead" at bounding box center [678, 344] width 74 height 22
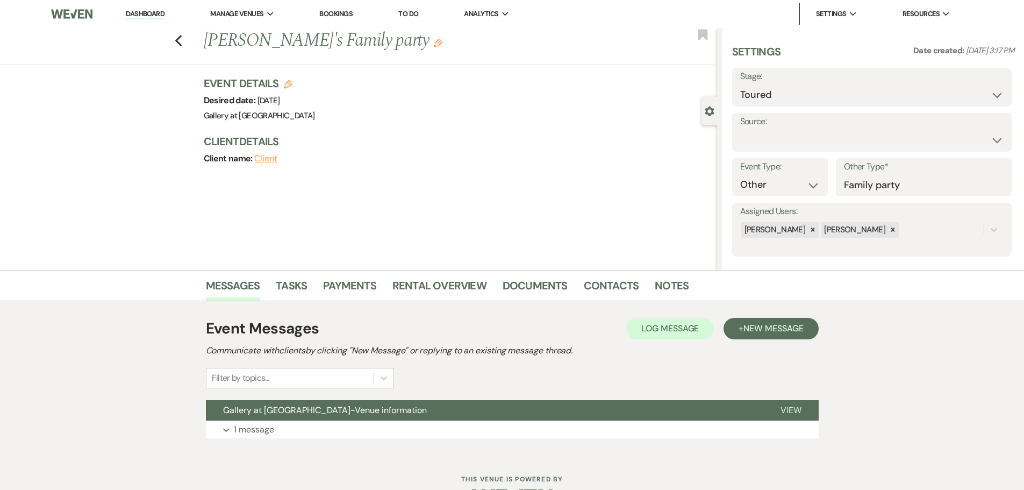
click at [597, 275] on li "Contacts" at bounding box center [619, 288] width 71 height 26
click at [598, 285] on link "Contacts" at bounding box center [611, 289] width 55 height 24
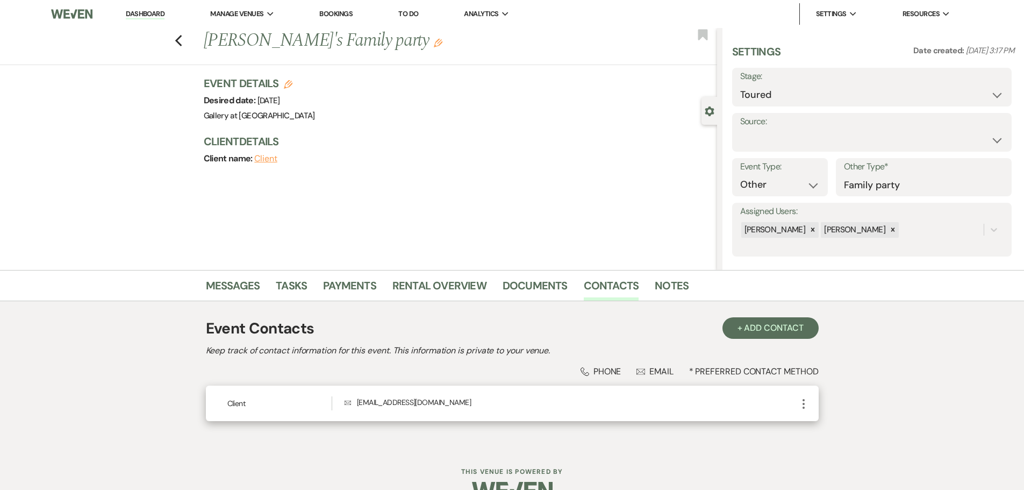
click at [804, 402] on icon "More" at bounding box center [803, 403] width 13 height 13
click at [815, 420] on icon "Pencil" at bounding box center [814, 424] width 9 height 9
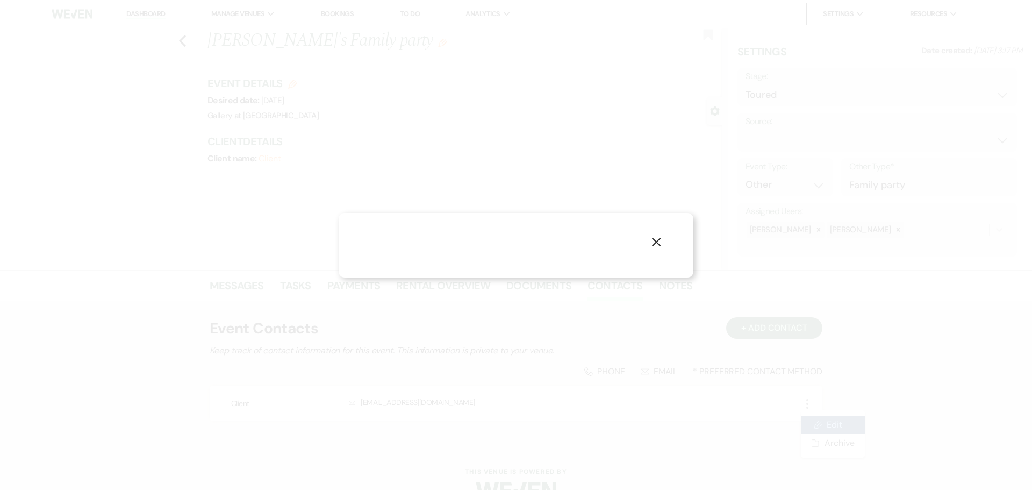
select select "1"
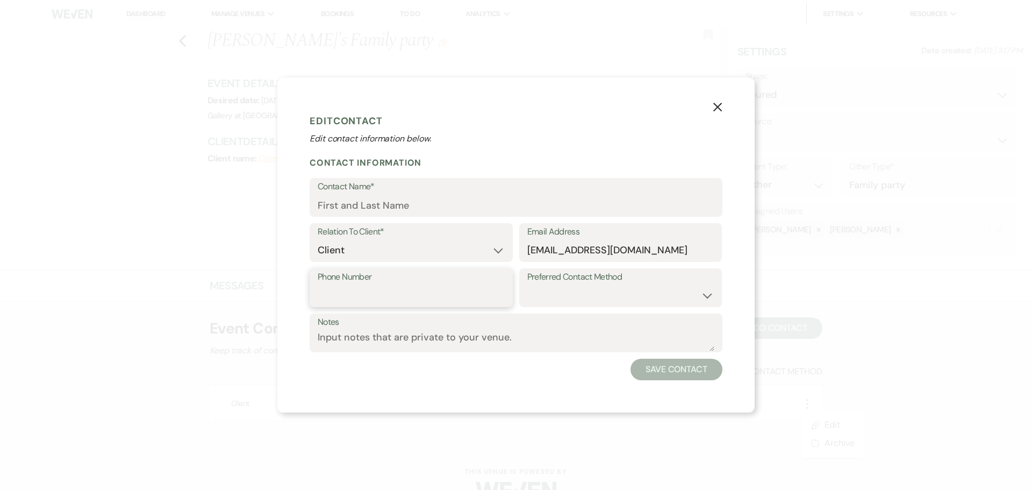
click at [406, 300] on input "Phone Number" at bounding box center [411, 295] width 187 height 21
type input "6787634402"
click at [570, 294] on select "Email Phone Text" at bounding box center [620, 295] width 187 height 21
click at [490, 342] on textarea "Notes" at bounding box center [516, 340] width 397 height 21
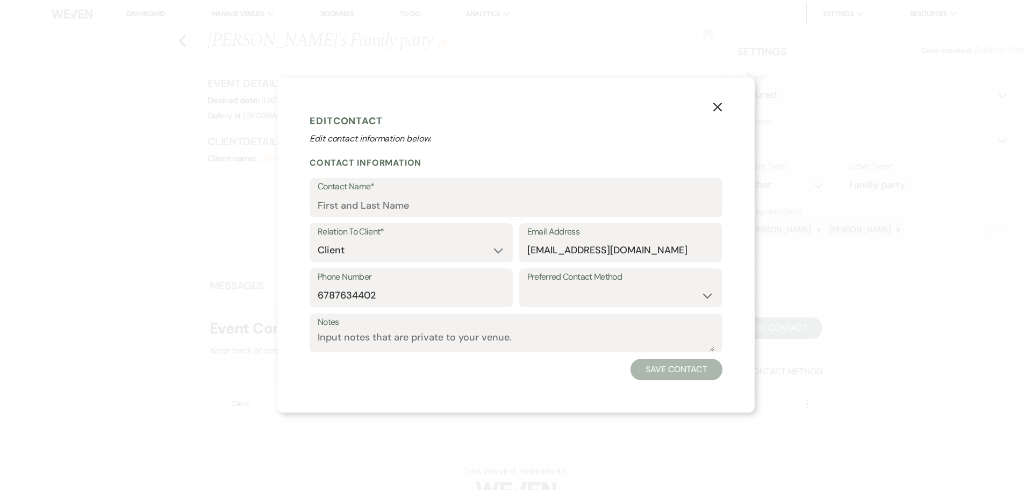
click at [653, 373] on button "Save Contact" at bounding box center [677, 370] width 92 height 22
click at [363, 206] on input "Contact Name*" at bounding box center [516, 205] width 396 height 21
type input "Genevieve"
click at [653, 374] on button "Save Contact" at bounding box center [677, 370] width 92 height 22
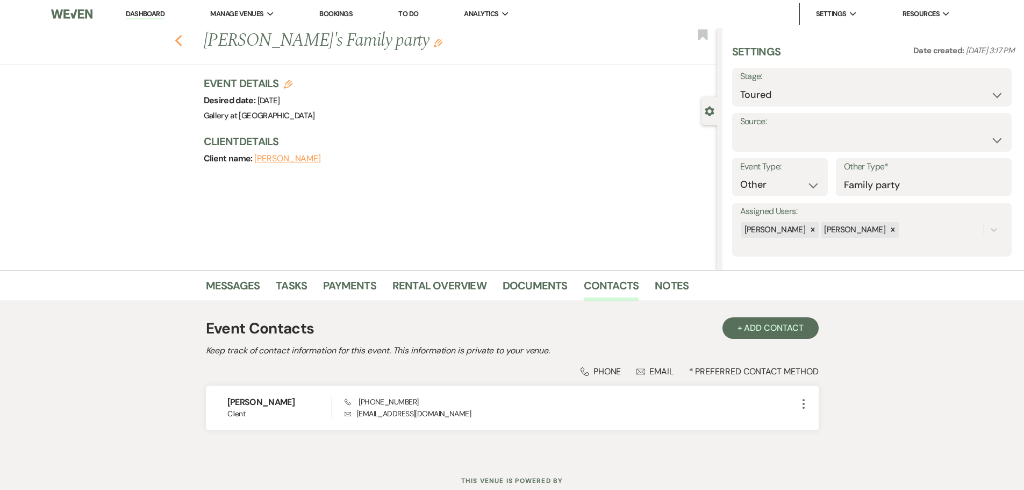
click at [180, 37] on icon "Previous" at bounding box center [179, 40] width 8 height 13
select select "5"
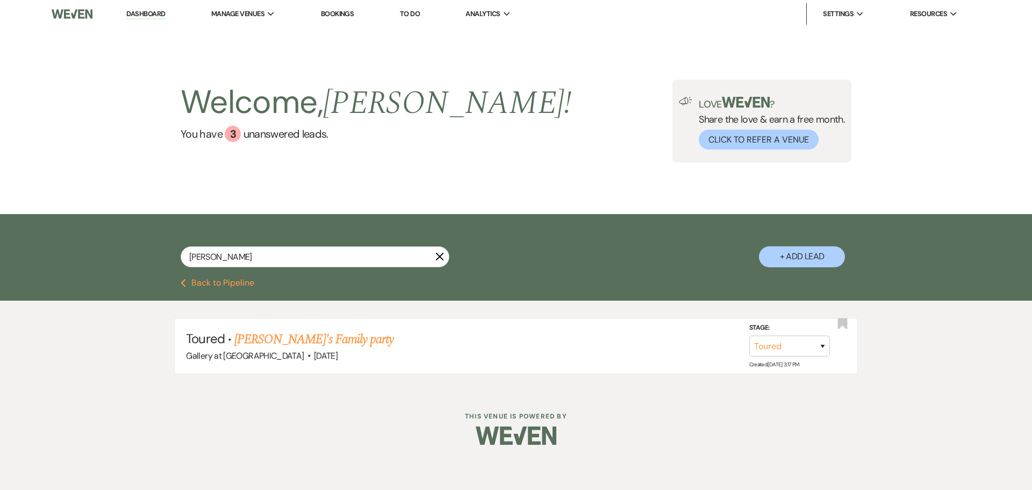
click at [443, 254] on use "button" at bounding box center [440, 257] width 8 height 8
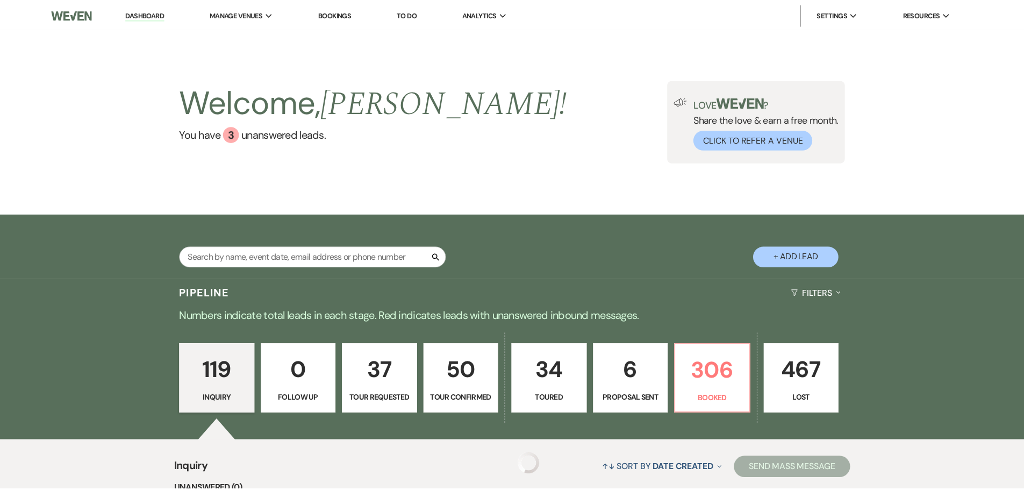
scroll to position [161, 0]
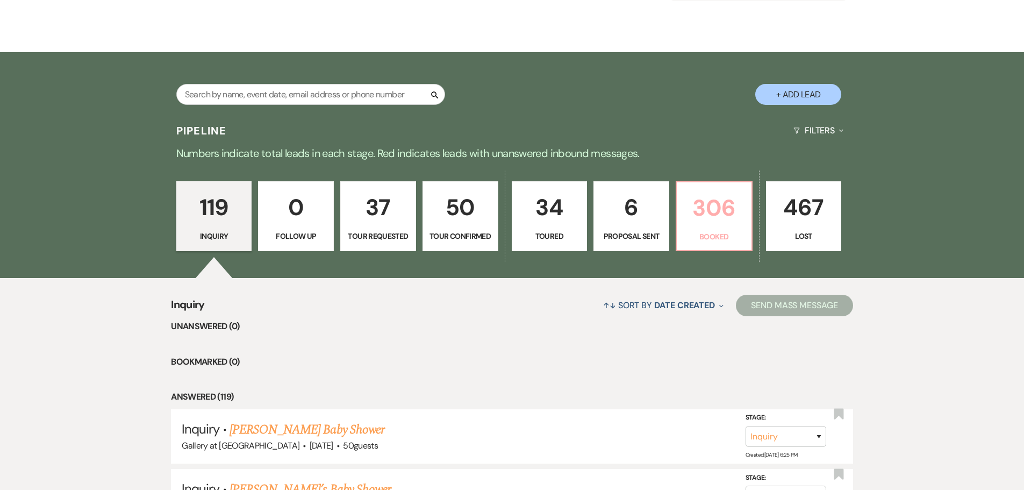
click at [697, 221] on p "306" at bounding box center [714, 208] width 62 height 36
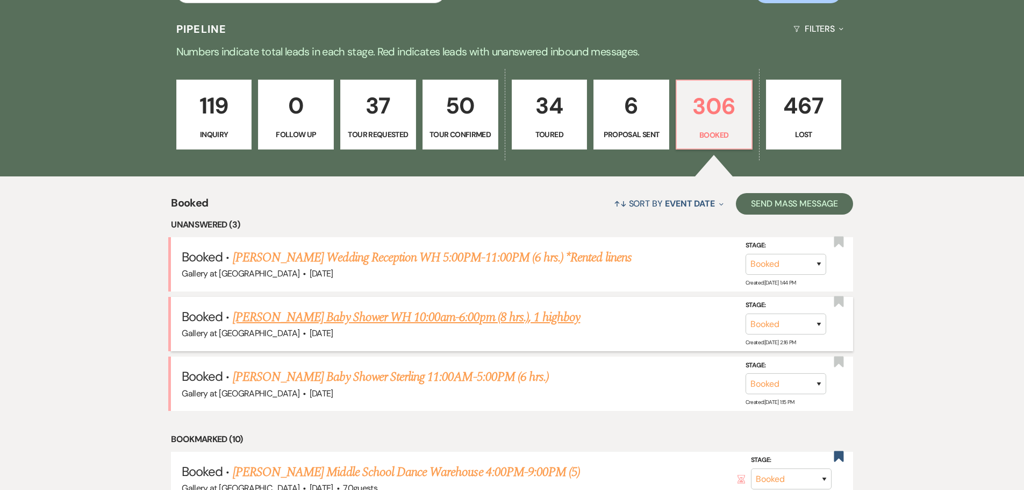
scroll to position [269, 0]
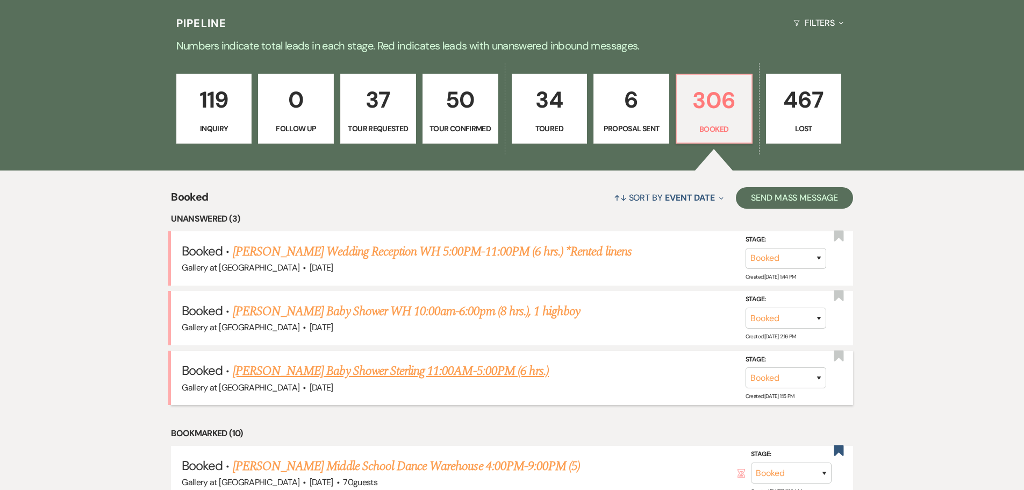
click at [410, 360] on li "Booked · Brooke Lovell's Baby Shower Sterling 11:00AM-5:00PM (6 hrs.) Gallery a…" at bounding box center [512, 377] width 682 height 54
click at [413, 371] on link "Brooke Lovell's Baby Shower Sterling 11:00AM-5:00PM (6 hrs.)" at bounding box center [391, 370] width 316 height 19
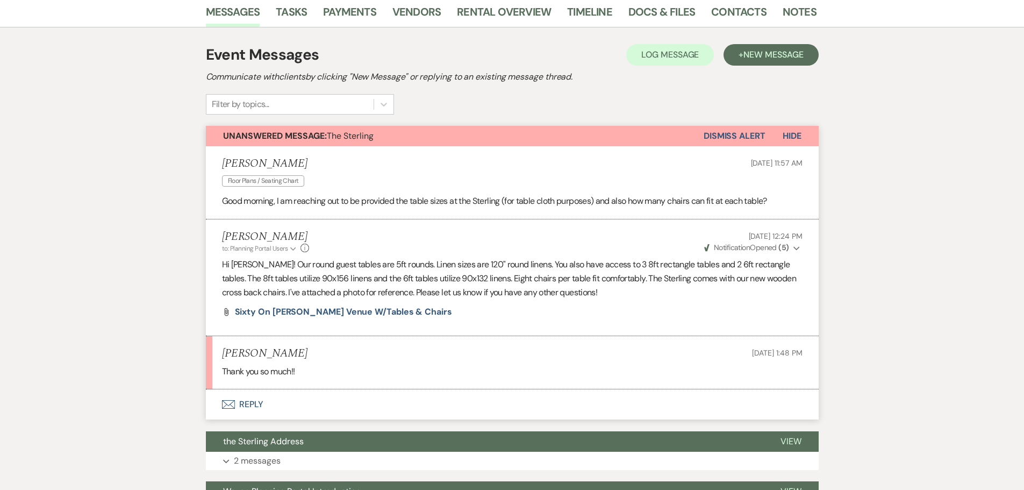
click at [252, 399] on button "Envelope Reply" at bounding box center [512, 404] width 613 height 30
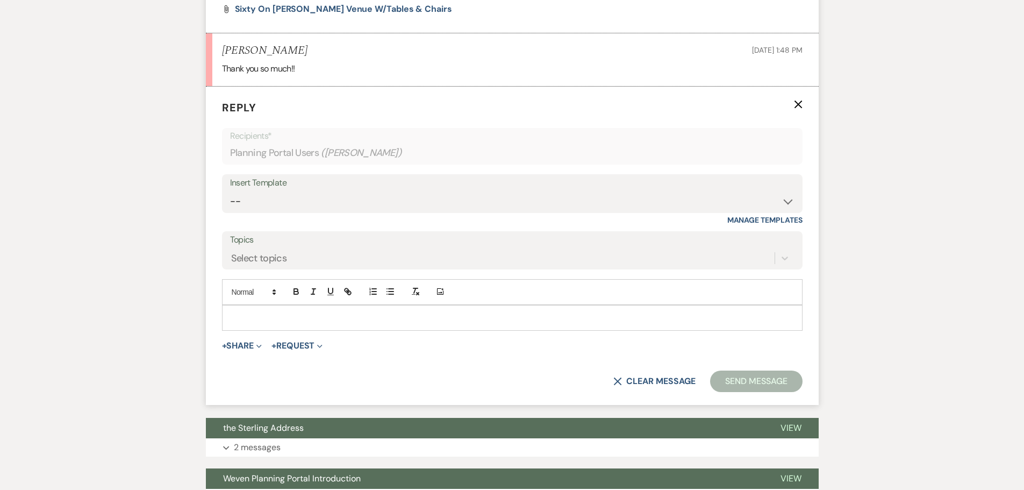
scroll to position [484, 0]
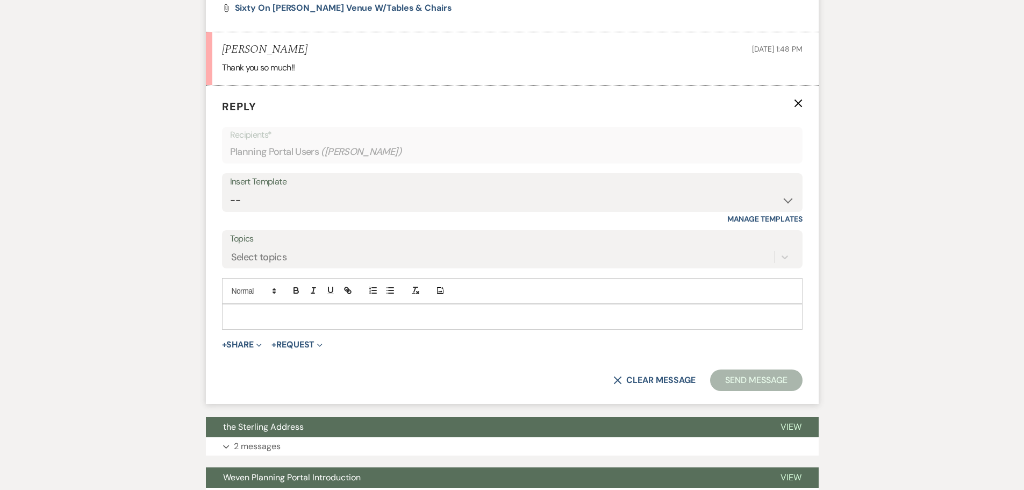
click at [240, 319] on p at bounding box center [512, 317] width 563 height 12
drag, startPoint x: 229, startPoint y: 316, endPoint x: 277, endPoint y: 317, distance: 48.4
click at [277, 317] on div "Of course!" at bounding box center [512, 316] width 579 height 25
click at [727, 378] on button "Send Message" at bounding box center [756, 380] width 92 height 22
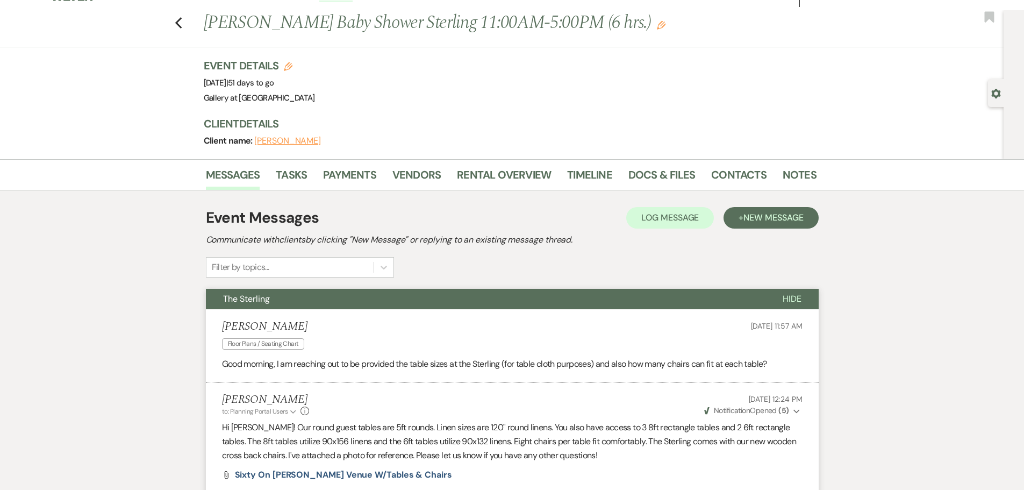
scroll to position [0, 0]
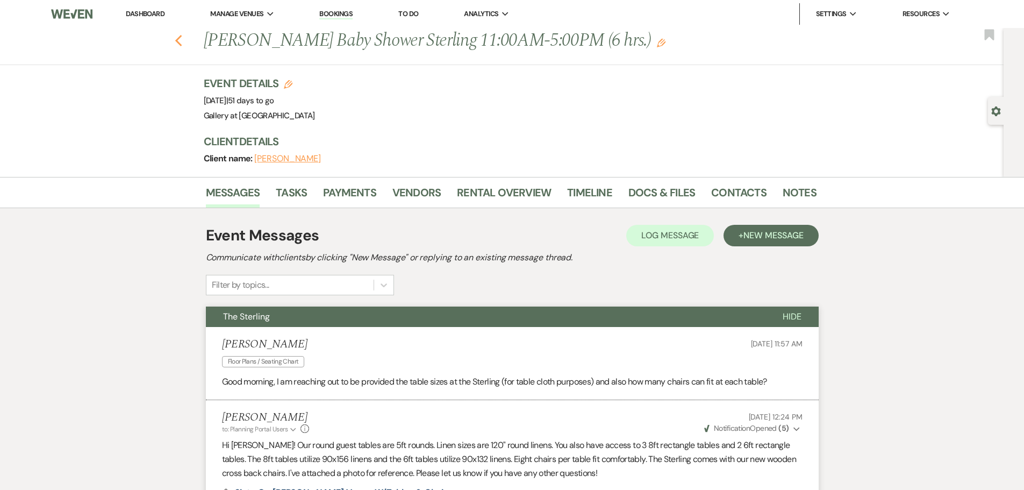
click at [182, 40] on icon "Previous" at bounding box center [179, 40] width 8 height 13
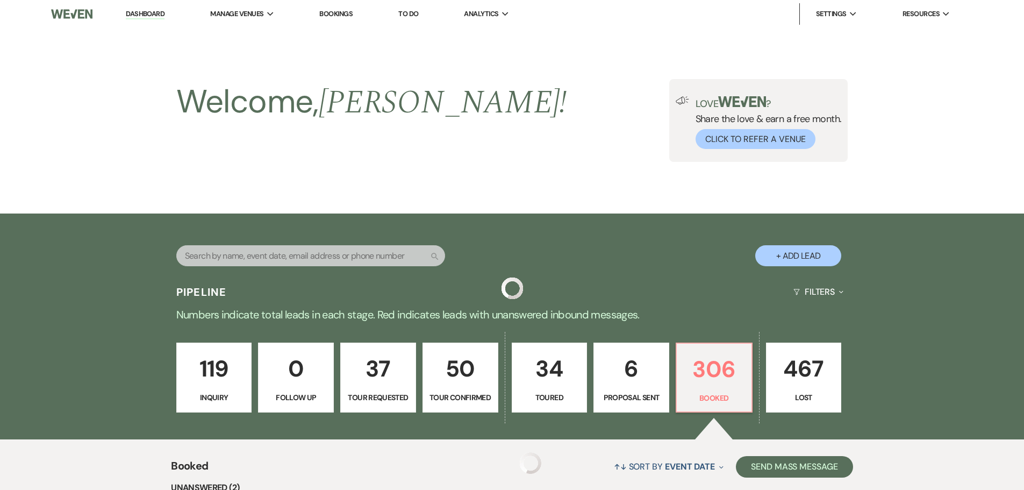
scroll to position [269, 0]
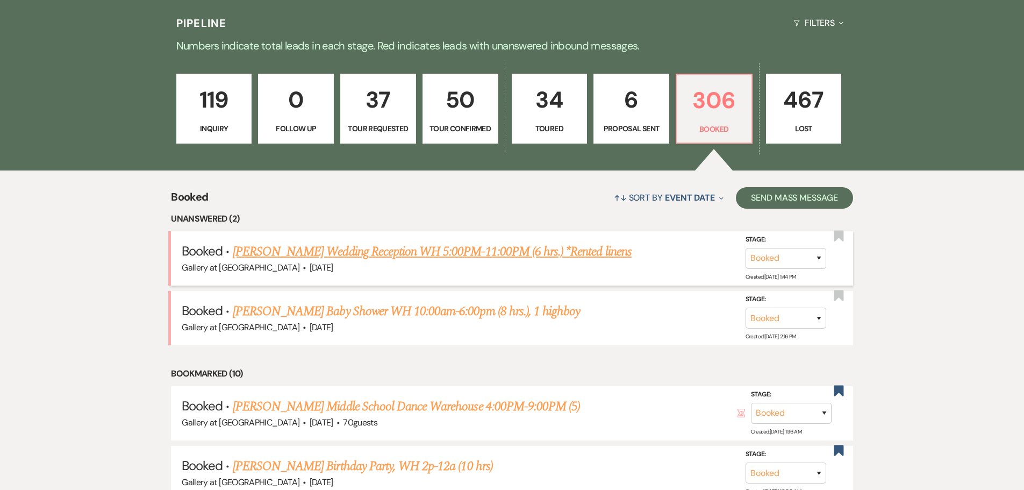
click at [348, 252] on link "Jessica Wingard's Wedding Reception WH 5:00PM-11:00PM (6 hrs.) *Rented linens" at bounding box center [432, 251] width 399 height 19
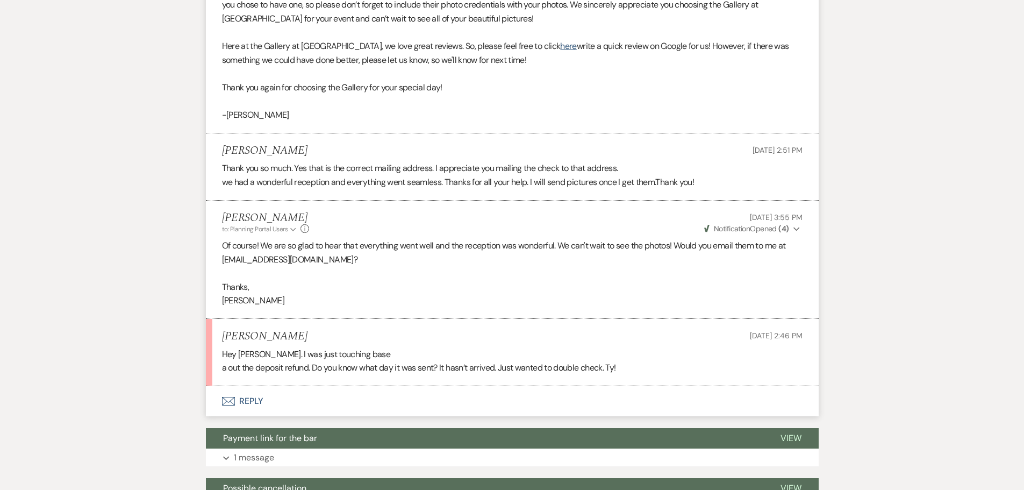
scroll to position [486, 0]
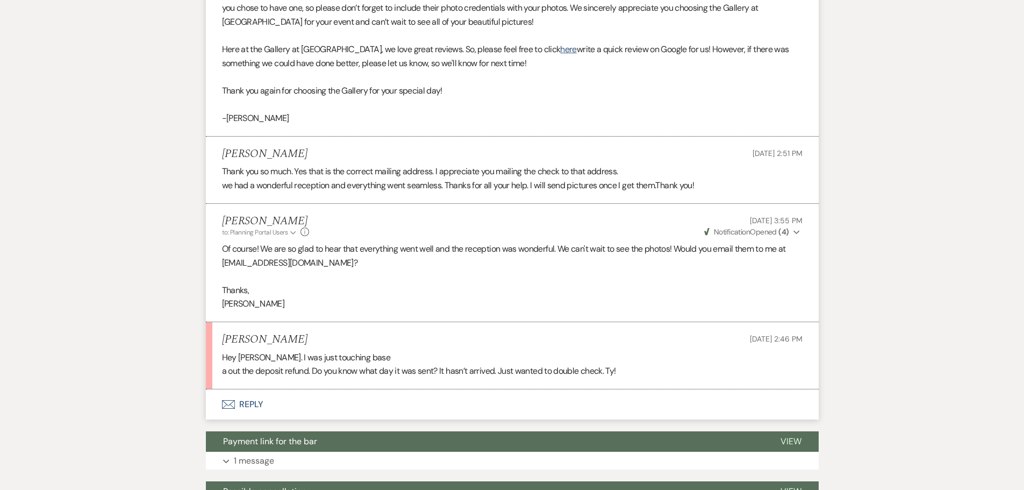
click at [248, 400] on button "Envelope Reply" at bounding box center [512, 404] width 613 height 30
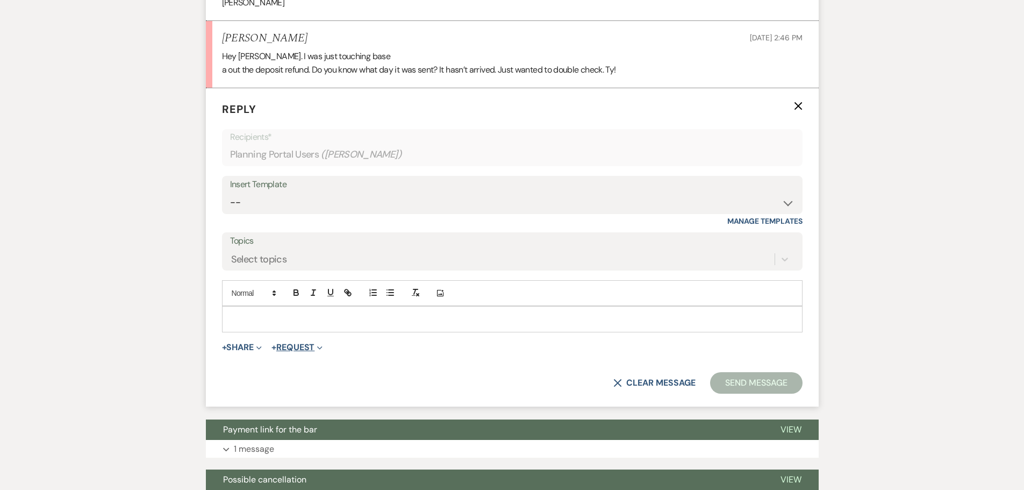
scroll to position [790, 0]
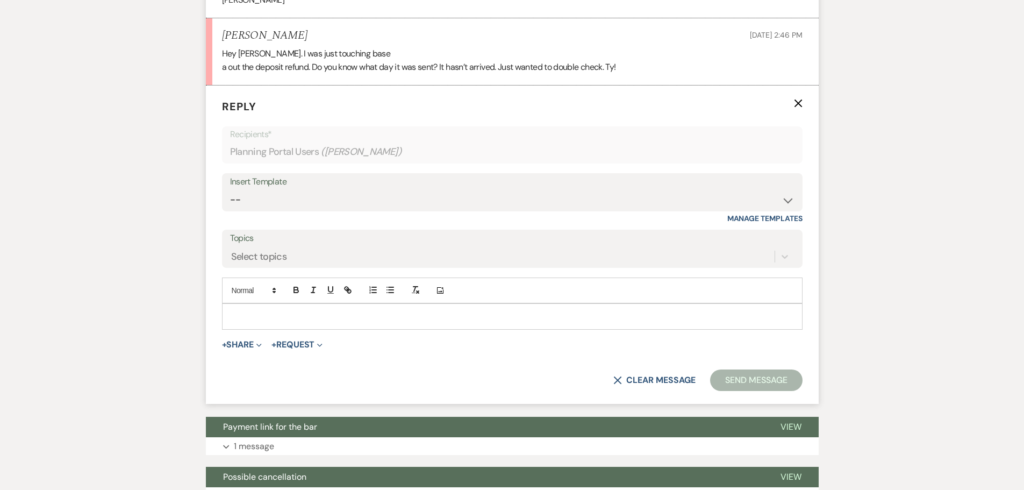
click at [328, 314] on p at bounding box center [512, 316] width 563 height 12
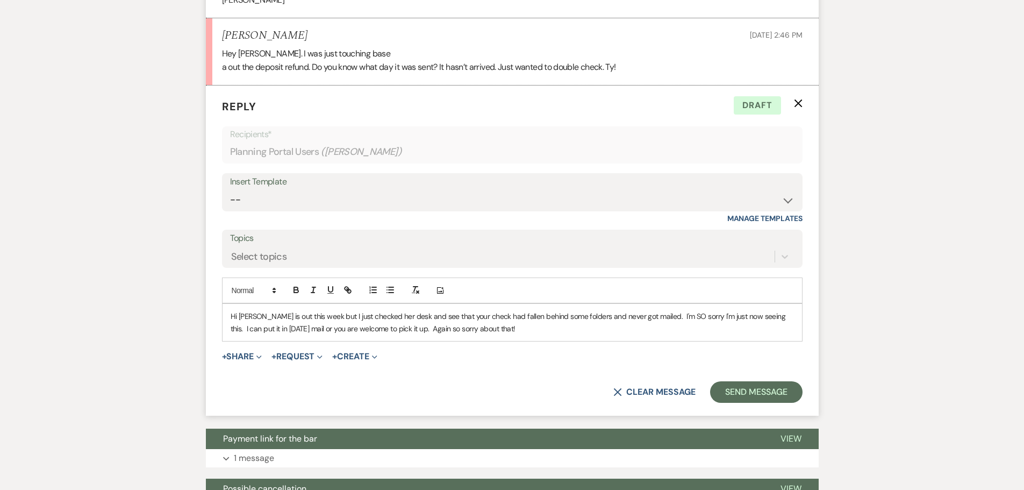
click at [453, 318] on p "Hi Jessica-Shelby is out this week but I just checked her desk and see that you…" at bounding box center [512, 322] width 563 height 24
click at [582, 317] on p "Hi Jessica-Shelby is out this week but I just checked her desk and see that you…" at bounding box center [512, 322] width 563 height 24
click at [360, 331] on p "Hi Jessica-Shelby is out this week but I just checked her desk and see that you…" at bounding box center [512, 322] width 563 height 24
click at [751, 389] on button "Send Message" at bounding box center [756, 392] width 92 height 22
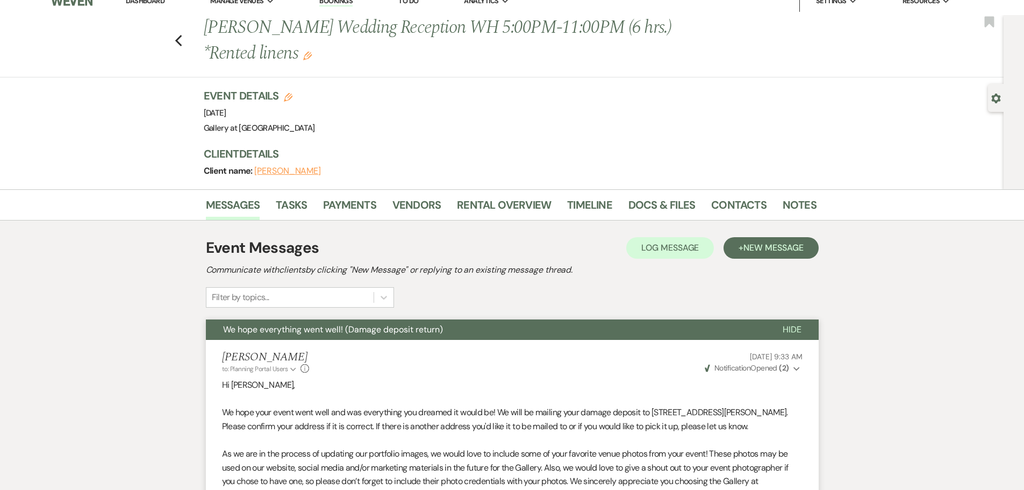
scroll to position [0, 0]
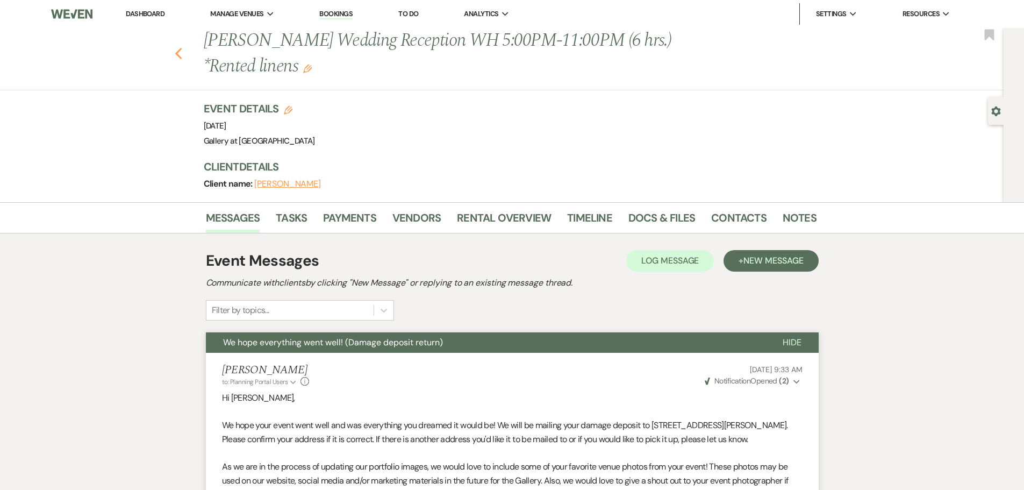
click at [178, 51] on icon "Previous" at bounding box center [179, 53] width 8 height 13
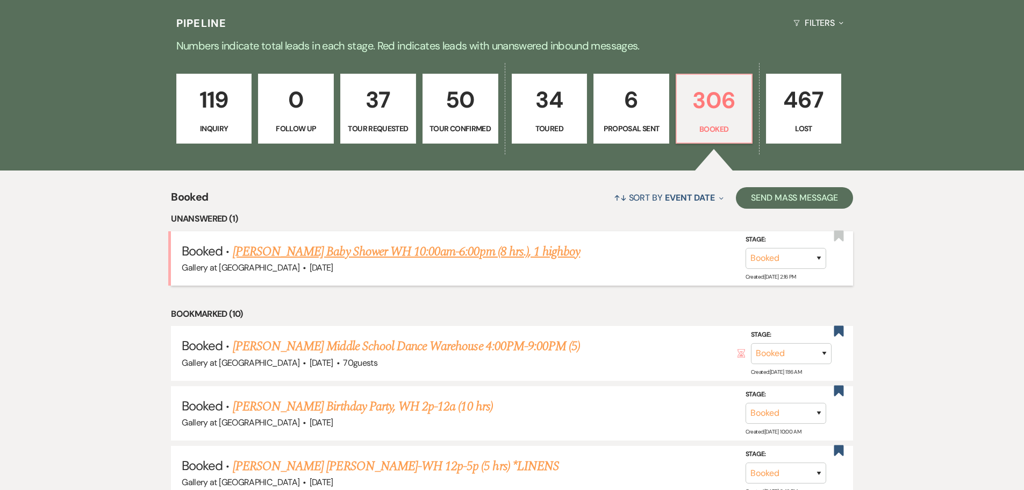
click at [385, 250] on link "Elaine Armstrong's Baby Shower WH 10:00am-6:00pm (8 hrs.), 1 highboy" at bounding box center [407, 251] width 348 height 19
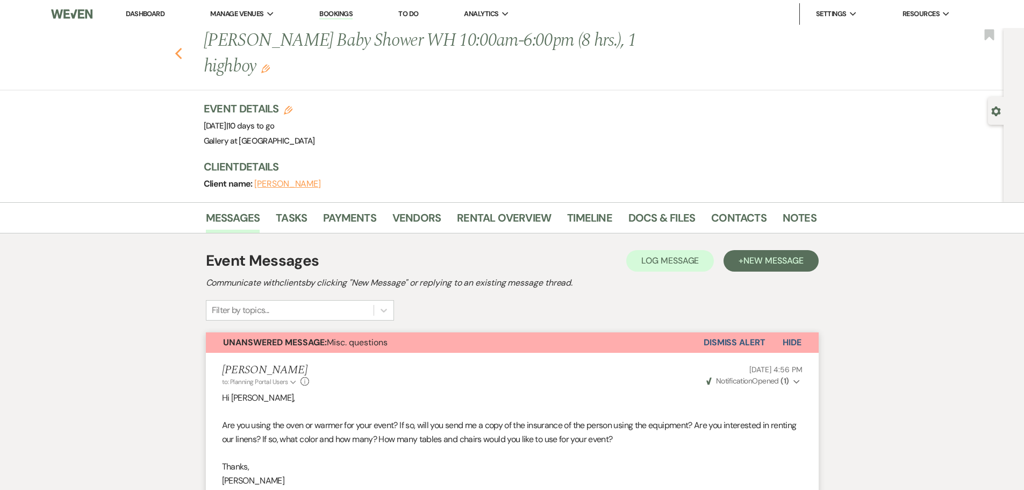
click at [181, 56] on icon "Previous" at bounding box center [179, 53] width 8 height 13
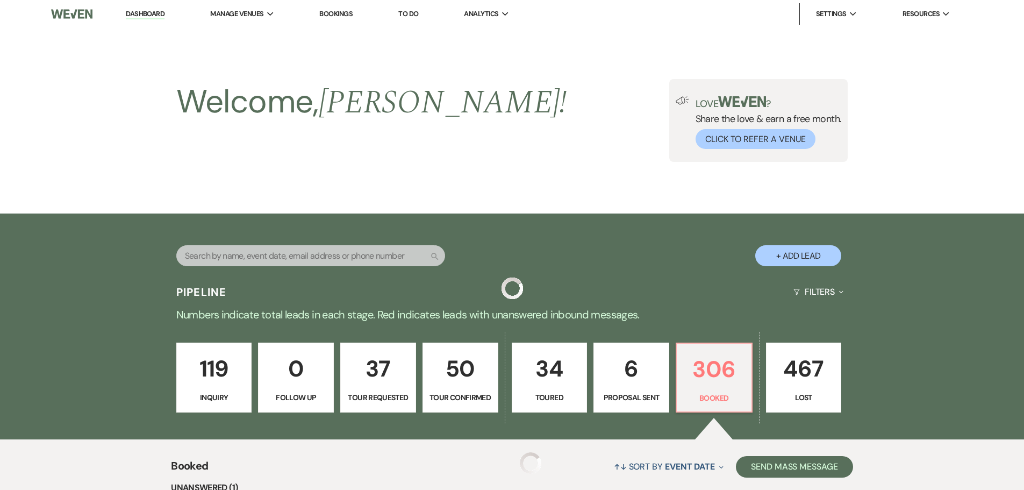
scroll to position [269, 0]
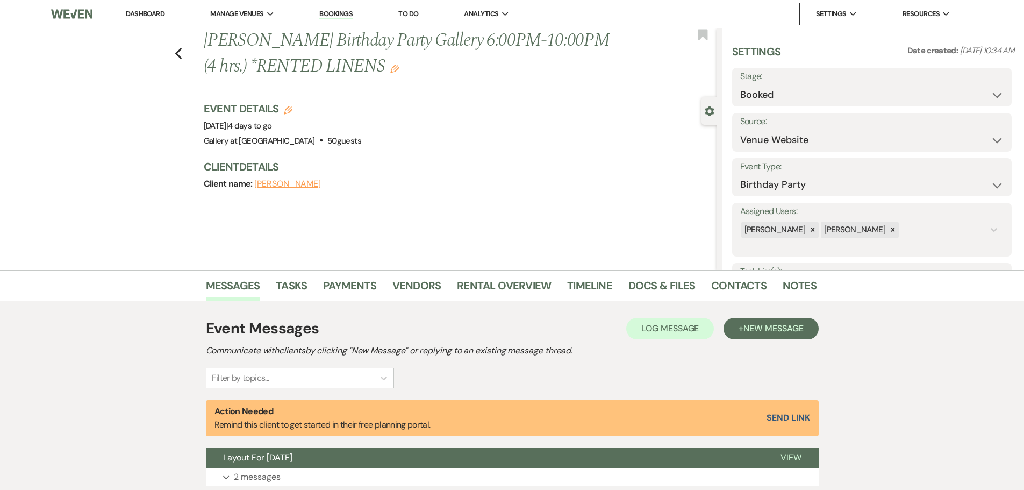
select select "5"
select select "4"
click at [180, 58] on icon "Previous" at bounding box center [179, 53] width 8 height 13
select select "4"
select select "6"
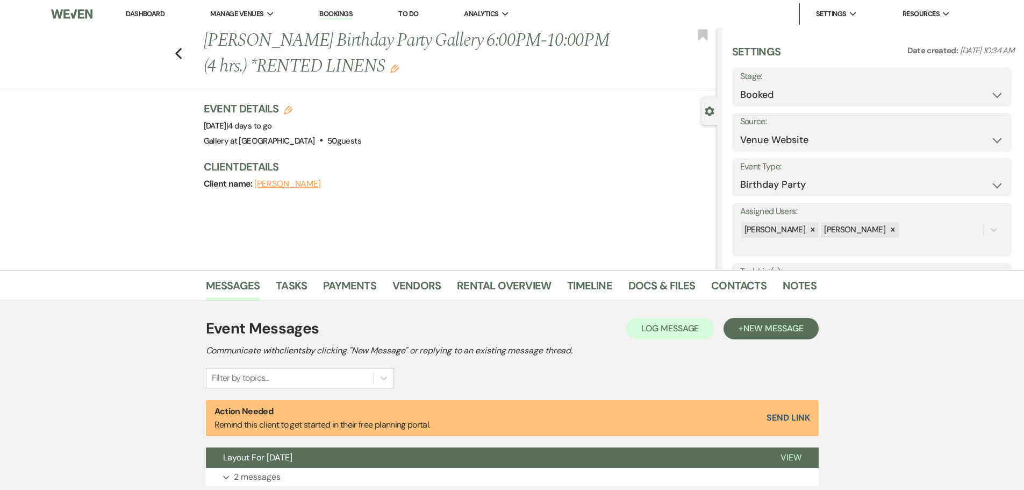
select select "5"
select select "2"
select select "8"
select select "4"
select select "8"
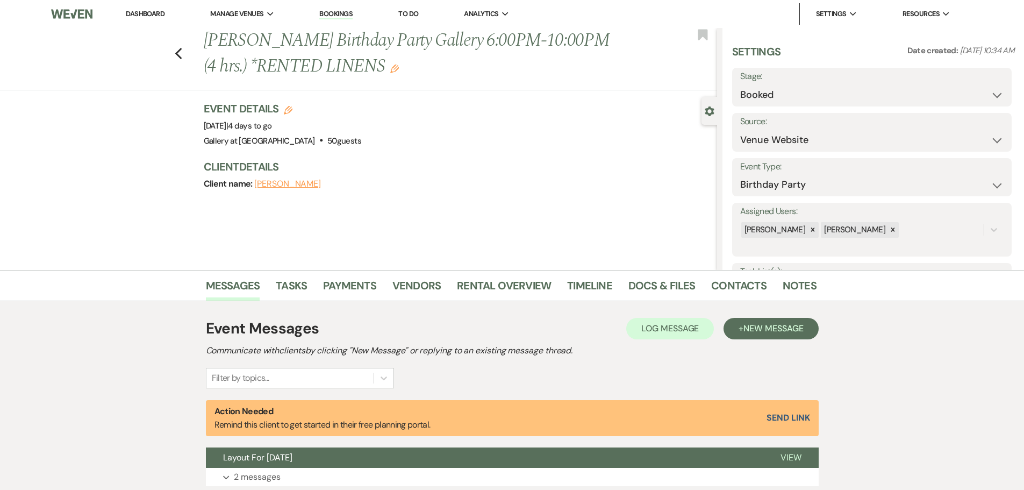
select select "8"
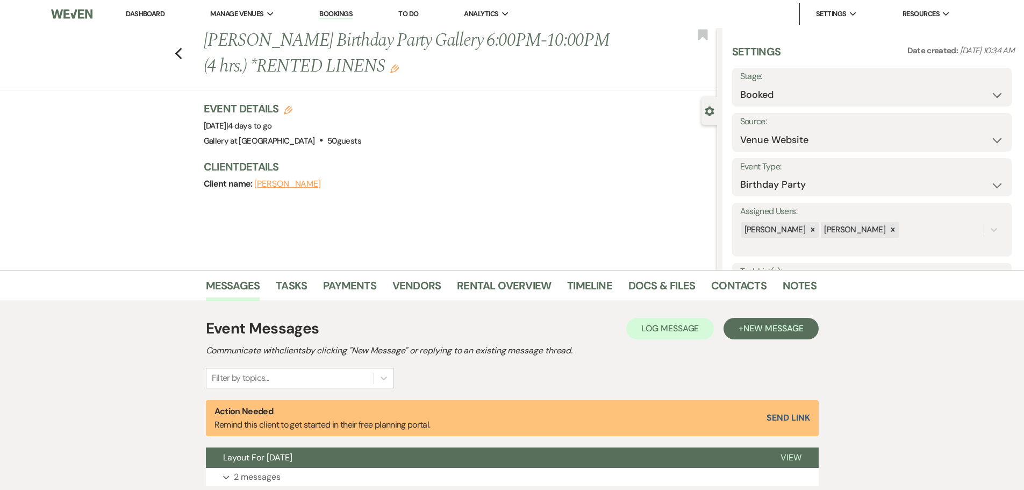
select select "8"
select select "5"
select select "8"
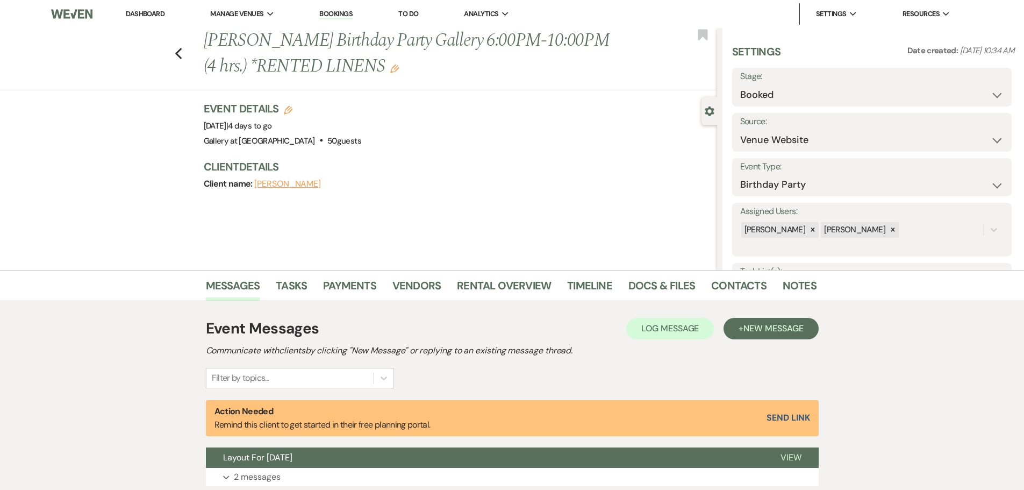
select select "8"
select select "6"
select select "8"
select select "4"
select select "8"
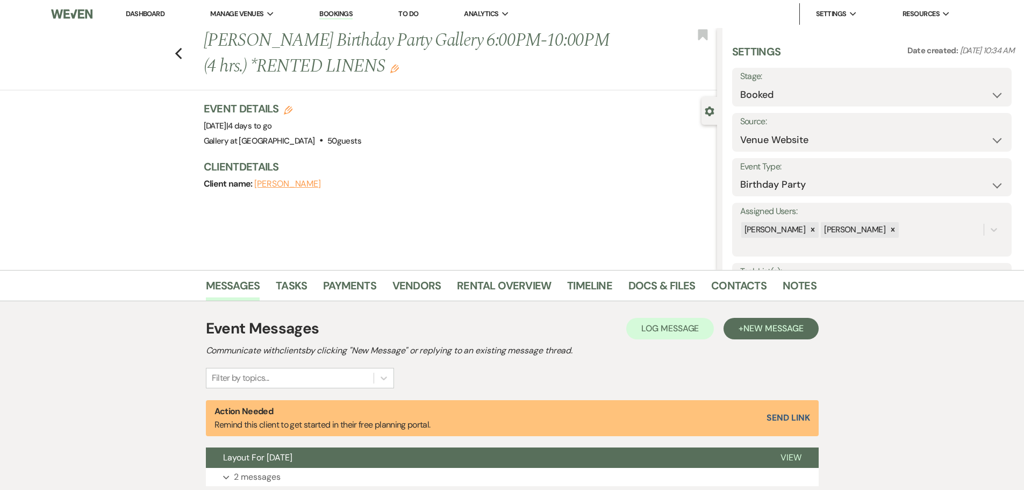
select select "4"
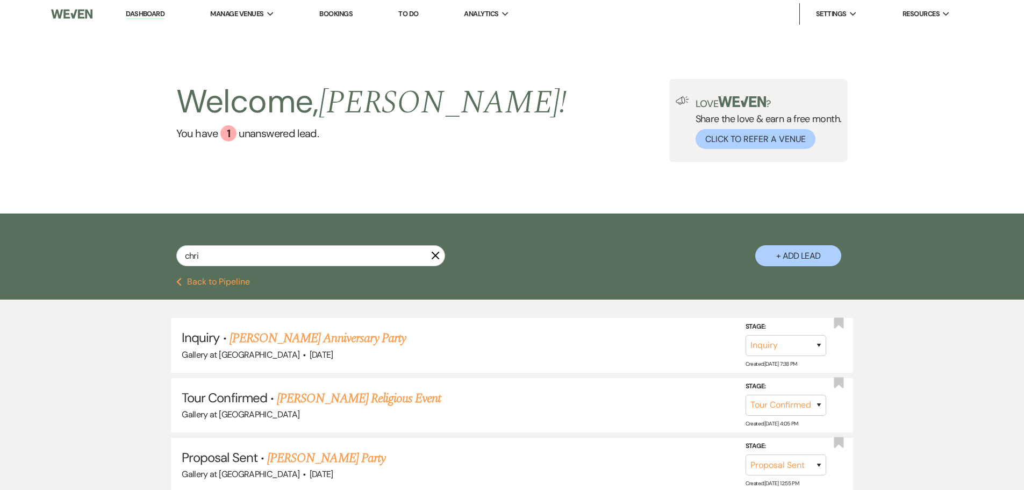
click at [435, 253] on icon "X" at bounding box center [435, 255] width 9 height 9
